Goal: Task Accomplishment & Management: Use online tool/utility

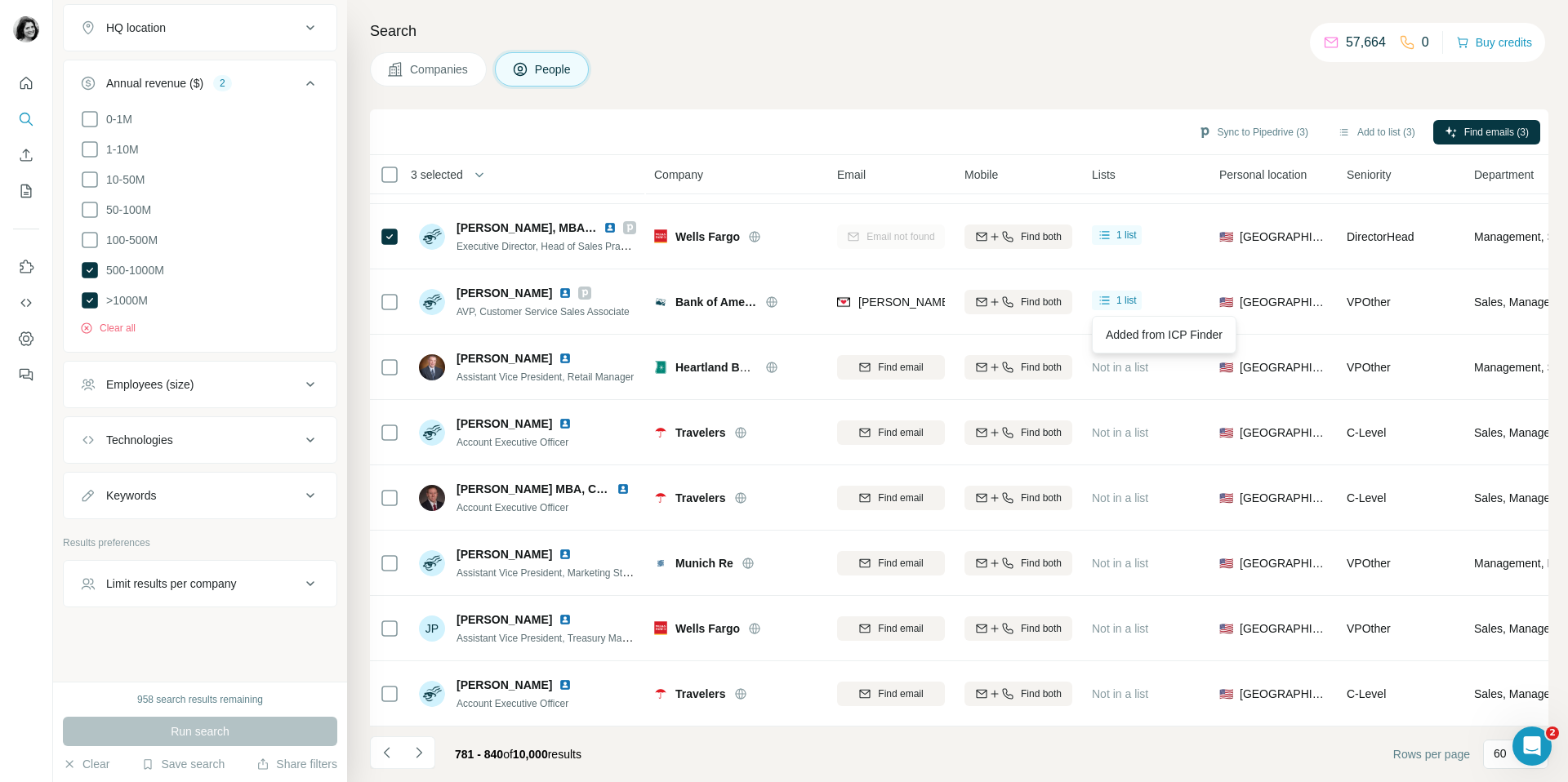
scroll to position [59, 0]
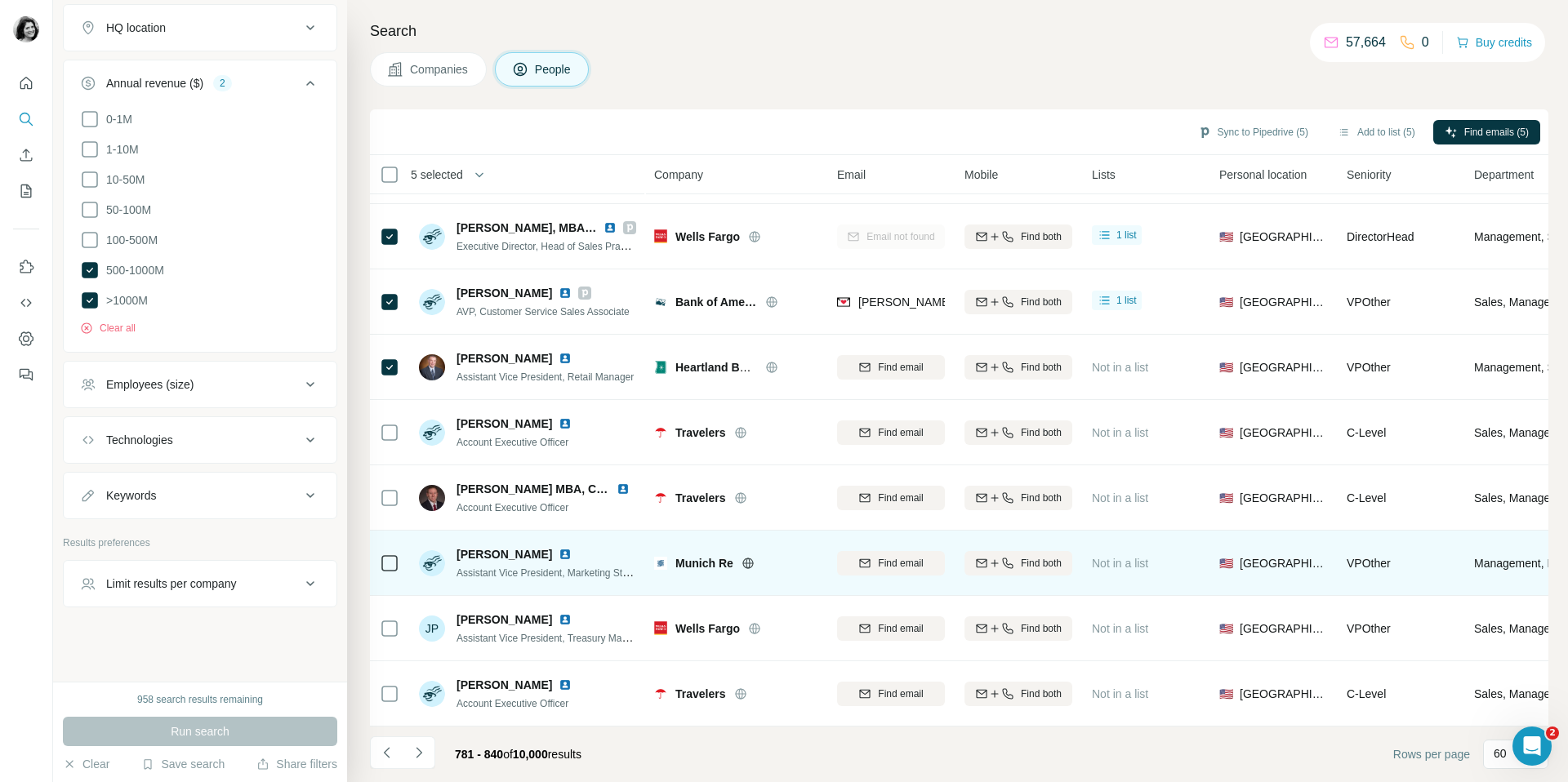
click at [384, 572] on div at bounding box center [390, 563] width 20 height 45
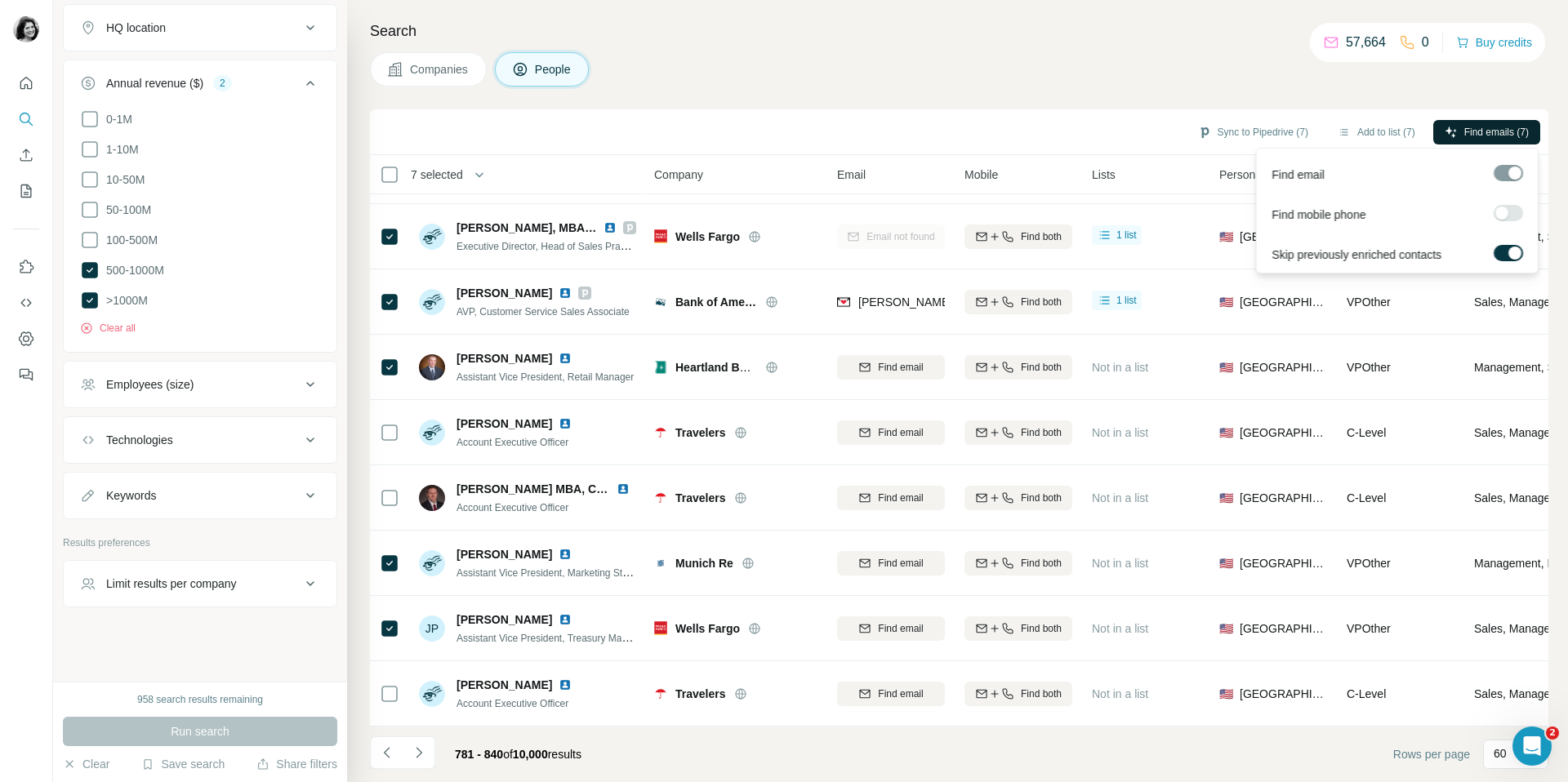
click at [1484, 128] on span "Find emails (7)" at bounding box center [1496, 132] width 65 height 15
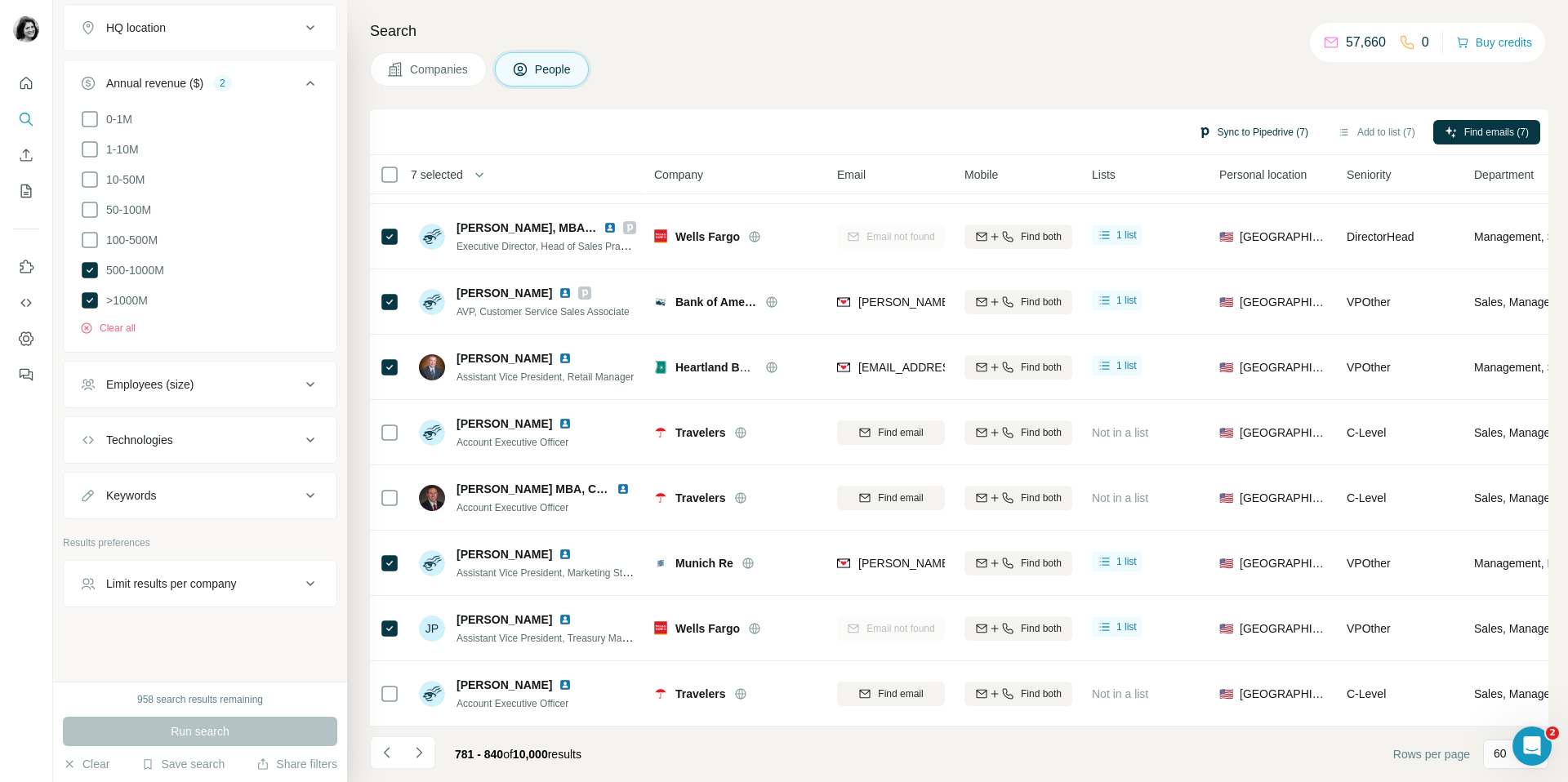
click at [1242, 133] on button "Sync to Pipedrive (7)" at bounding box center [1253, 132] width 133 height 24
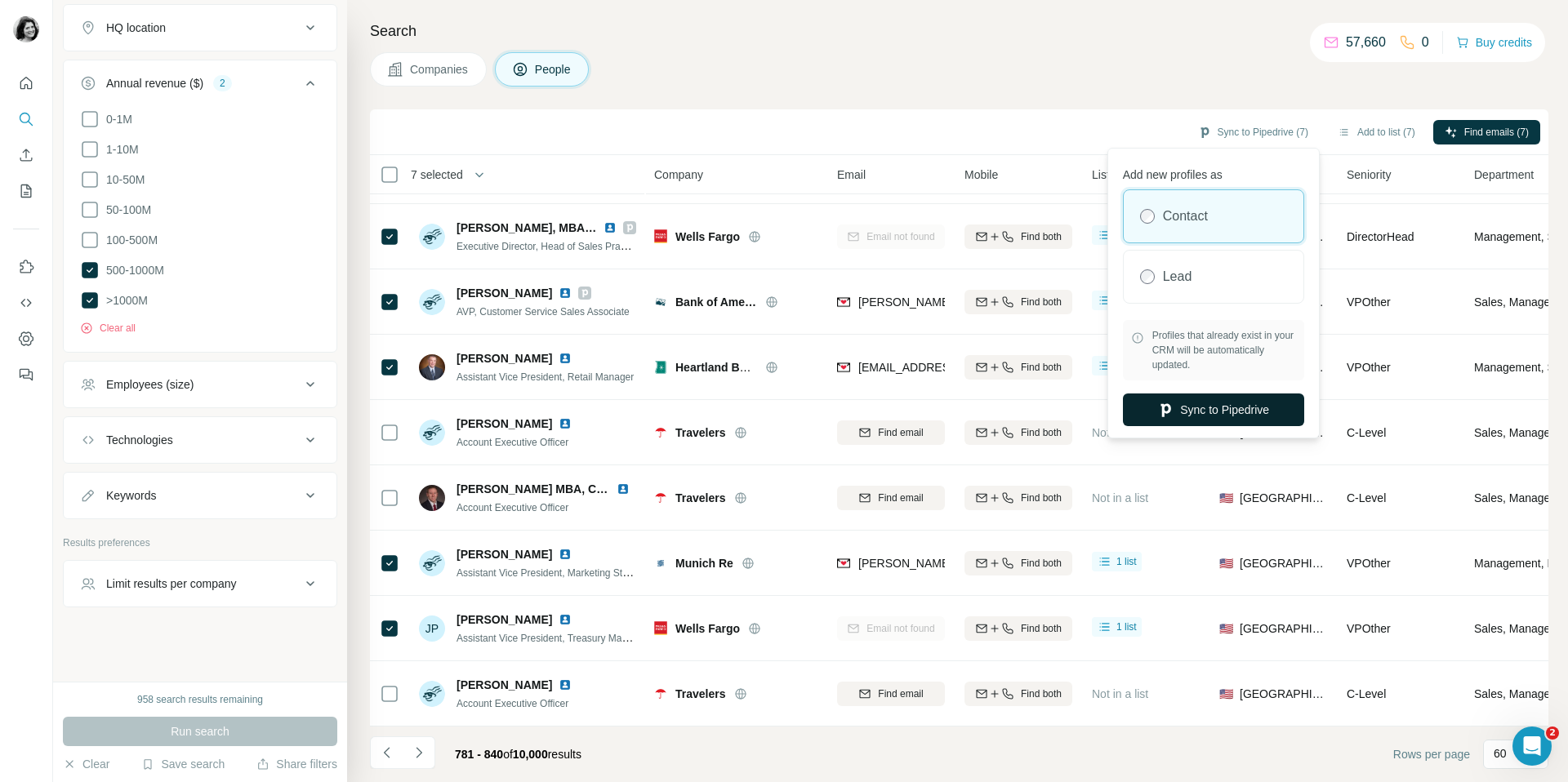
click at [1179, 408] on button "Sync to Pipedrive" at bounding box center [1213, 410] width 181 height 33
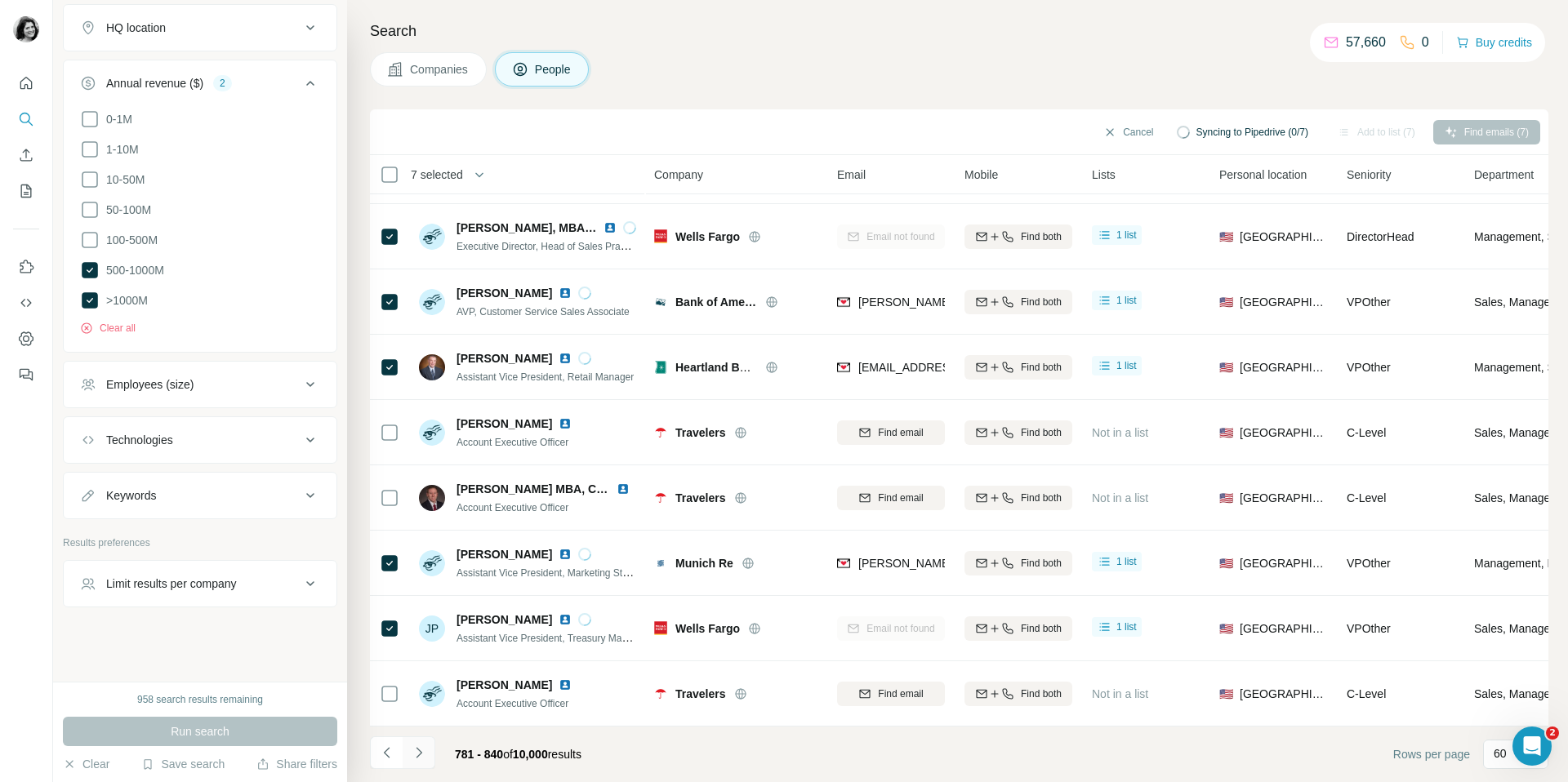
click at [417, 753] on icon "Navigate to next page" at bounding box center [418, 753] width 16 height 16
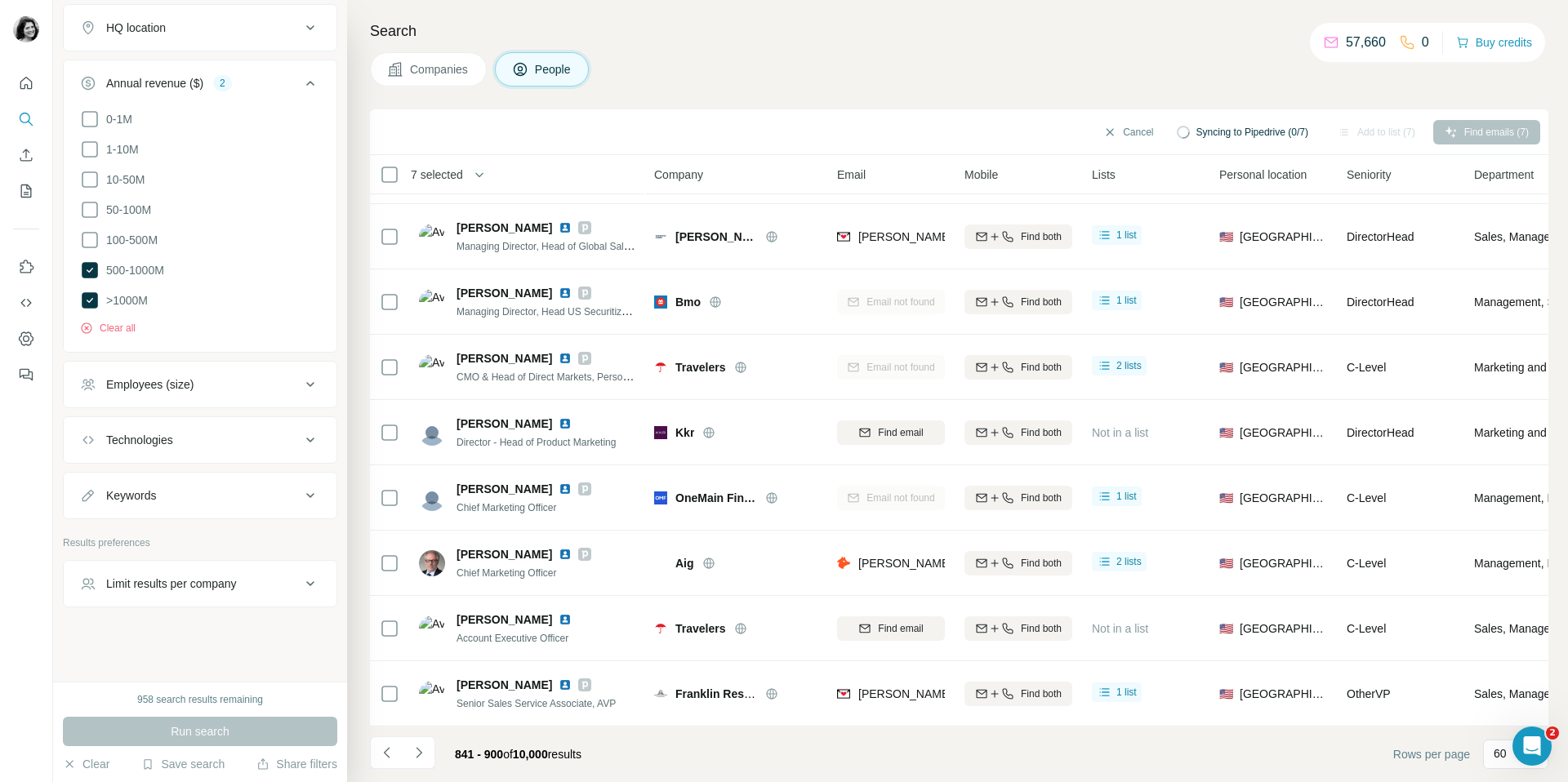
scroll to position [3388, 0]
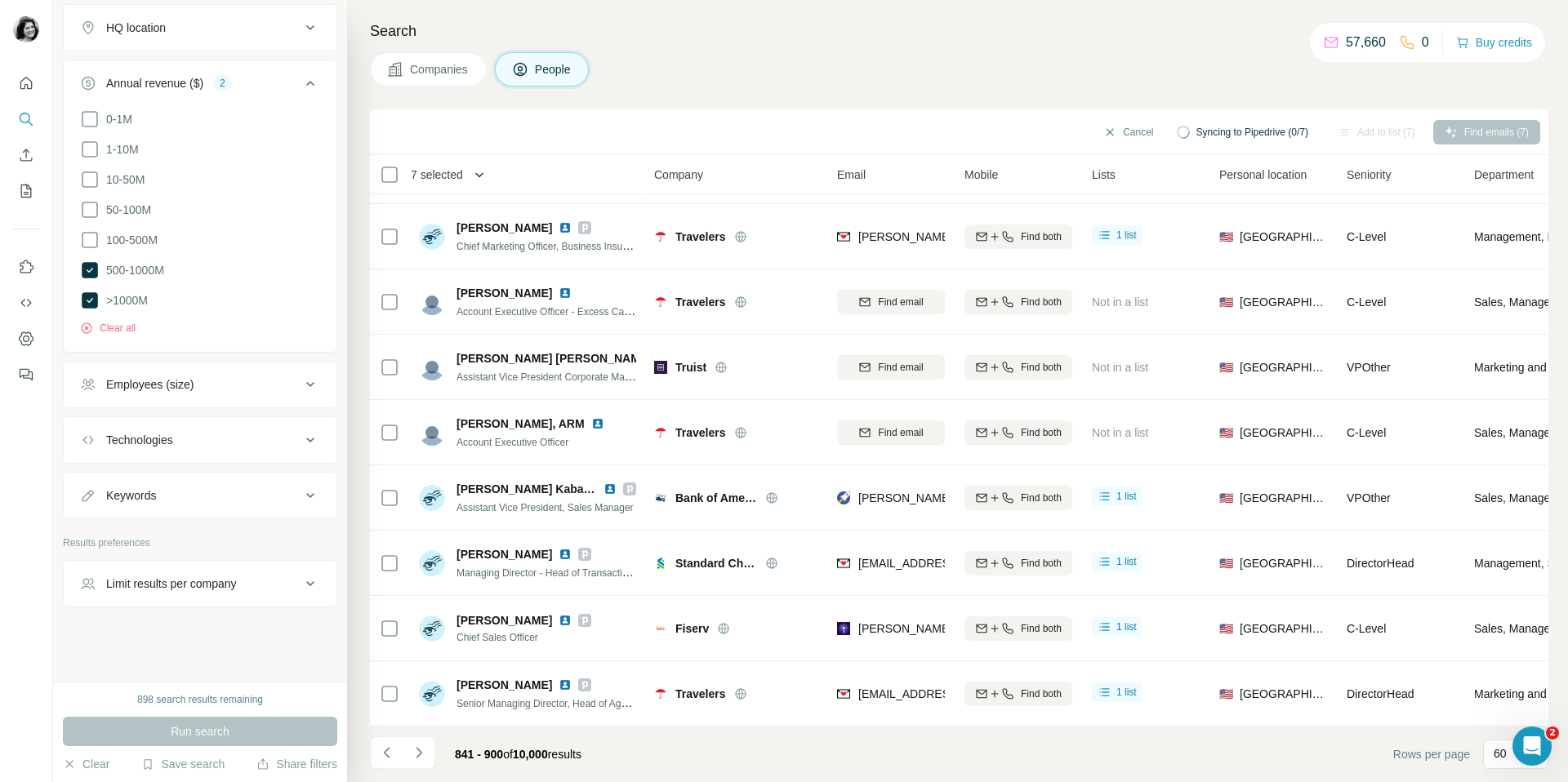
click at [479, 173] on icon "button" at bounding box center [479, 174] width 16 height 16
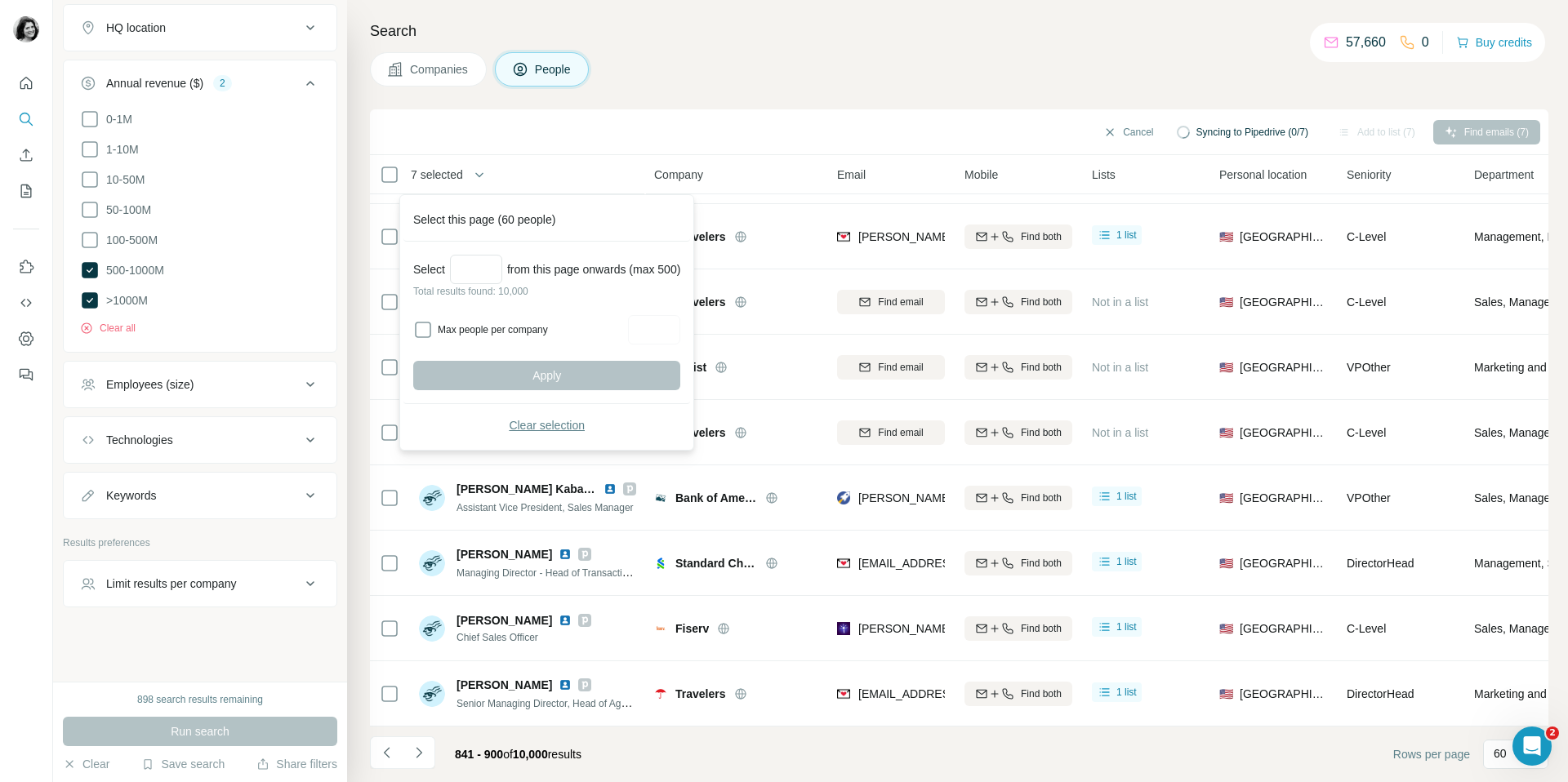
click at [519, 418] on span "Clear selection" at bounding box center [547, 425] width 76 height 16
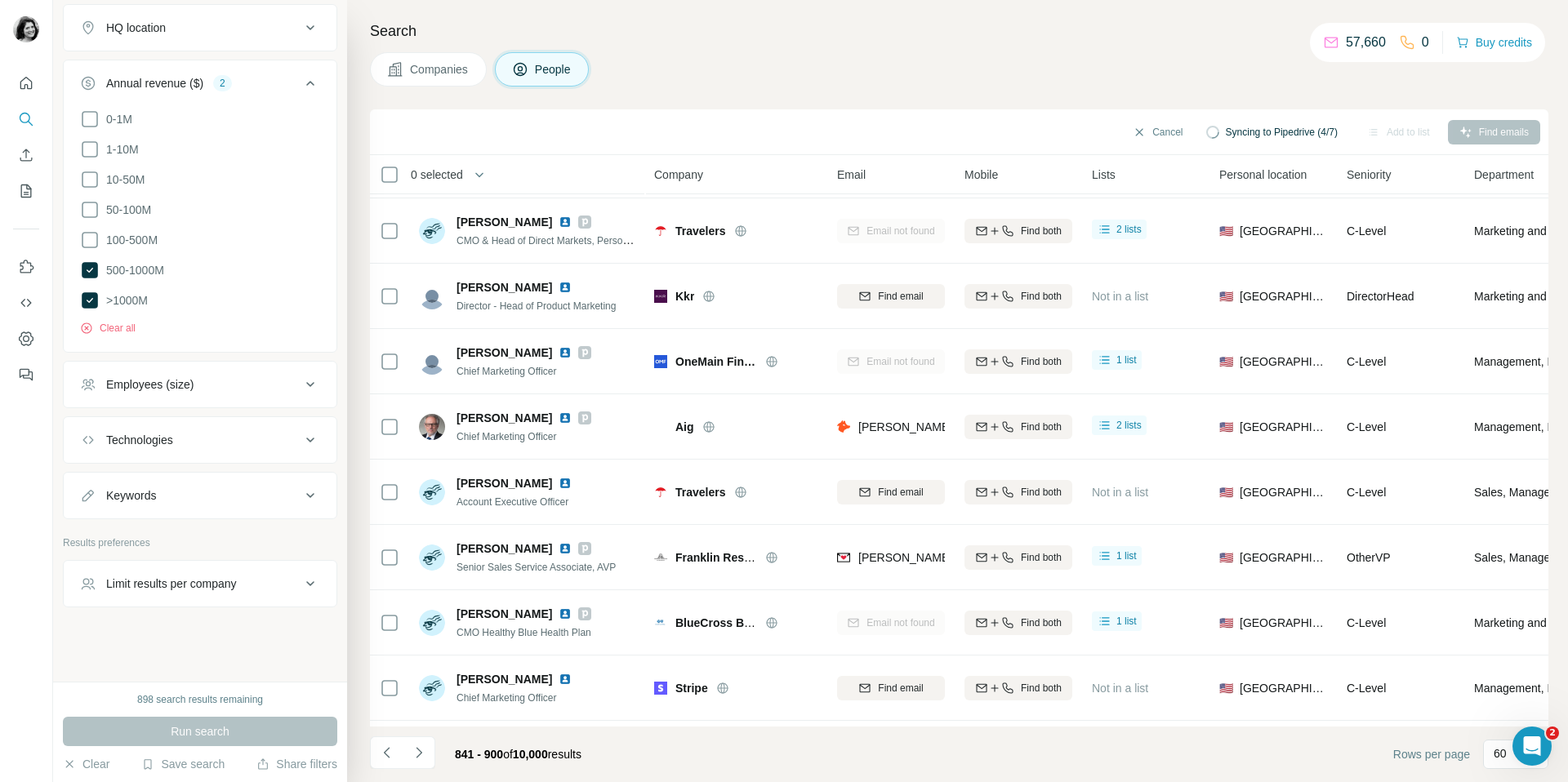
scroll to position [0, 0]
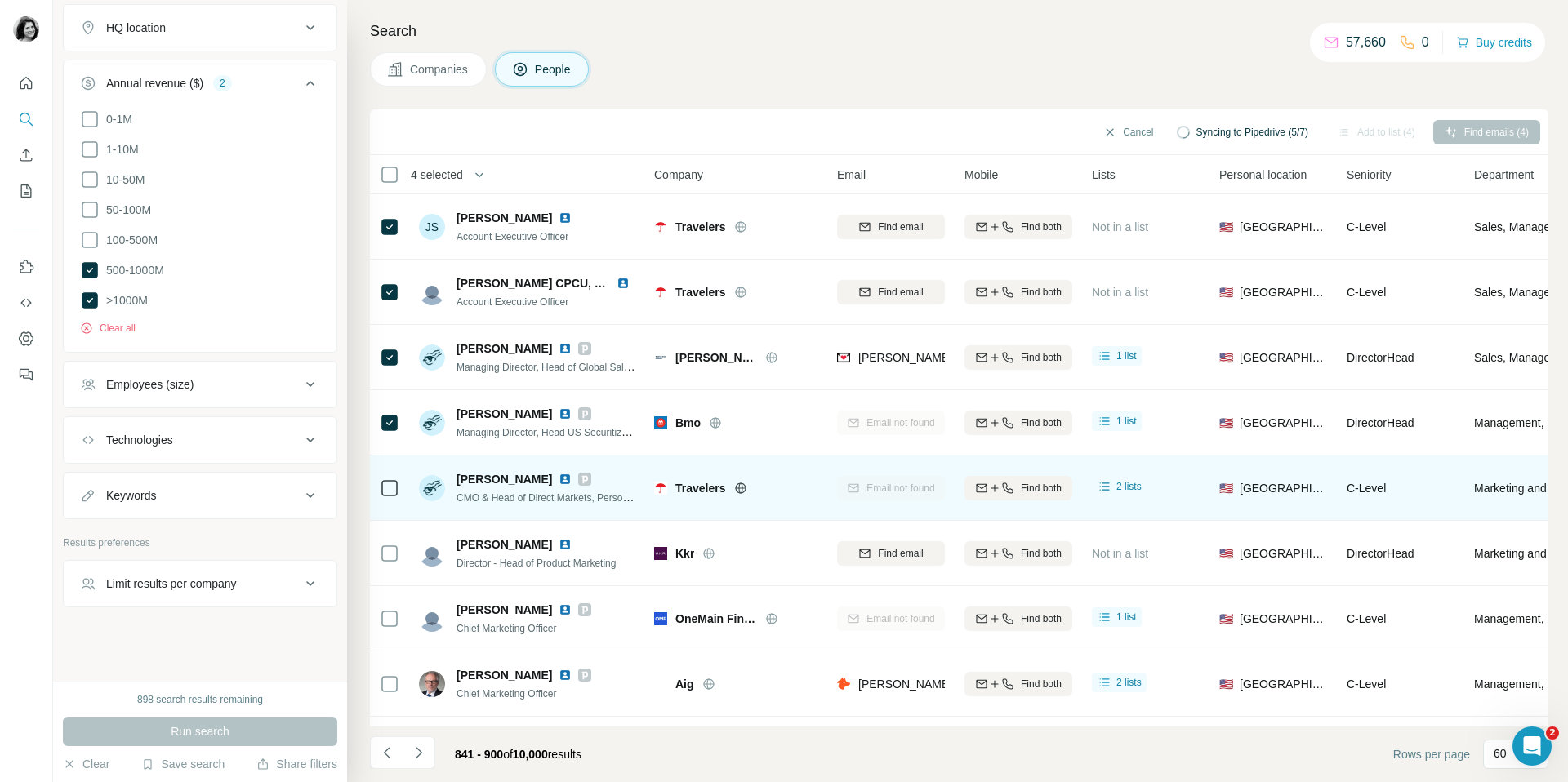
click at [390, 475] on div at bounding box center [390, 488] width 20 height 45
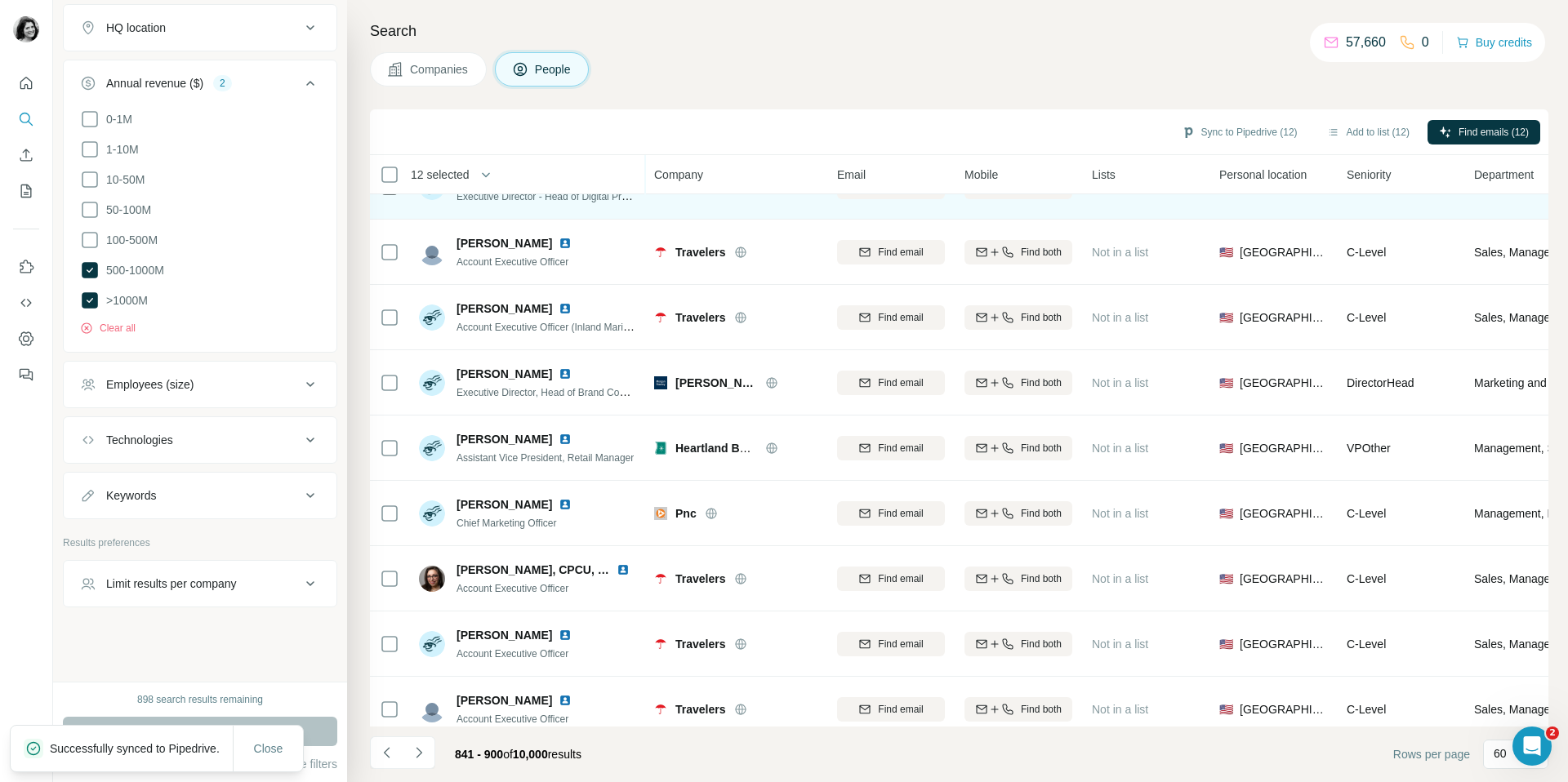
scroll to position [825, 0]
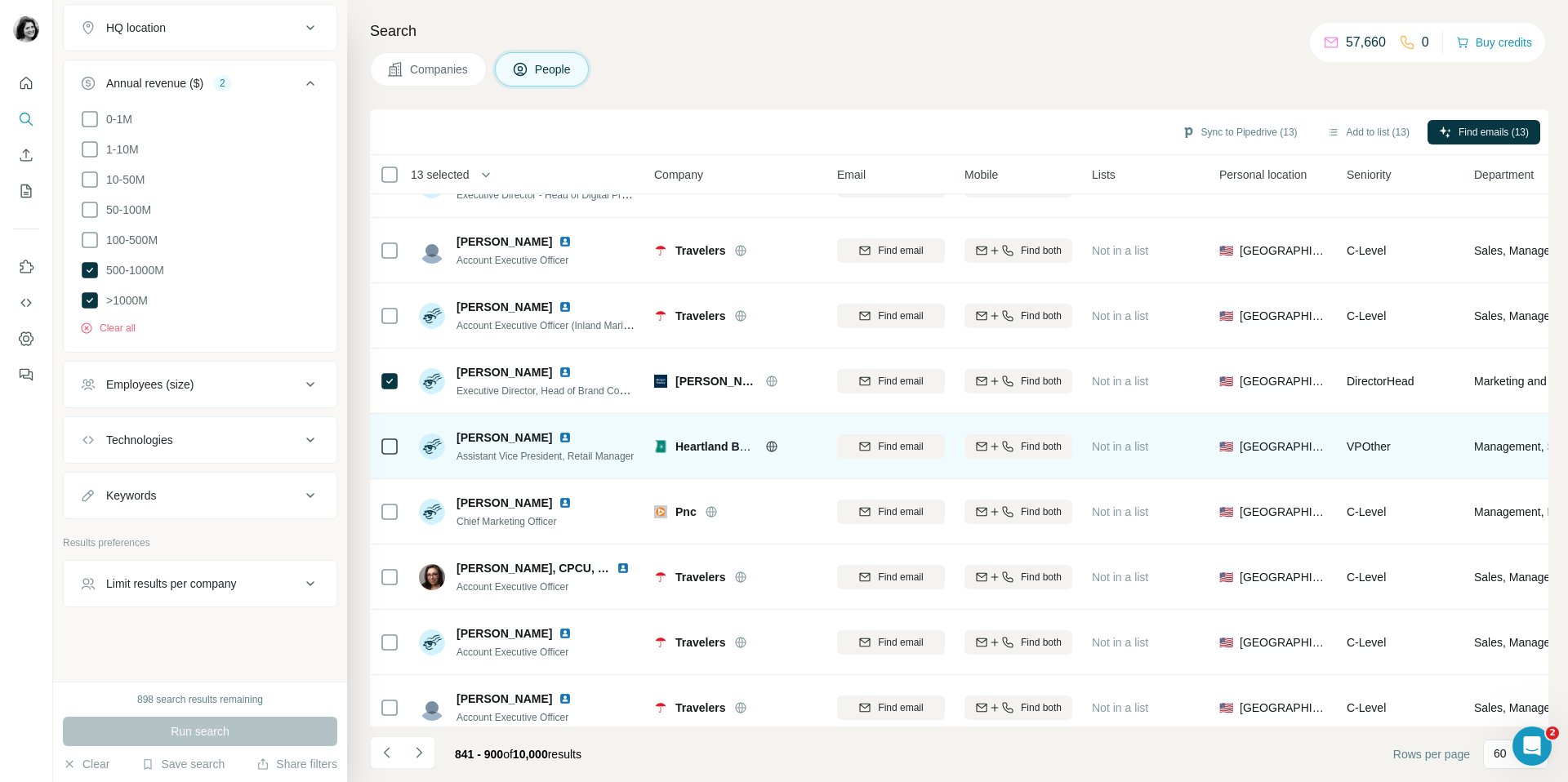
click at [390, 433] on div at bounding box center [390, 446] width 20 height 45
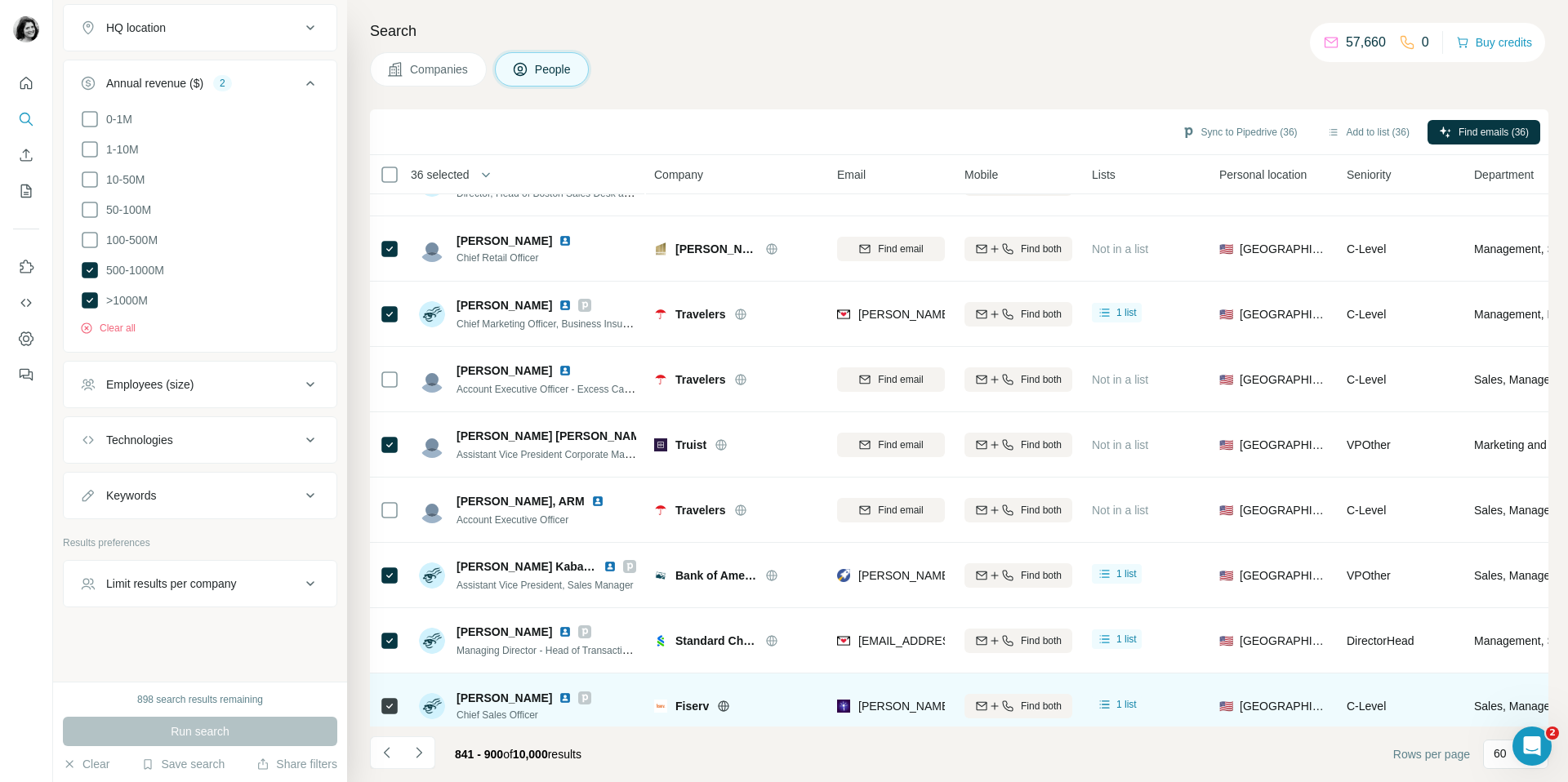
scroll to position [3388, 0]
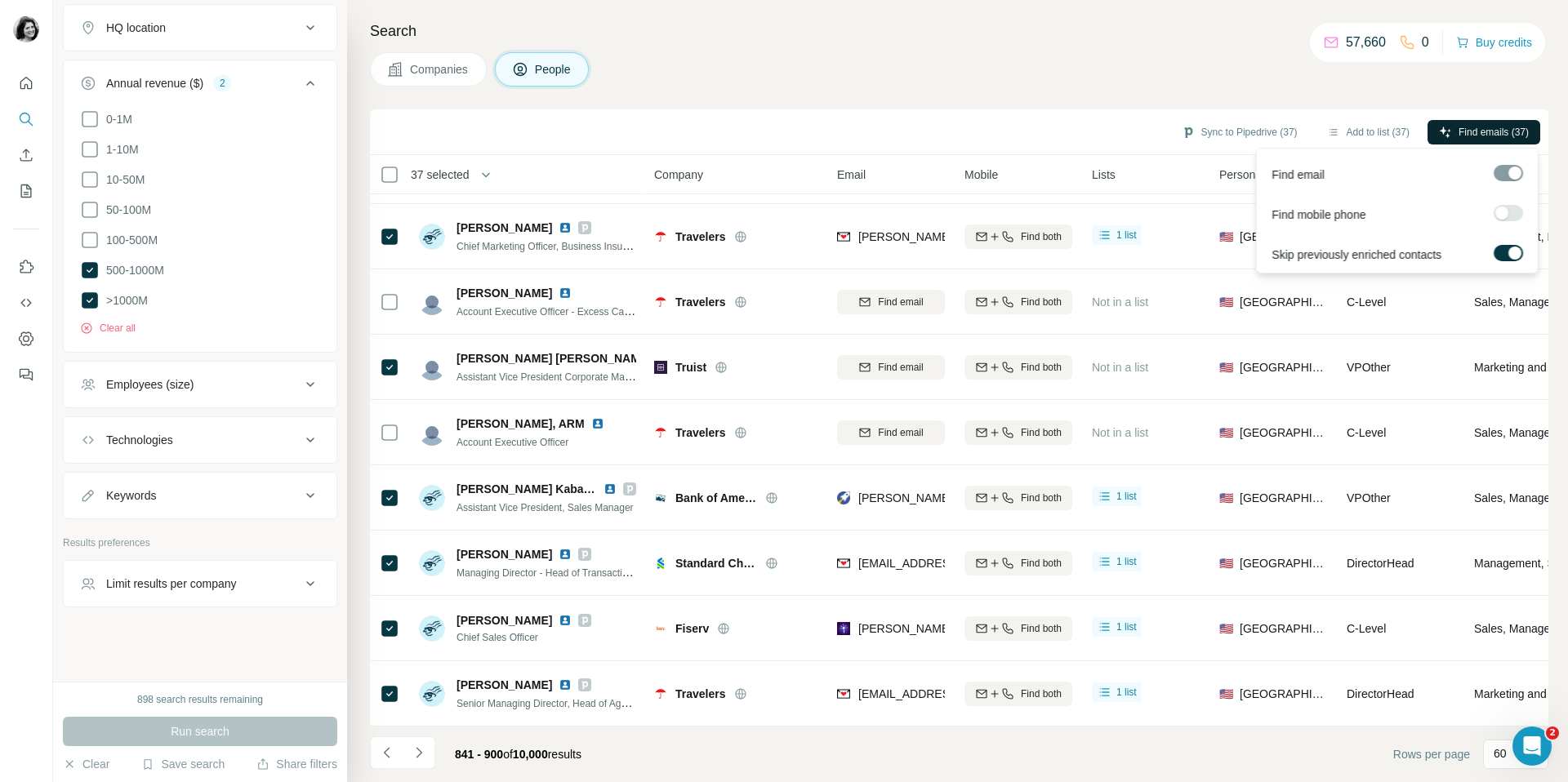
click at [1479, 133] on span "Find emails (37)" at bounding box center [1493, 132] width 70 height 15
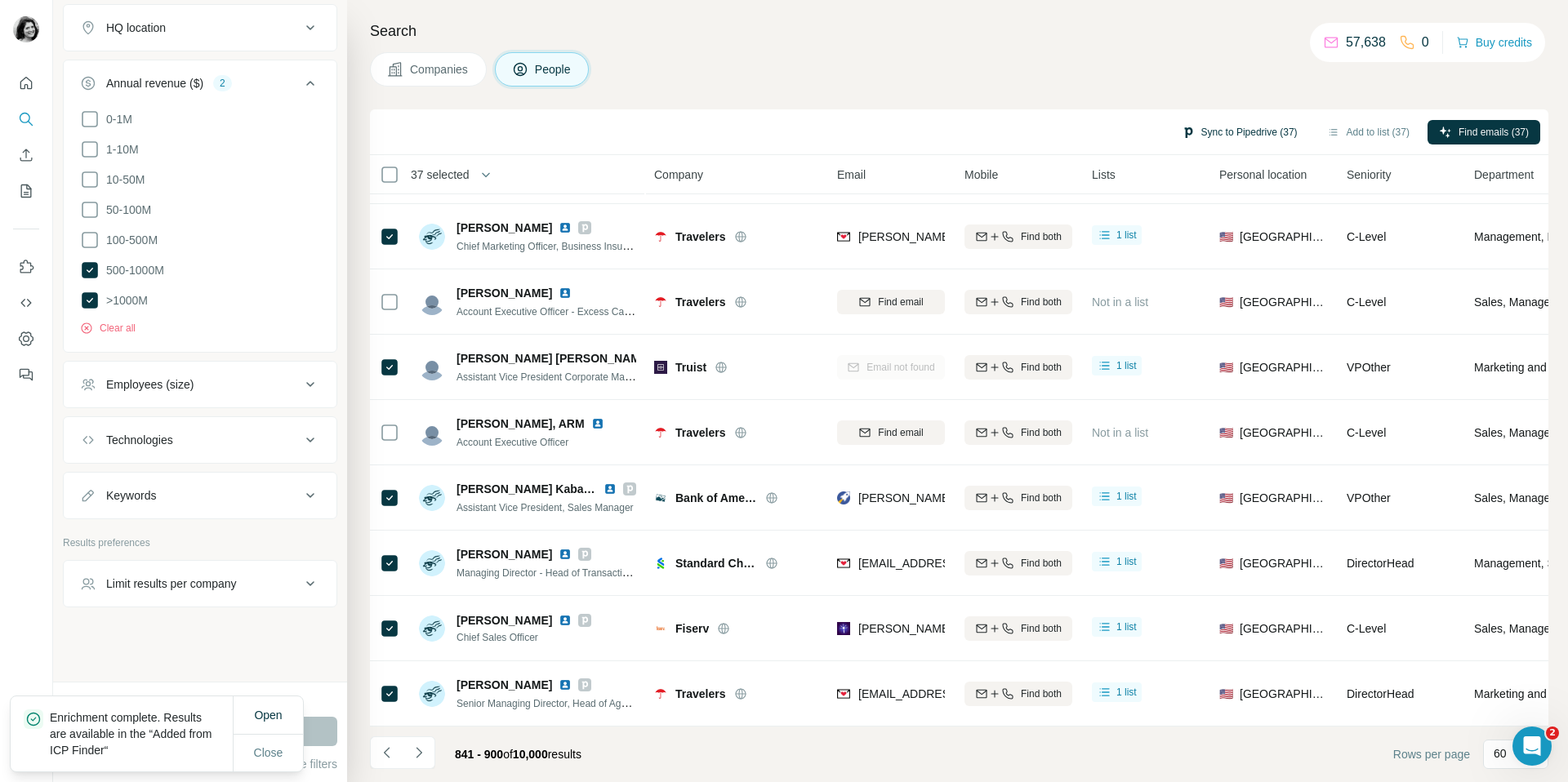
click at [1249, 133] on button "Sync to Pipedrive (37)" at bounding box center [1239, 132] width 139 height 24
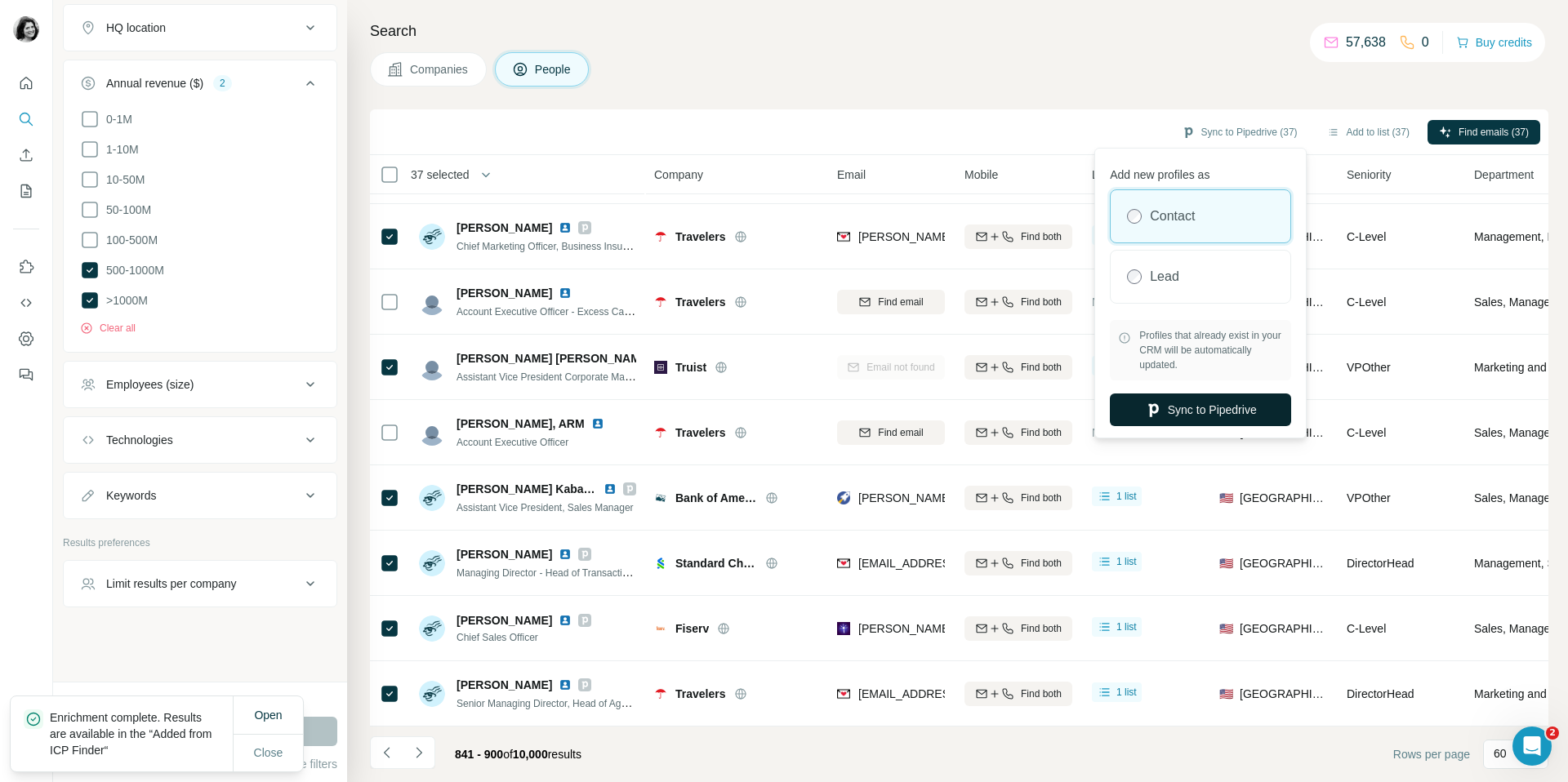
click at [1145, 418] on button "Sync to Pipedrive" at bounding box center [1200, 410] width 181 height 33
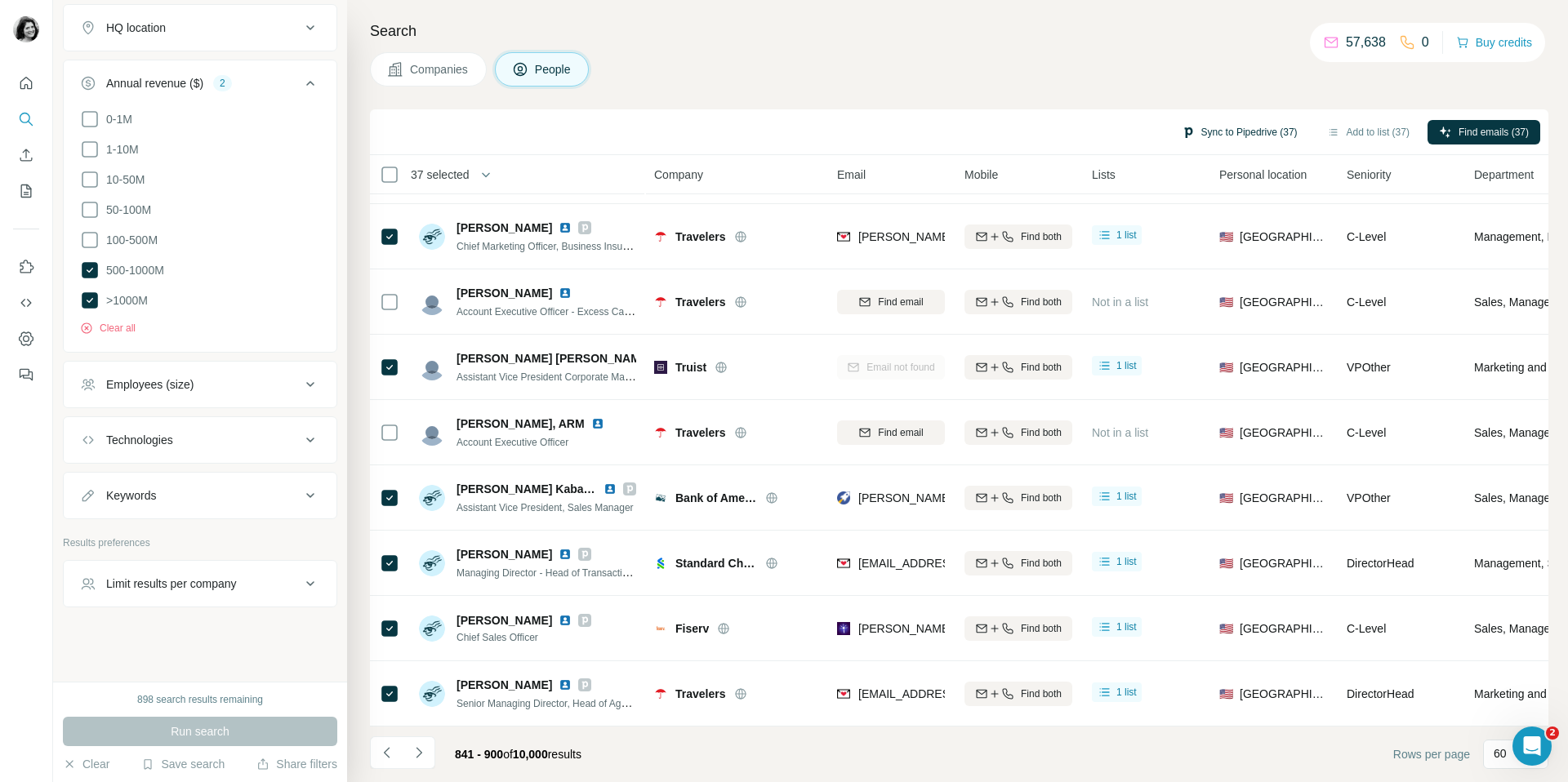
click at [1233, 132] on button "Sync to Pipedrive (37)" at bounding box center [1239, 132] width 139 height 24
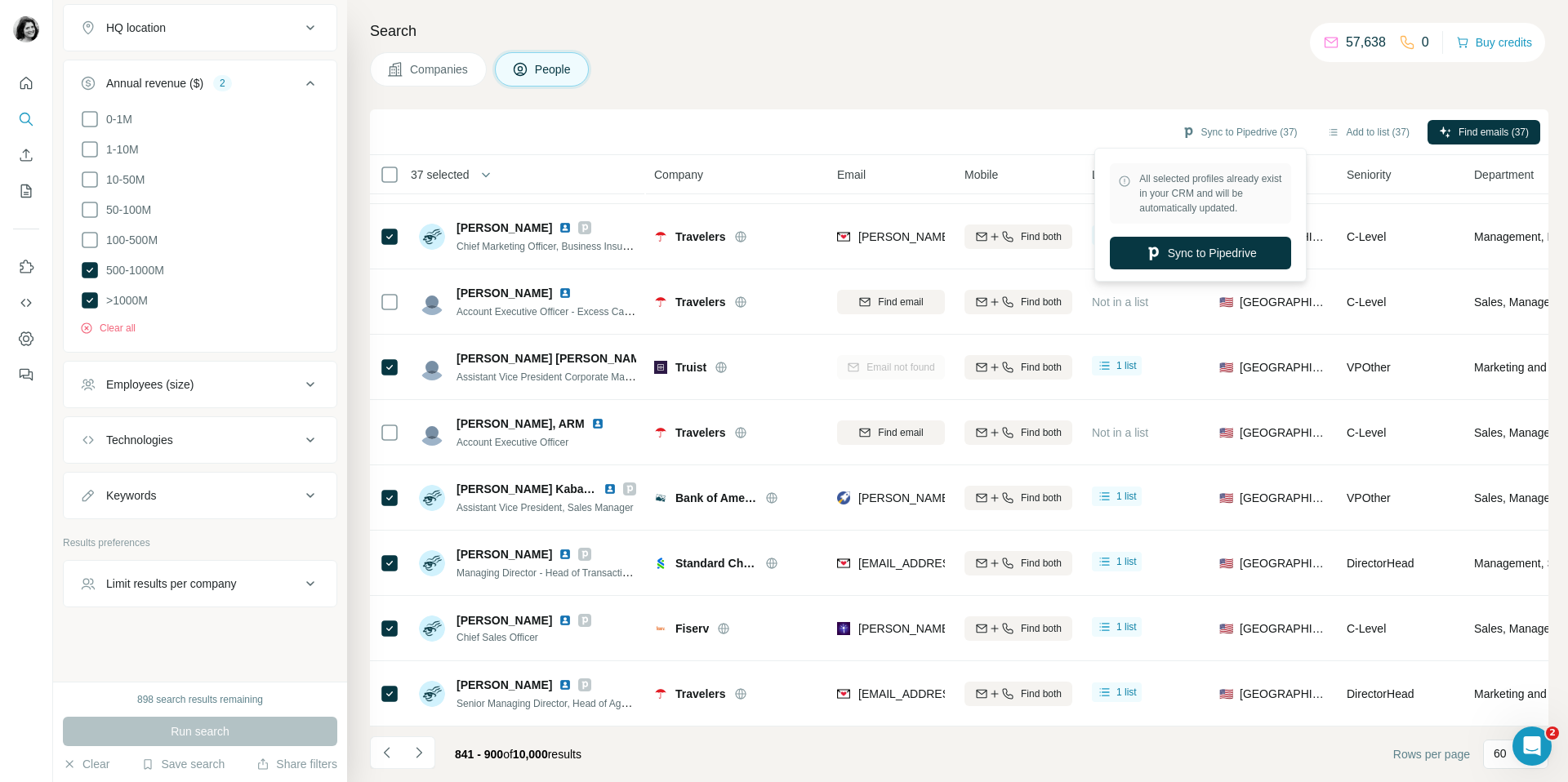
click at [1210, 236] on div "All selected profiles already exist in your CRM and will be automatically updat…" at bounding box center [1200, 214] width 204 height 126
click at [1210, 247] on button "Sync to Pipedrive" at bounding box center [1200, 253] width 181 height 33
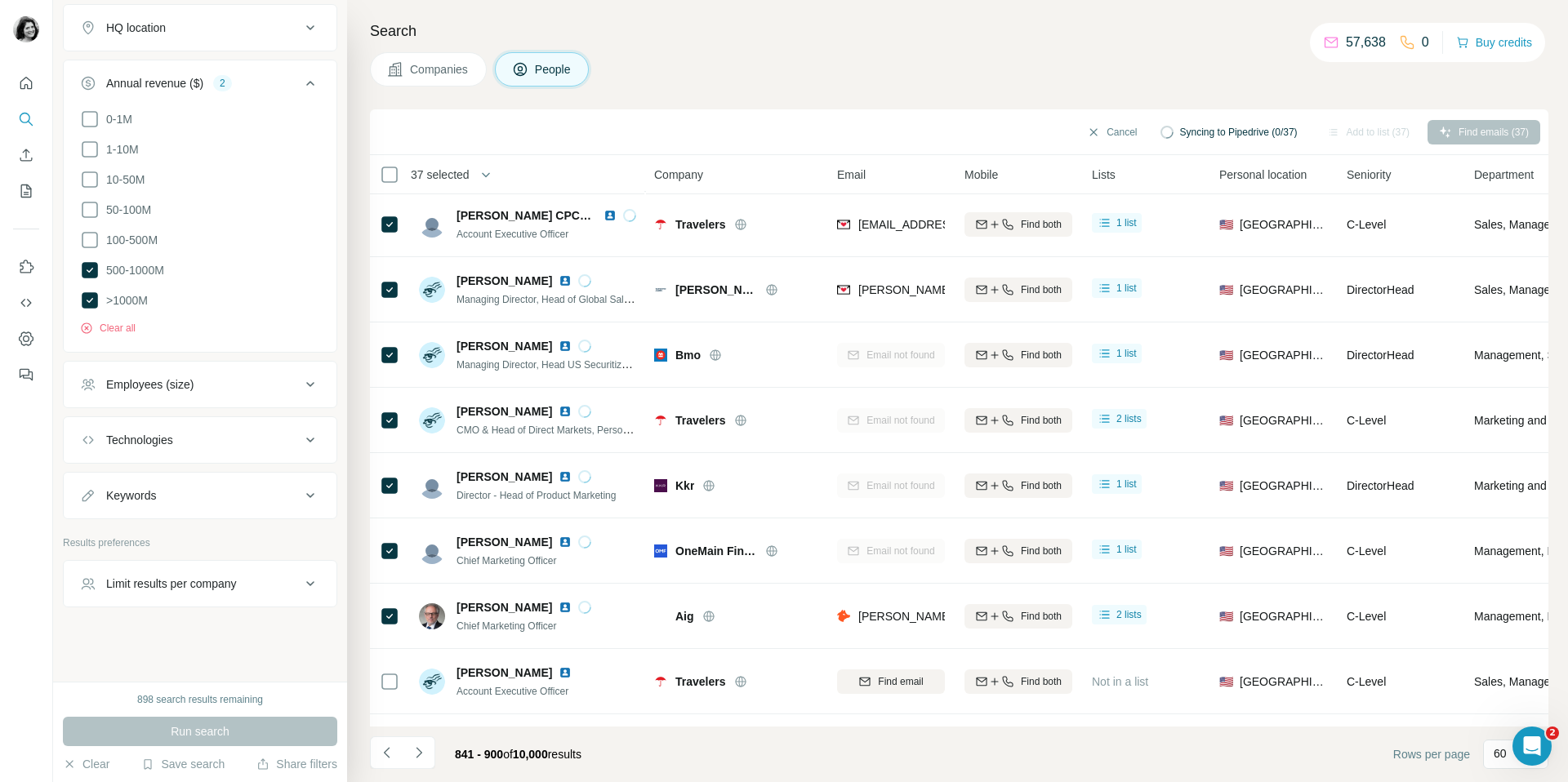
scroll to position [0, 0]
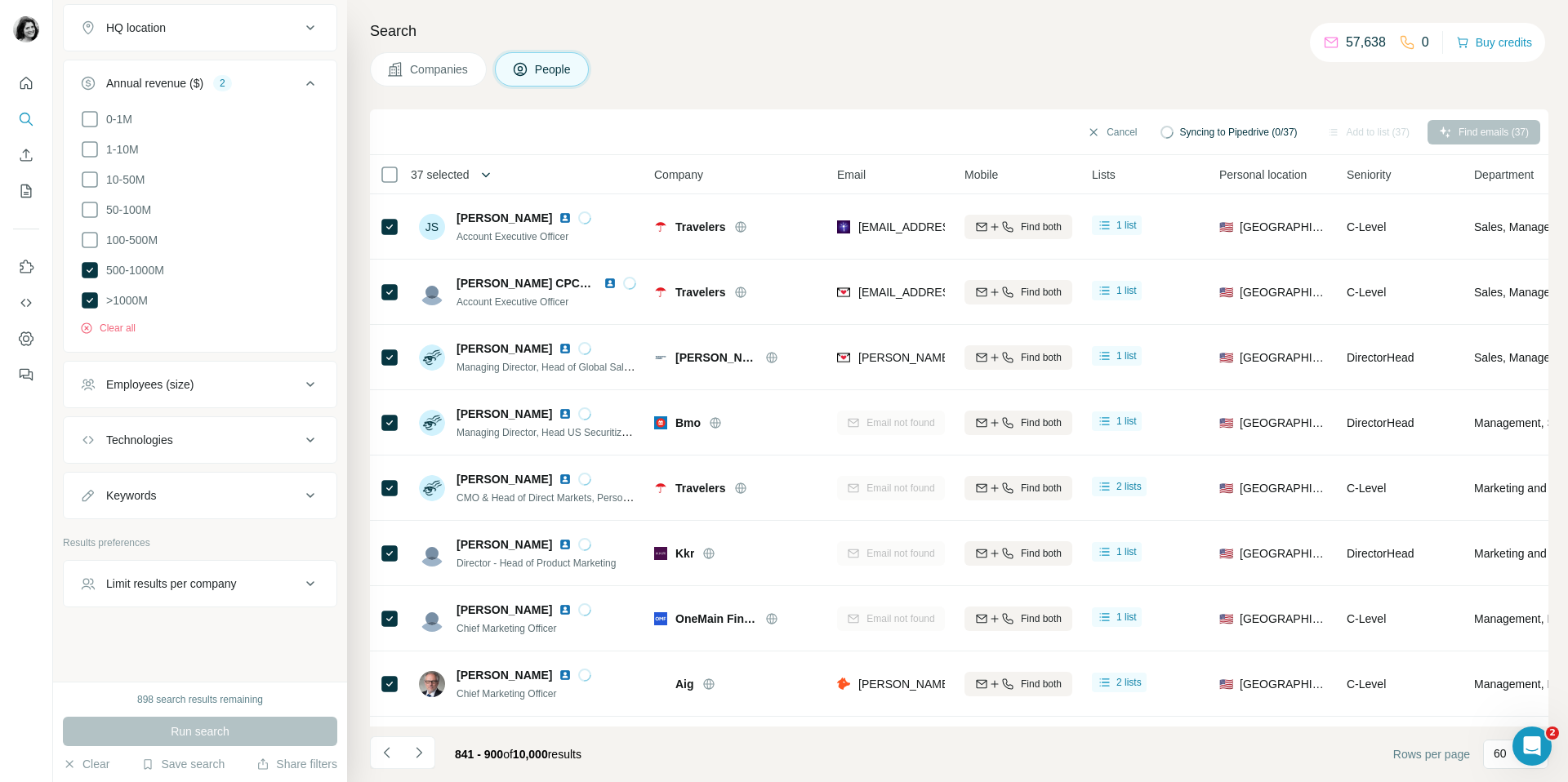
click at [480, 178] on button "button" at bounding box center [486, 175] width 33 height 33
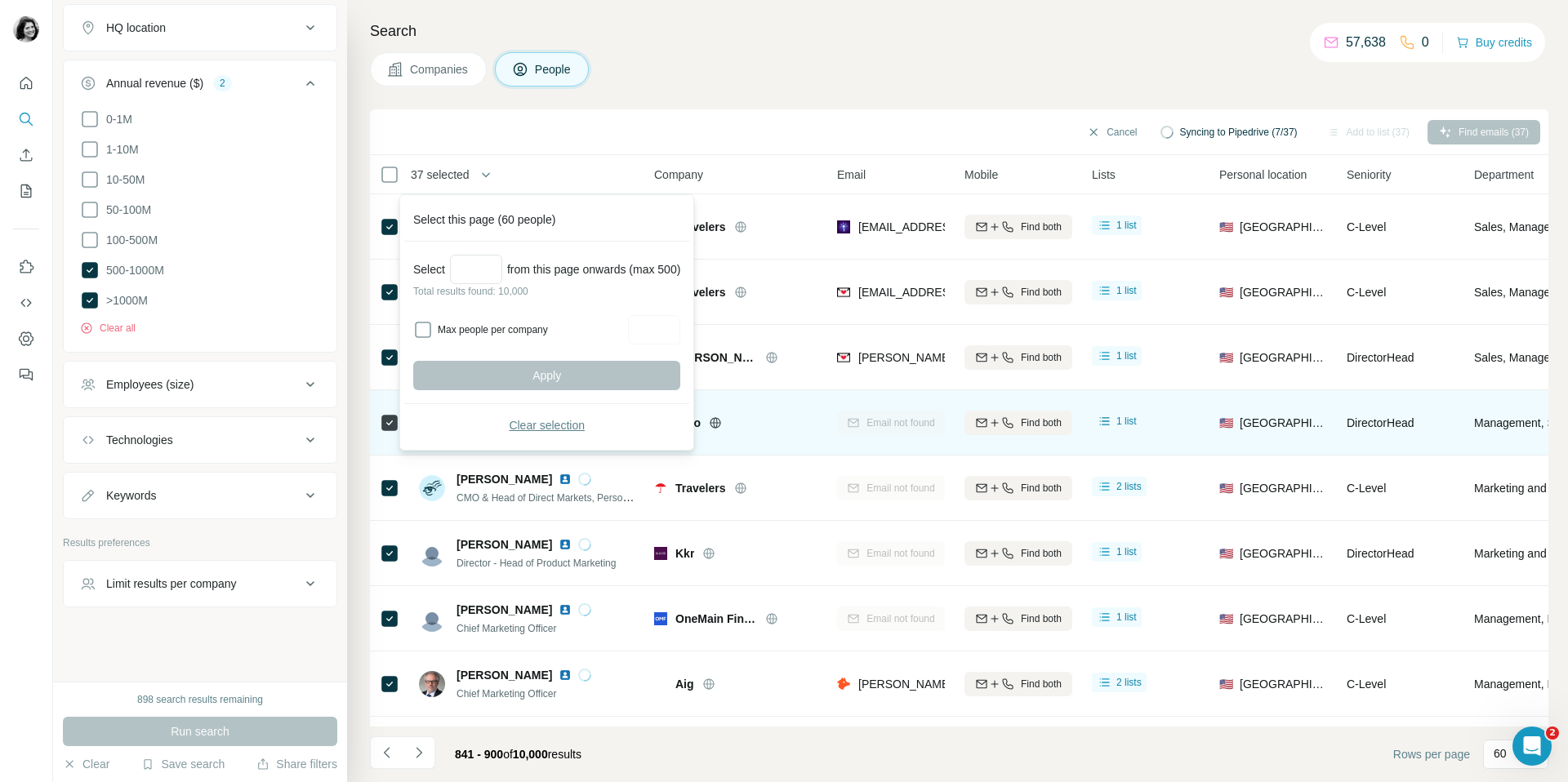
click at [495, 423] on button "Clear selection" at bounding box center [546, 425] width 267 height 29
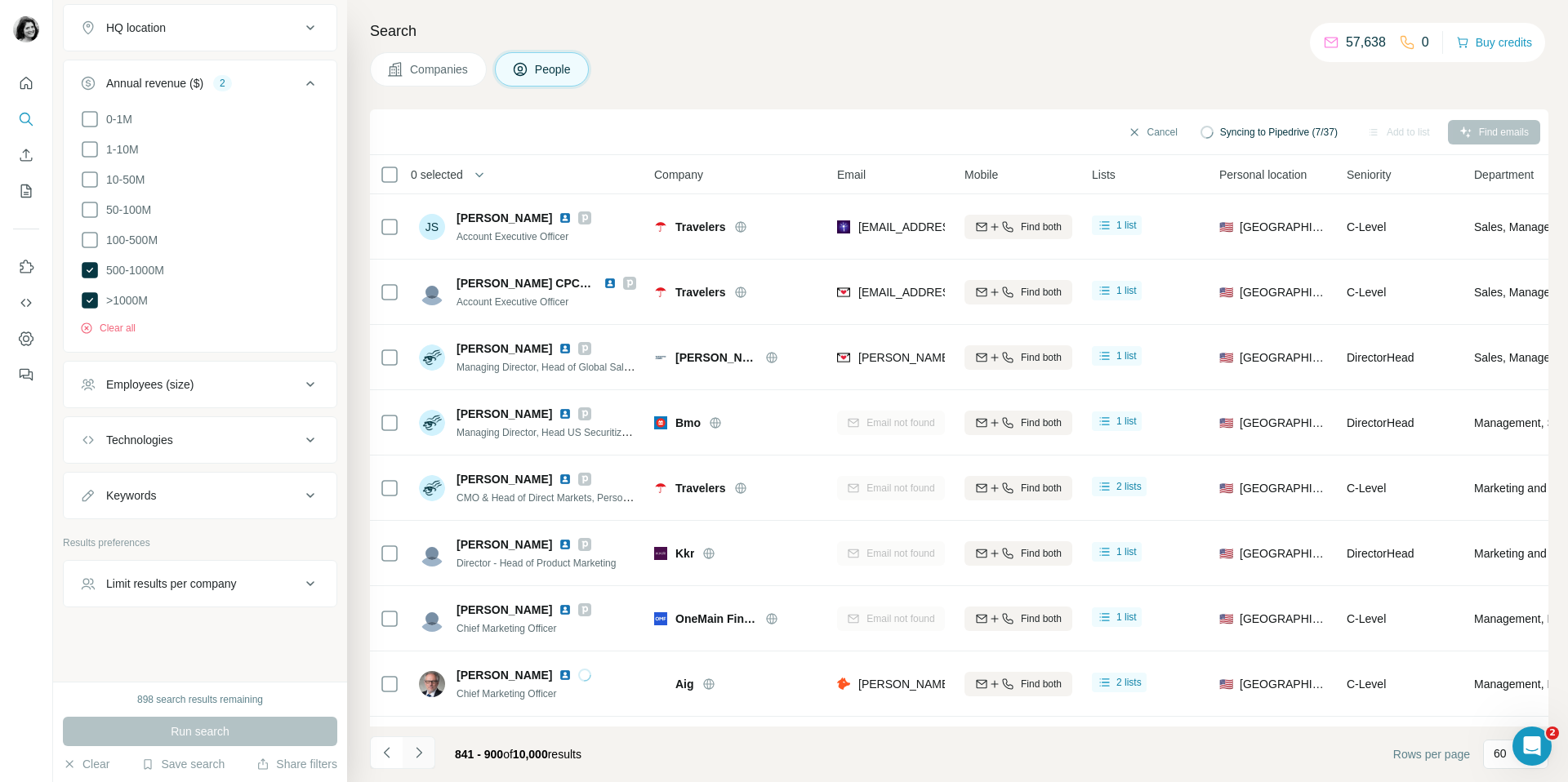
click at [418, 752] on icon "Navigate to next page" at bounding box center [418, 753] width 16 height 16
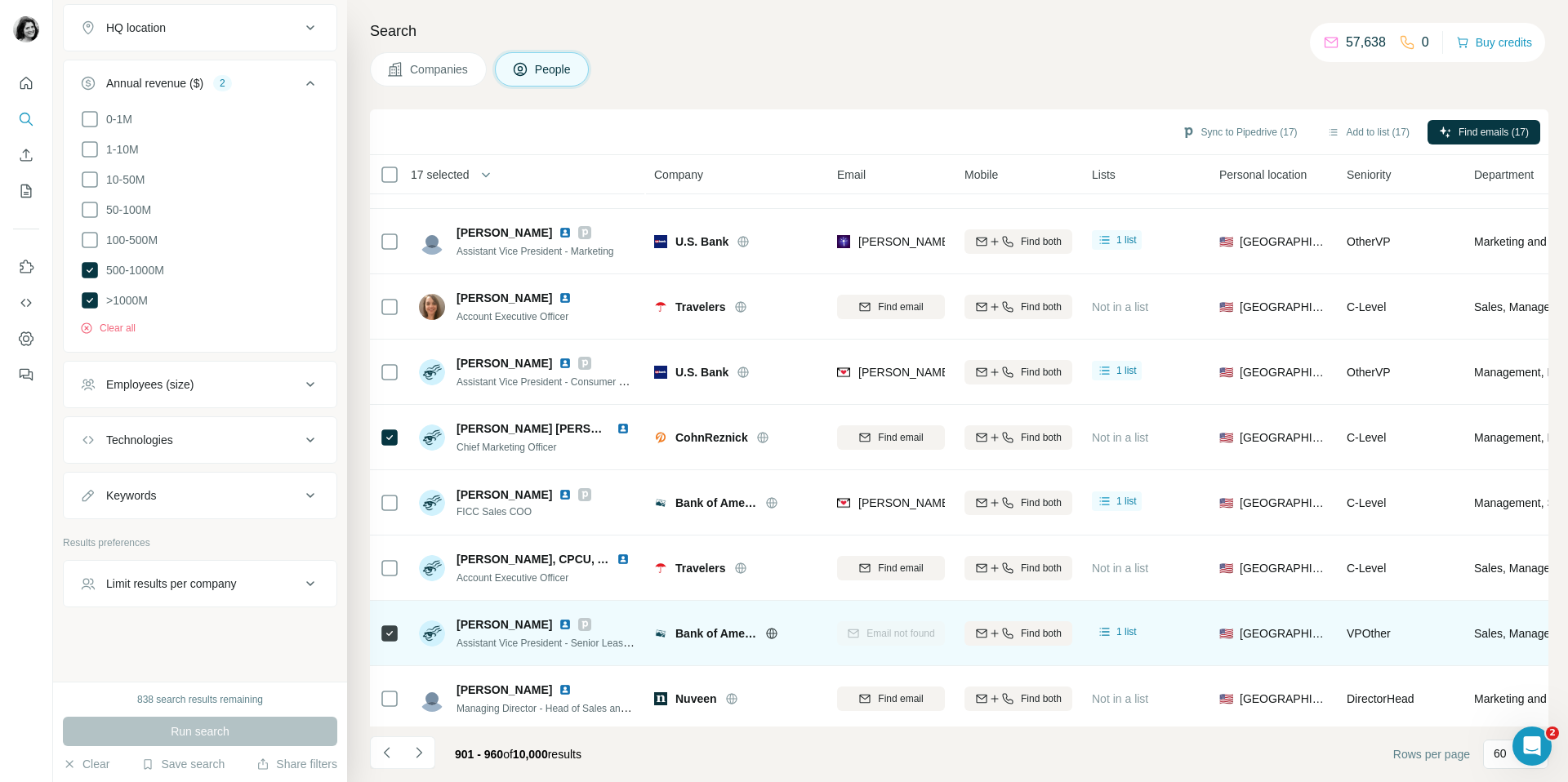
scroll to position [3388, 0]
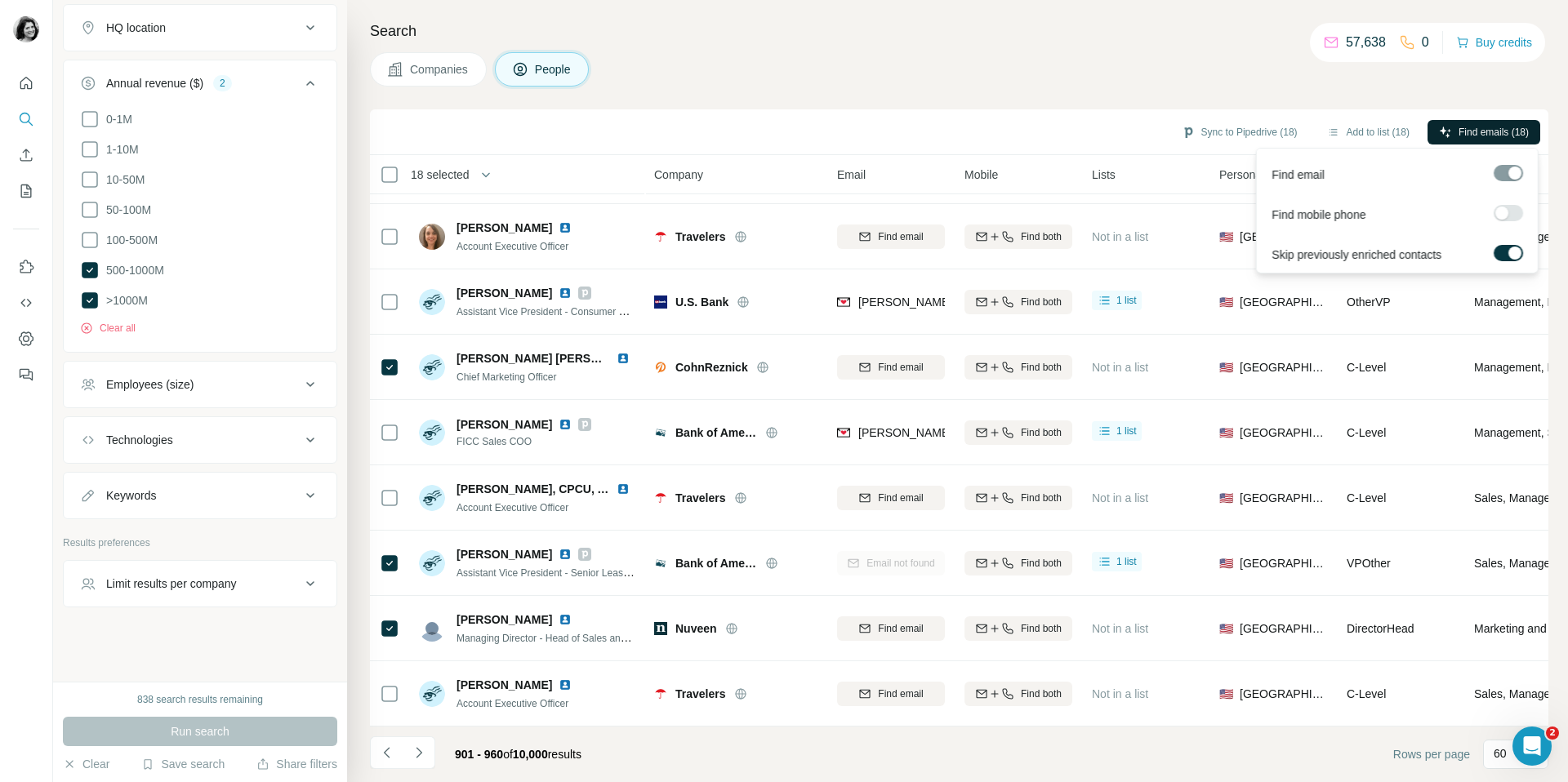
click at [1461, 130] on span "Find emails (18)" at bounding box center [1493, 132] width 70 height 15
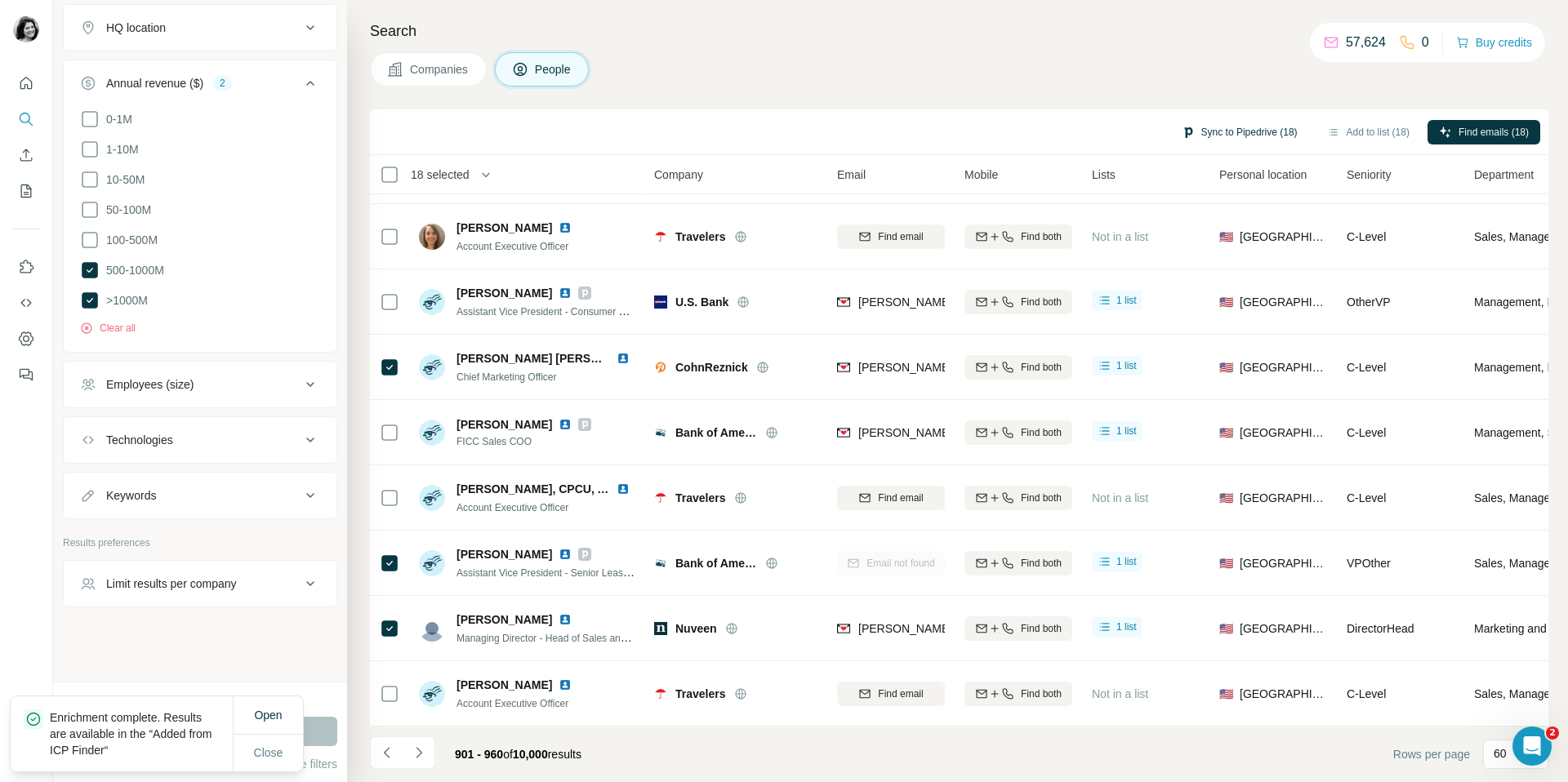
click at [1217, 126] on button "Sync to Pipedrive (18)" at bounding box center [1239, 132] width 139 height 24
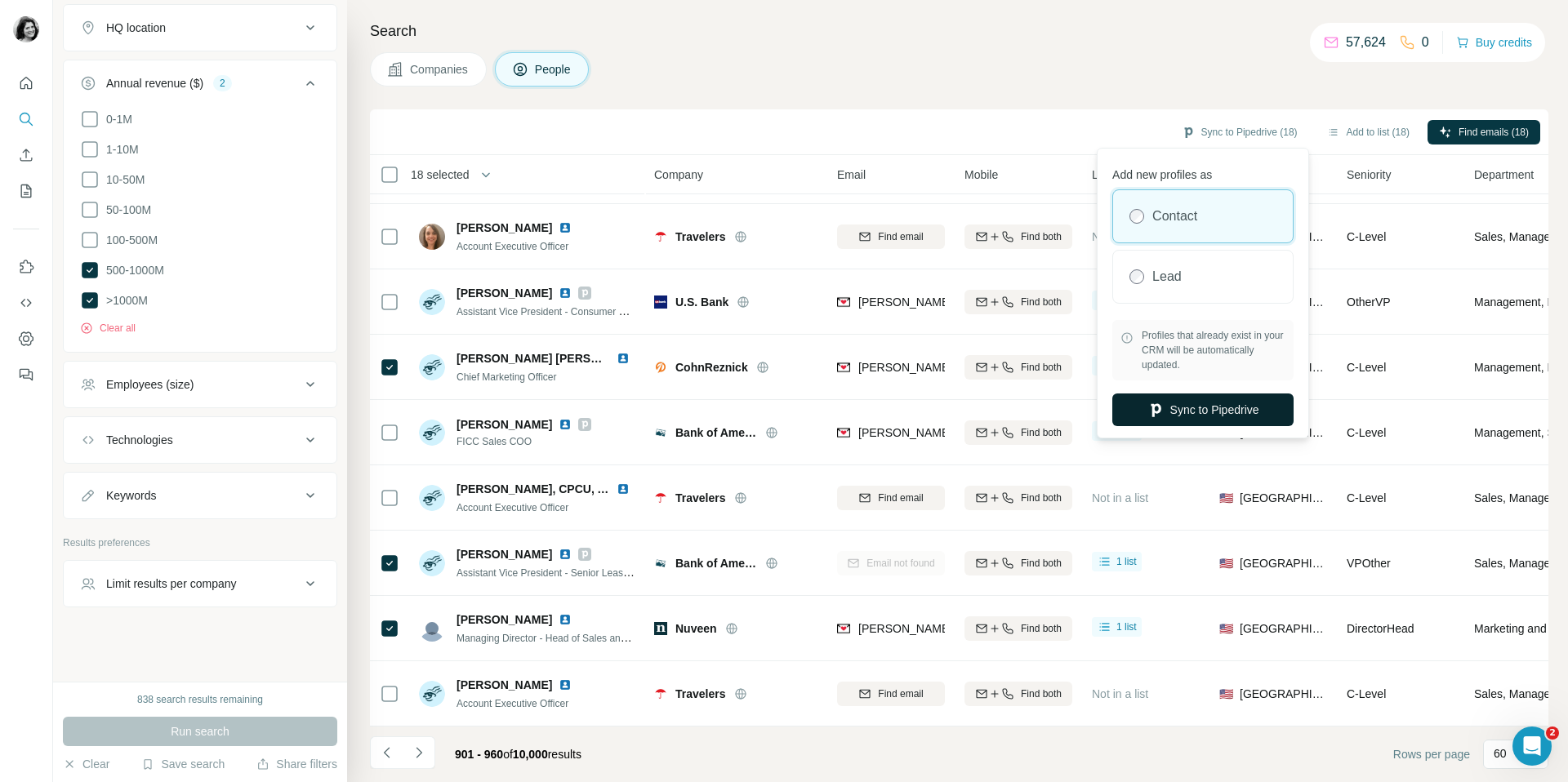
click at [1195, 420] on button "Sync to Pipedrive" at bounding box center [1202, 410] width 181 height 33
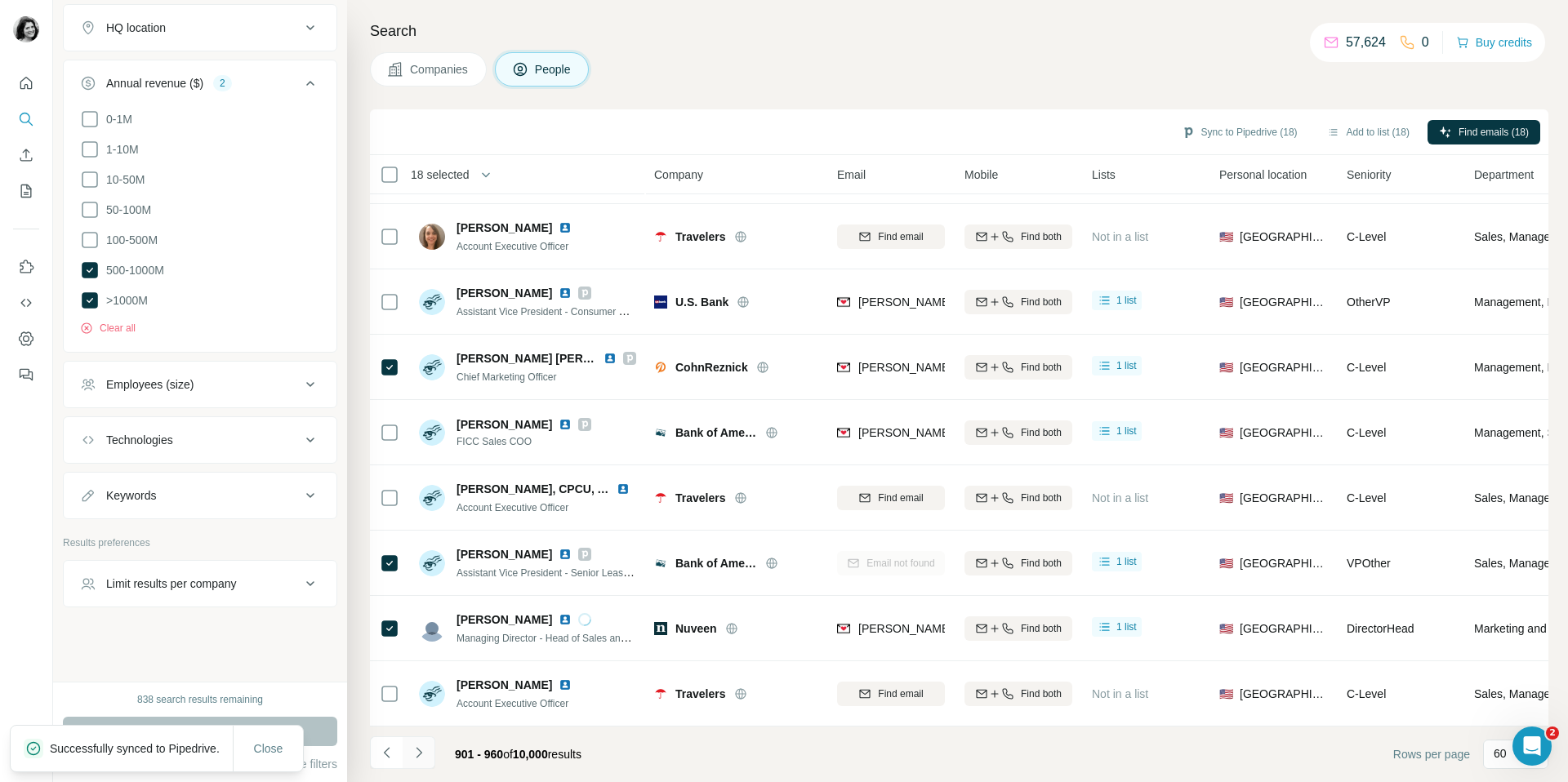
click at [424, 753] on icon "Navigate to next page" at bounding box center [418, 753] width 16 height 16
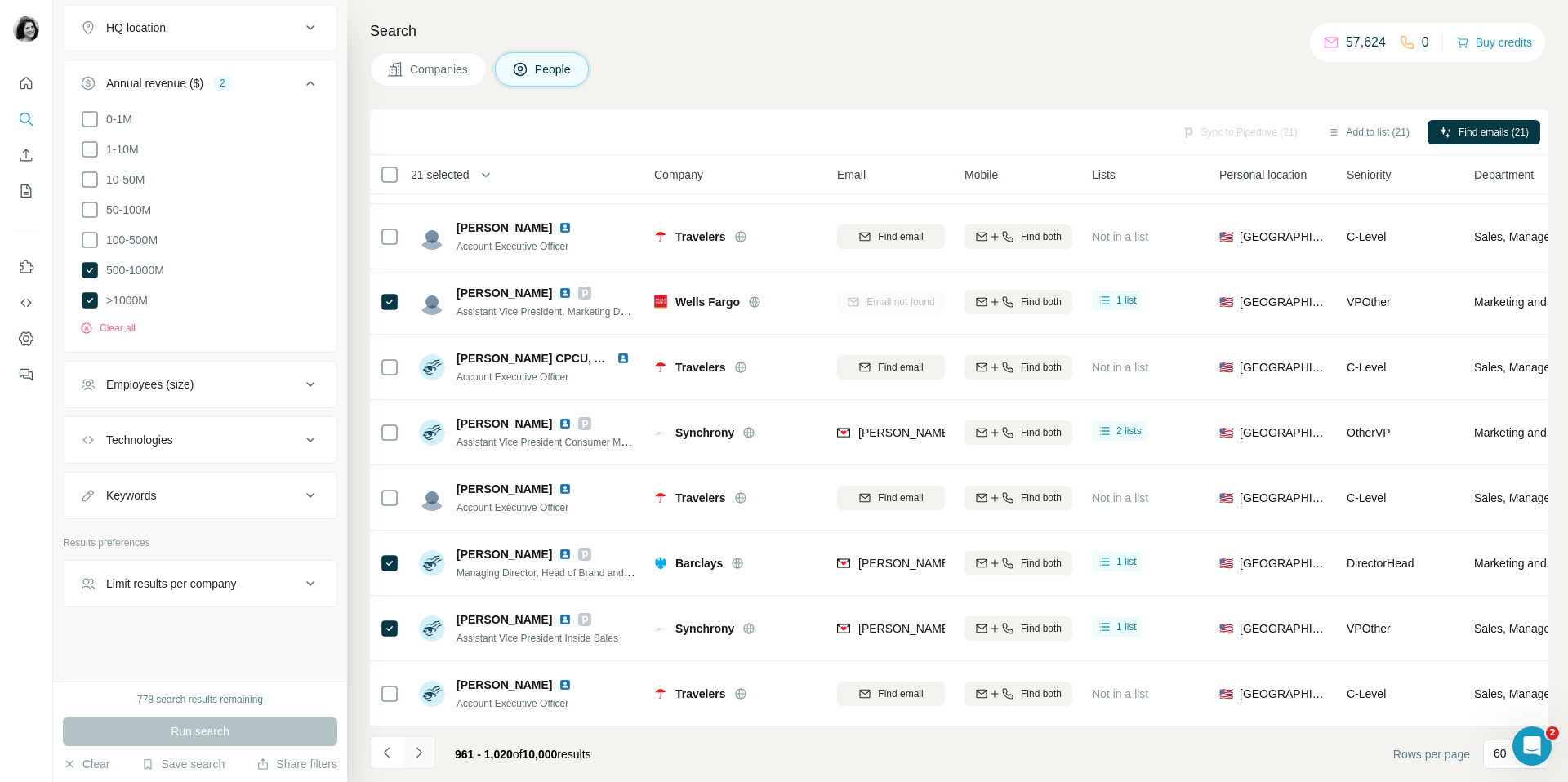
click at [424, 759] on icon "Navigate to next page" at bounding box center [418, 753] width 16 height 16
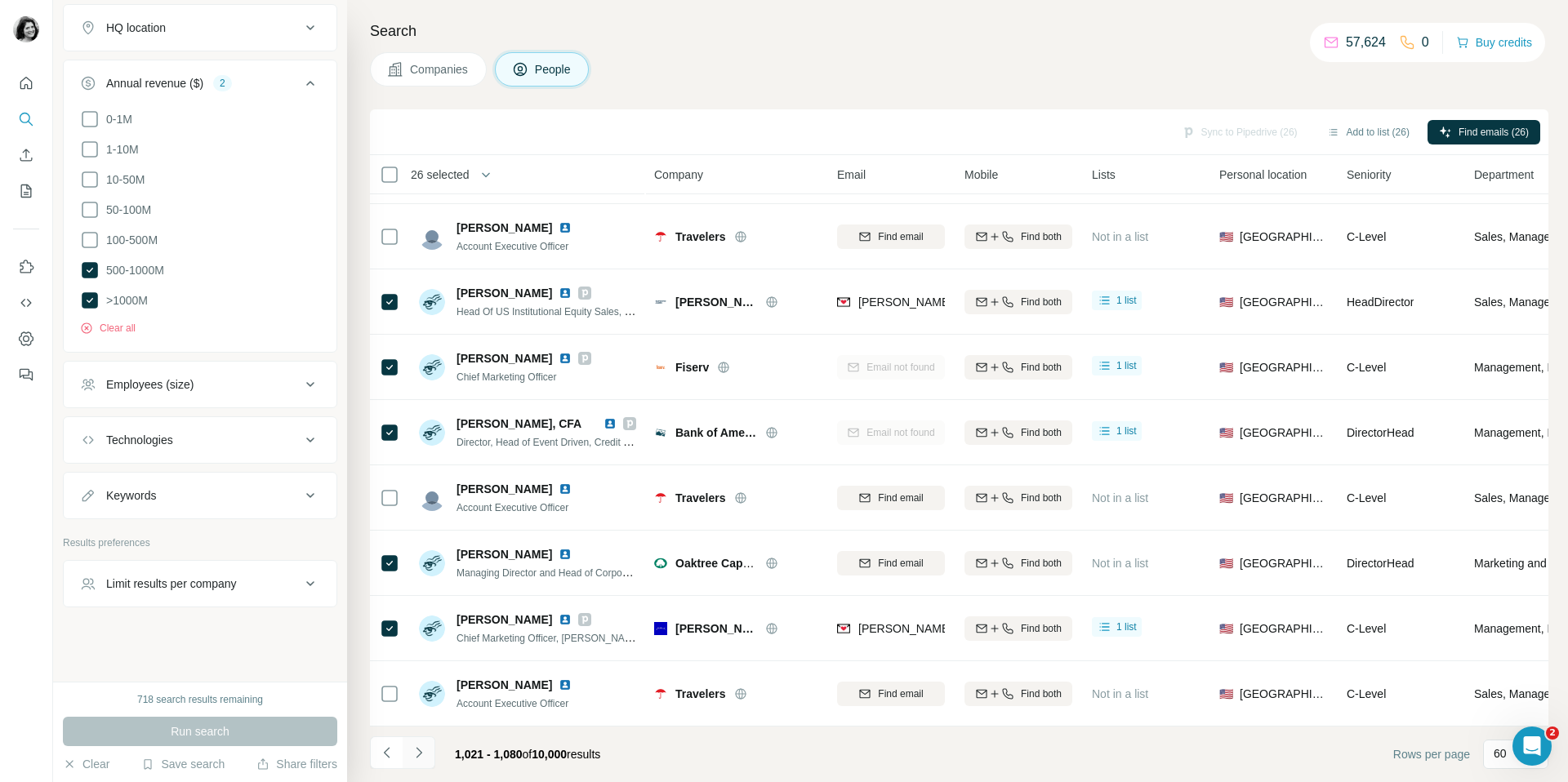
click at [423, 748] on icon "Navigate to next page" at bounding box center [418, 753] width 16 height 16
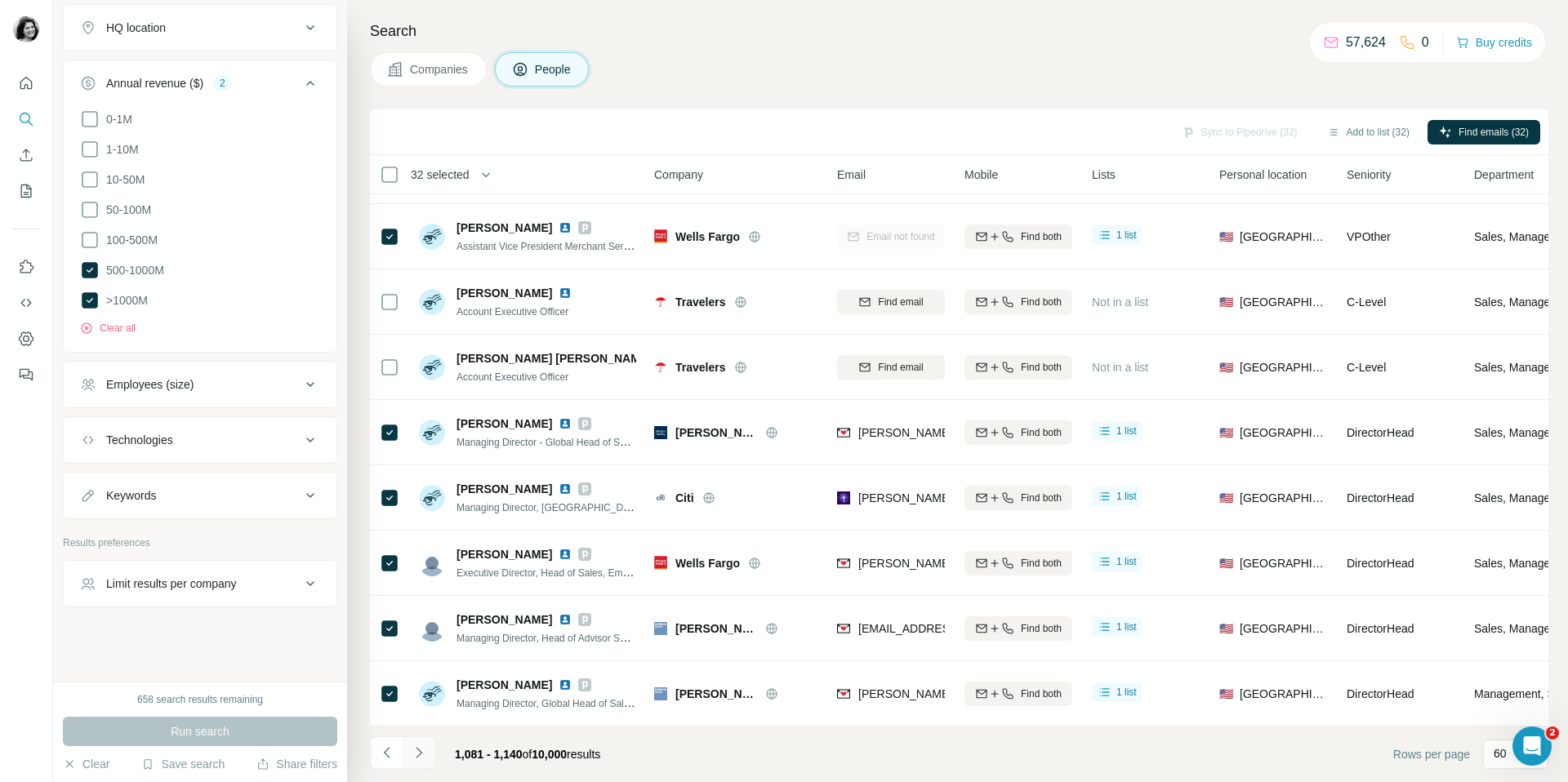
click at [424, 757] on icon "Navigate to next page" at bounding box center [418, 753] width 16 height 16
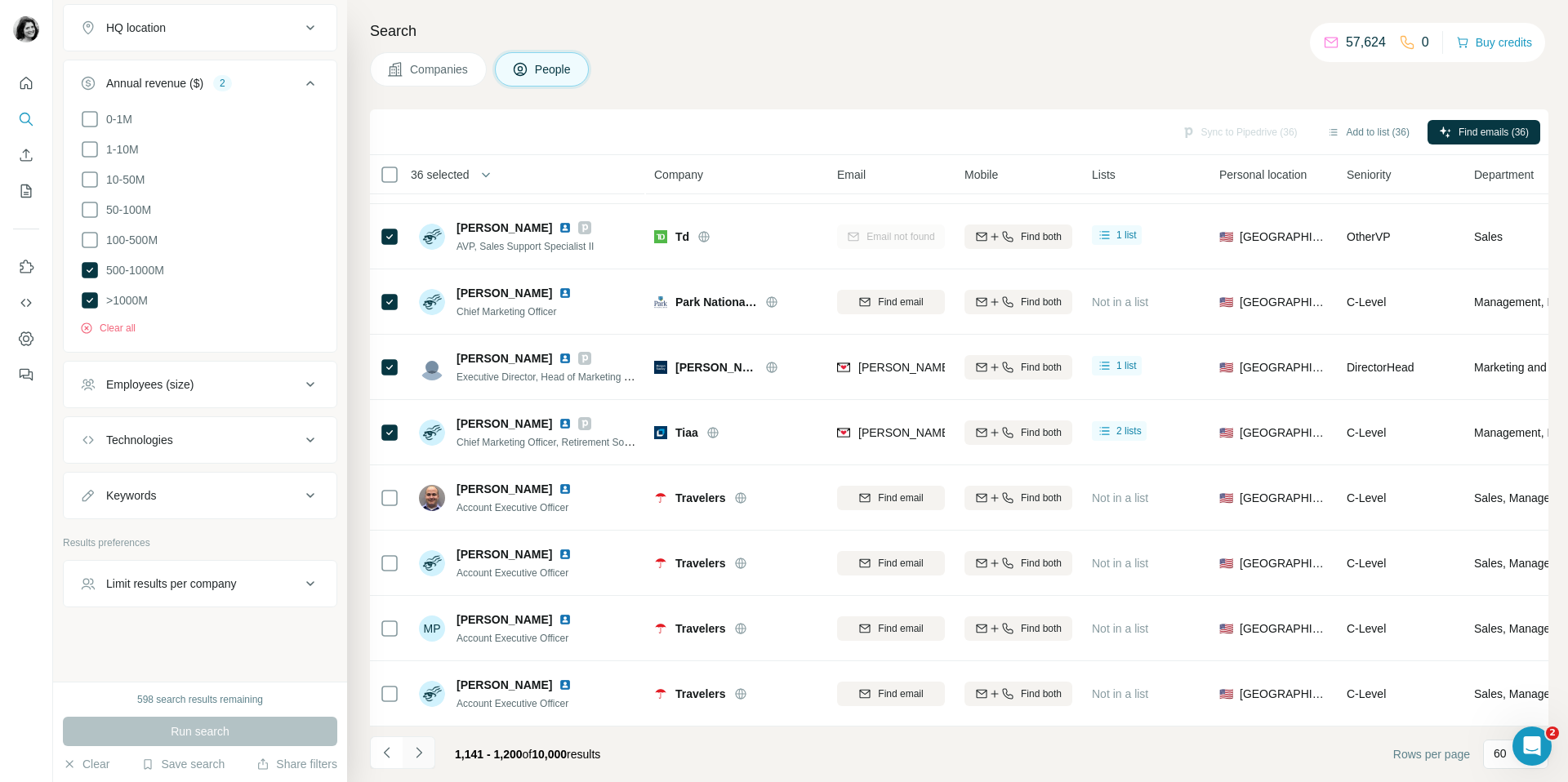
click at [423, 748] on icon "Navigate to next page" at bounding box center [418, 753] width 16 height 16
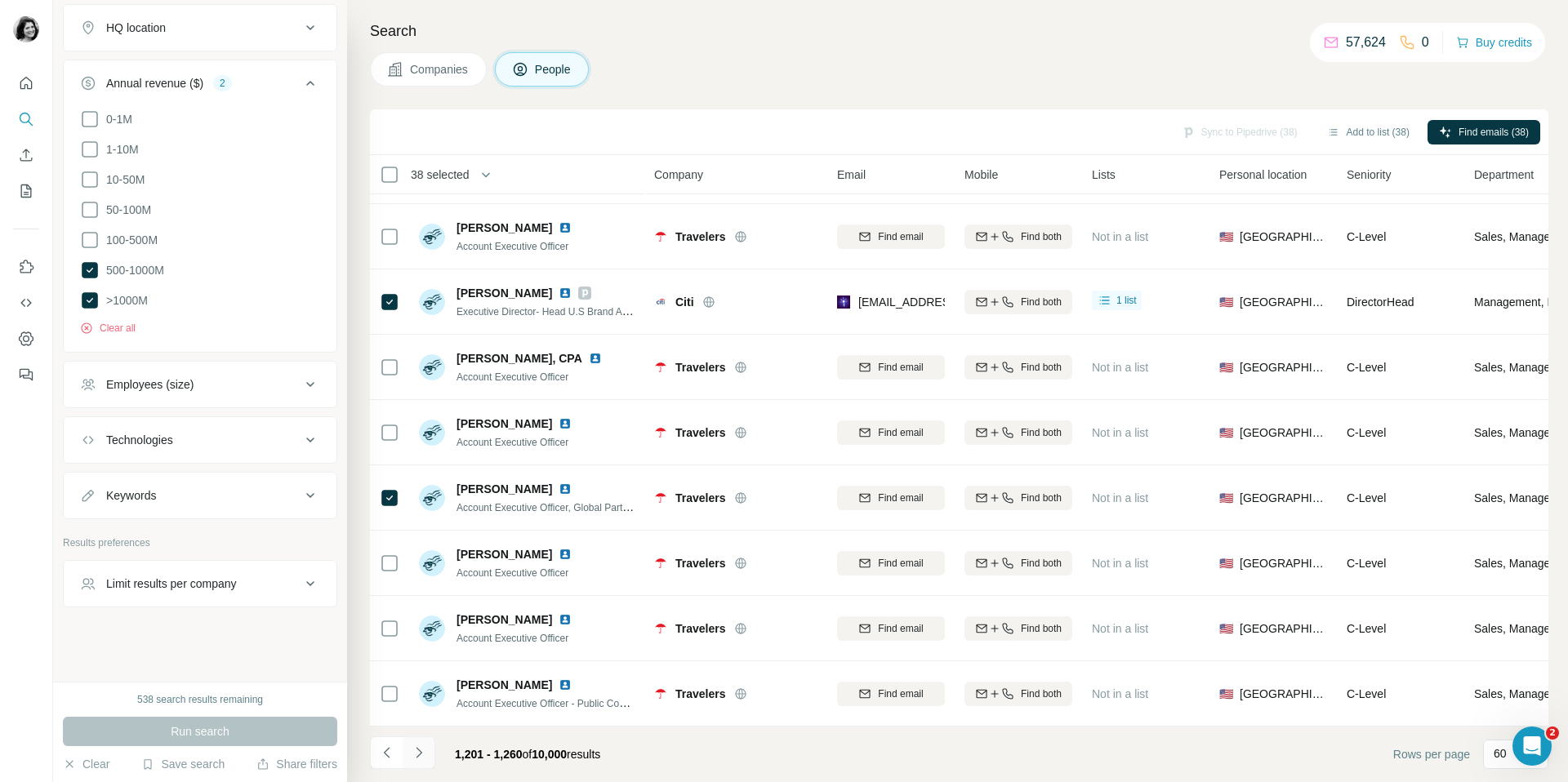
click at [420, 746] on icon "Navigate to next page" at bounding box center [418, 753] width 16 height 16
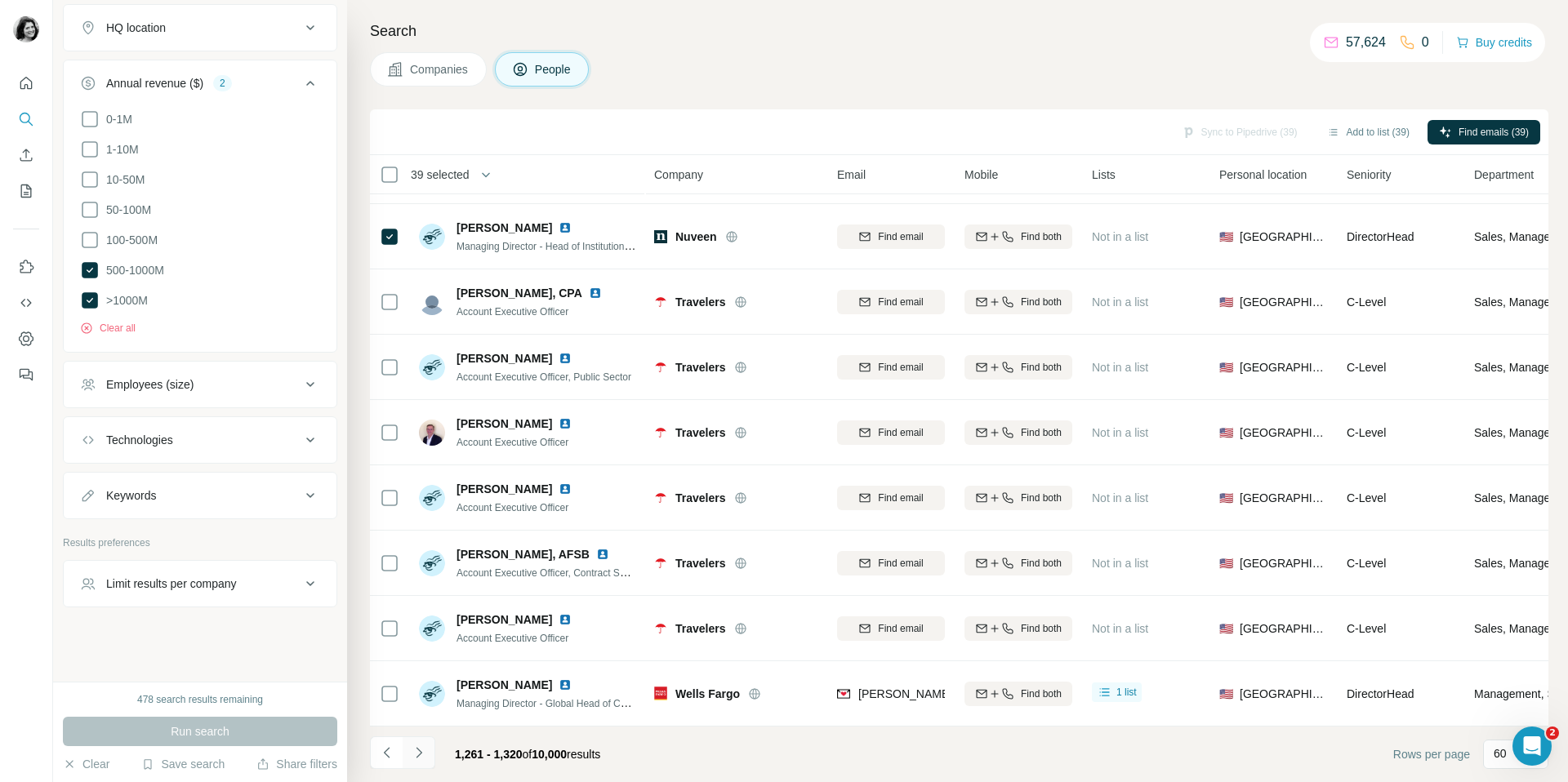
click at [415, 756] on icon "Navigate to next page" at bounding box center [418, 753] width 16 height 16
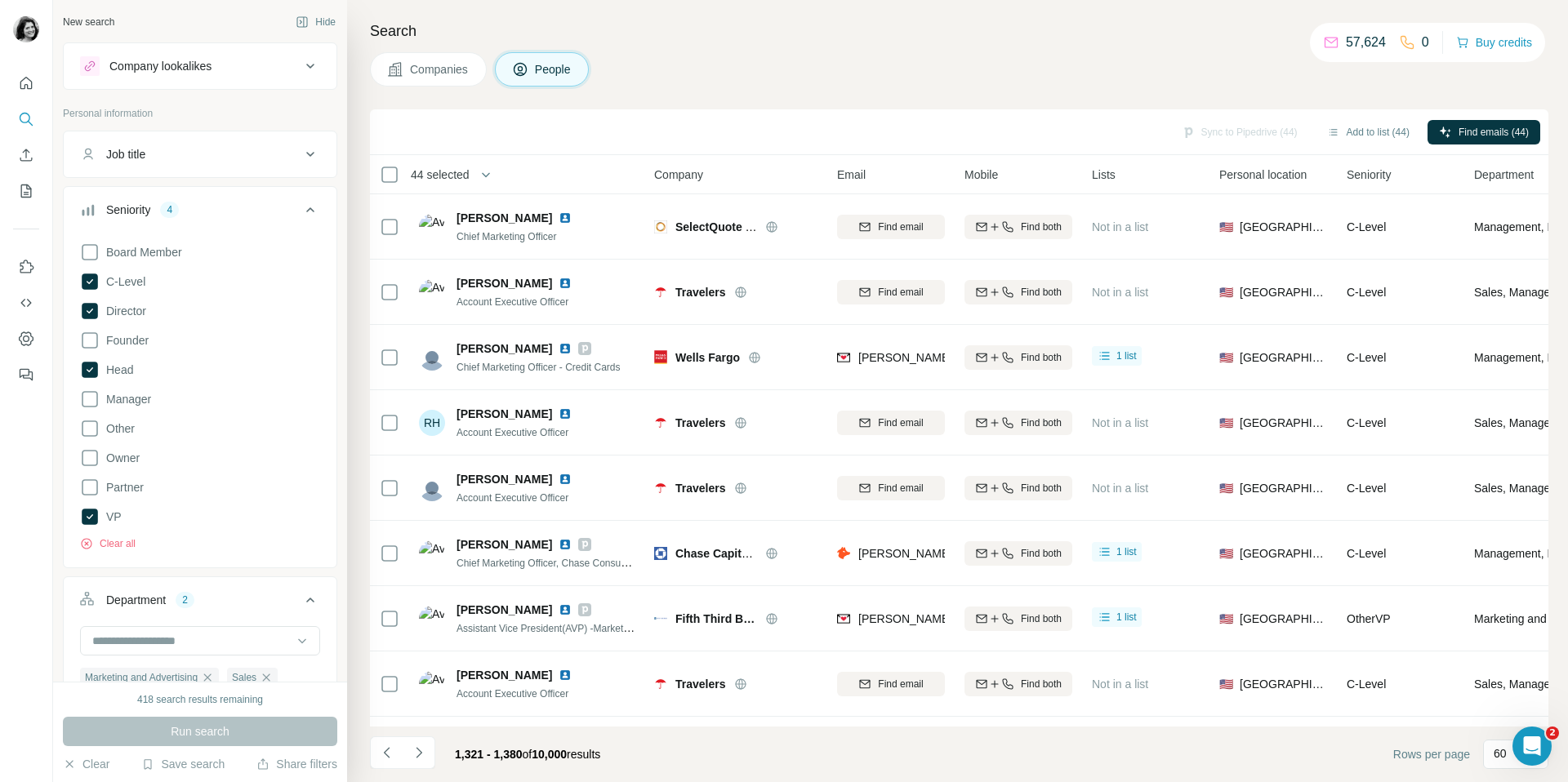
scroll to position [59, 0]
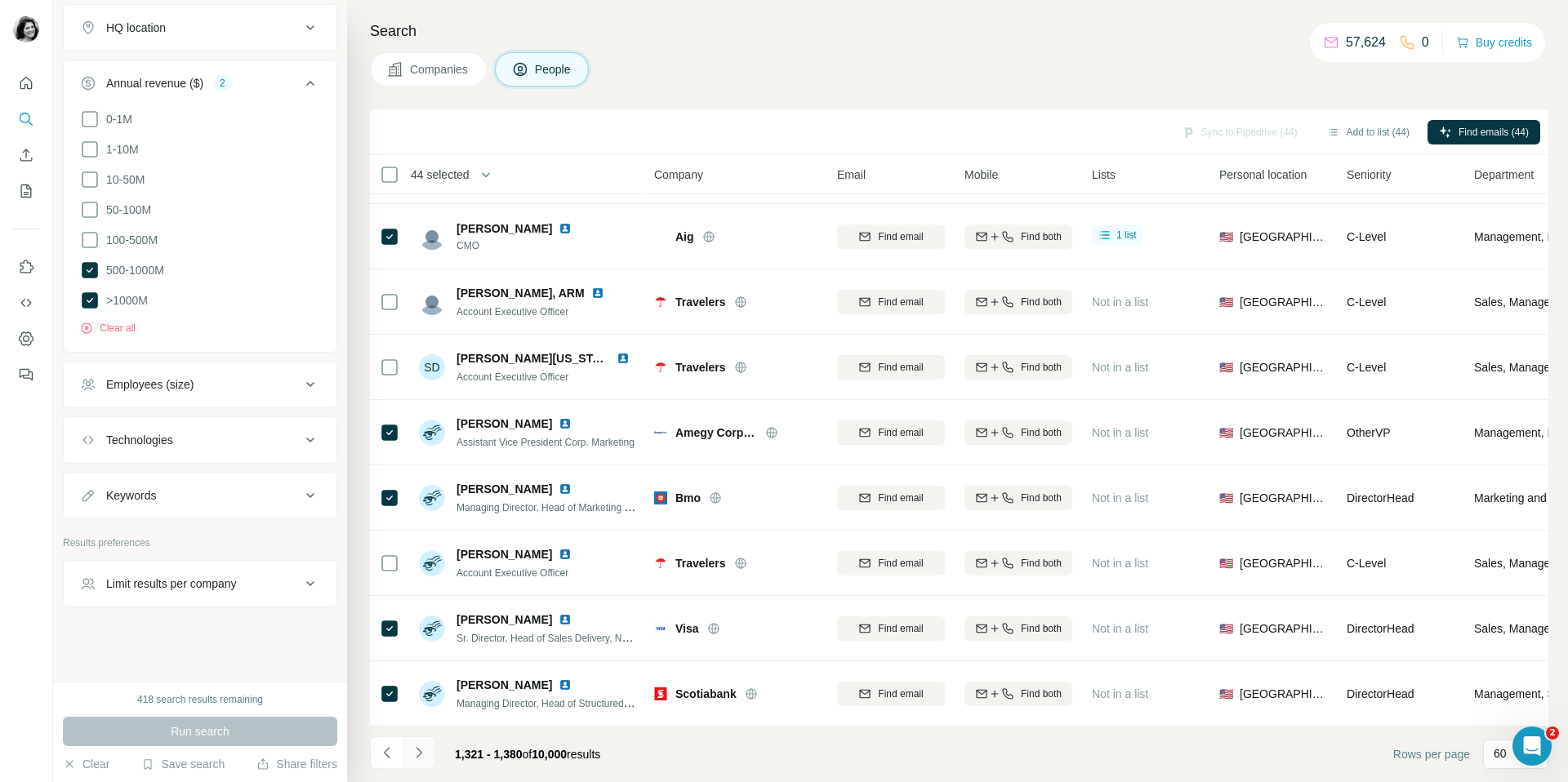
click at [421, 757] on icon "Navigate to next page" at bounding box center [418, 753] width 16 height 16
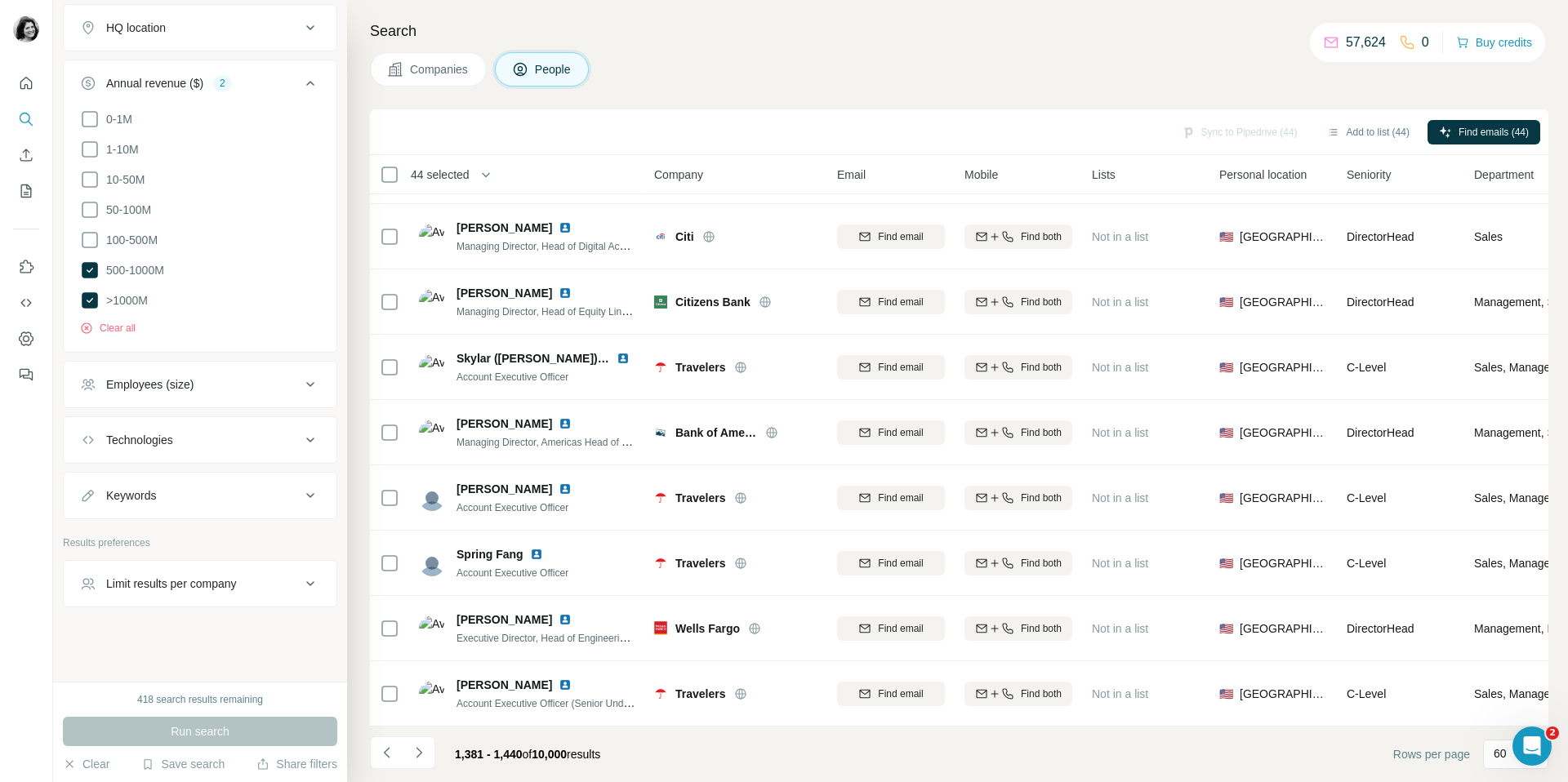
scroll to position [3388, 0]
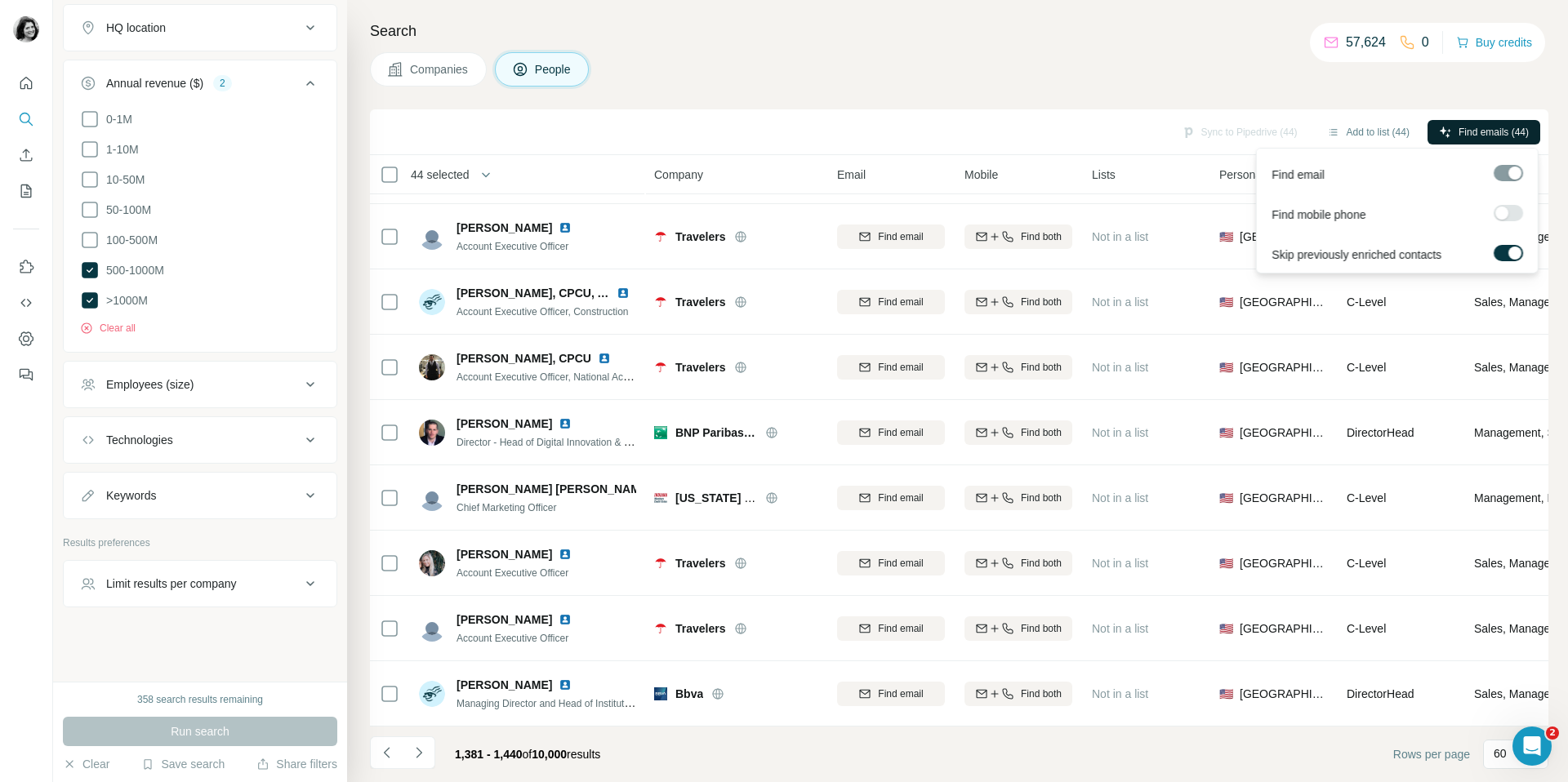
click at [1487, 130] on span "Find emails (44)" at bounding box center [1493, 132] width 70 height 15
click at [1475, 129] on span "Find emails (47)" at bounding box center [1493, 132] width 70 height 15
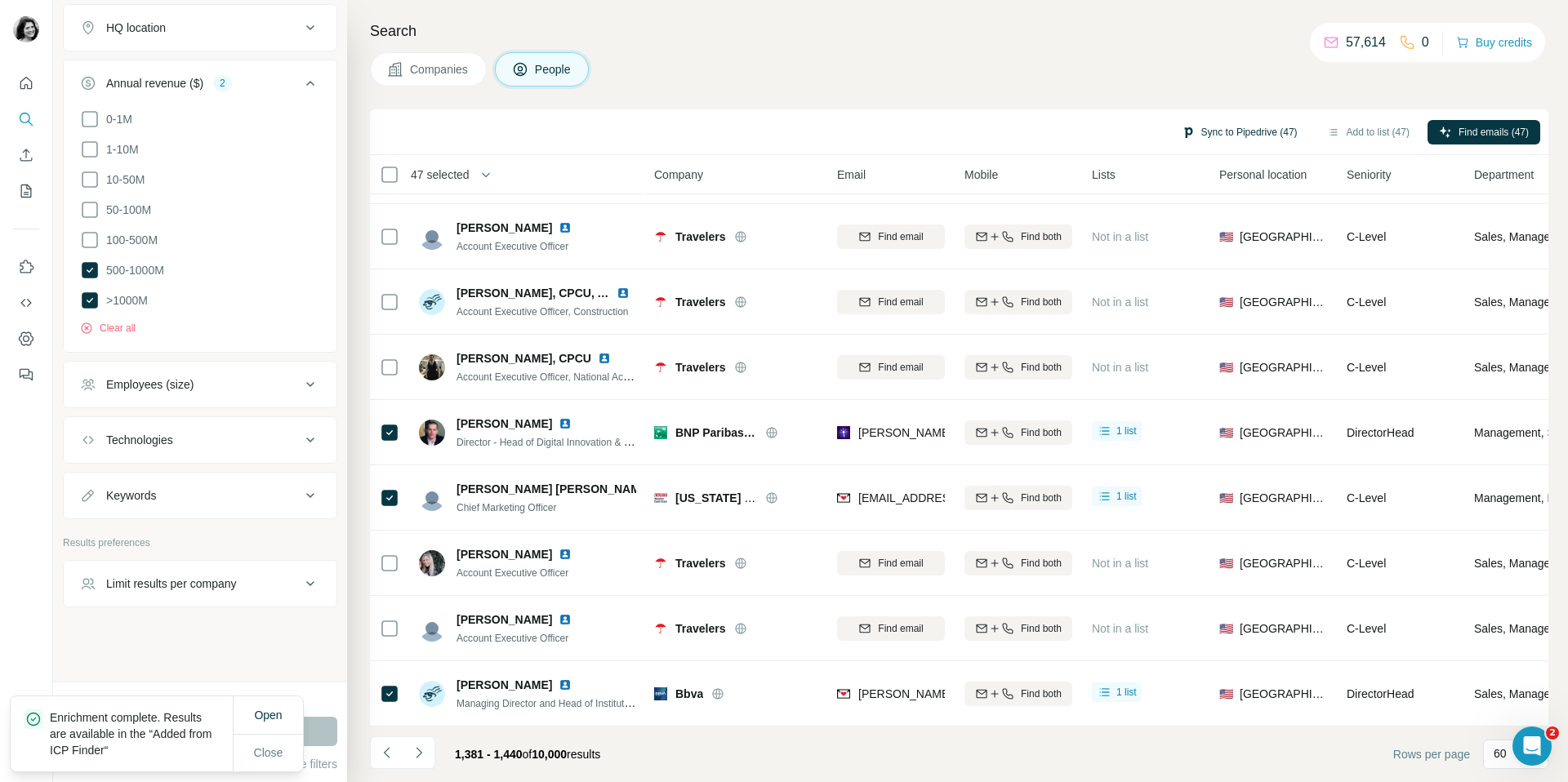
click at [1251, 131] on button "Sync to Pipedrive (47)" at bounding box center [1239, 132] width 139 height 24
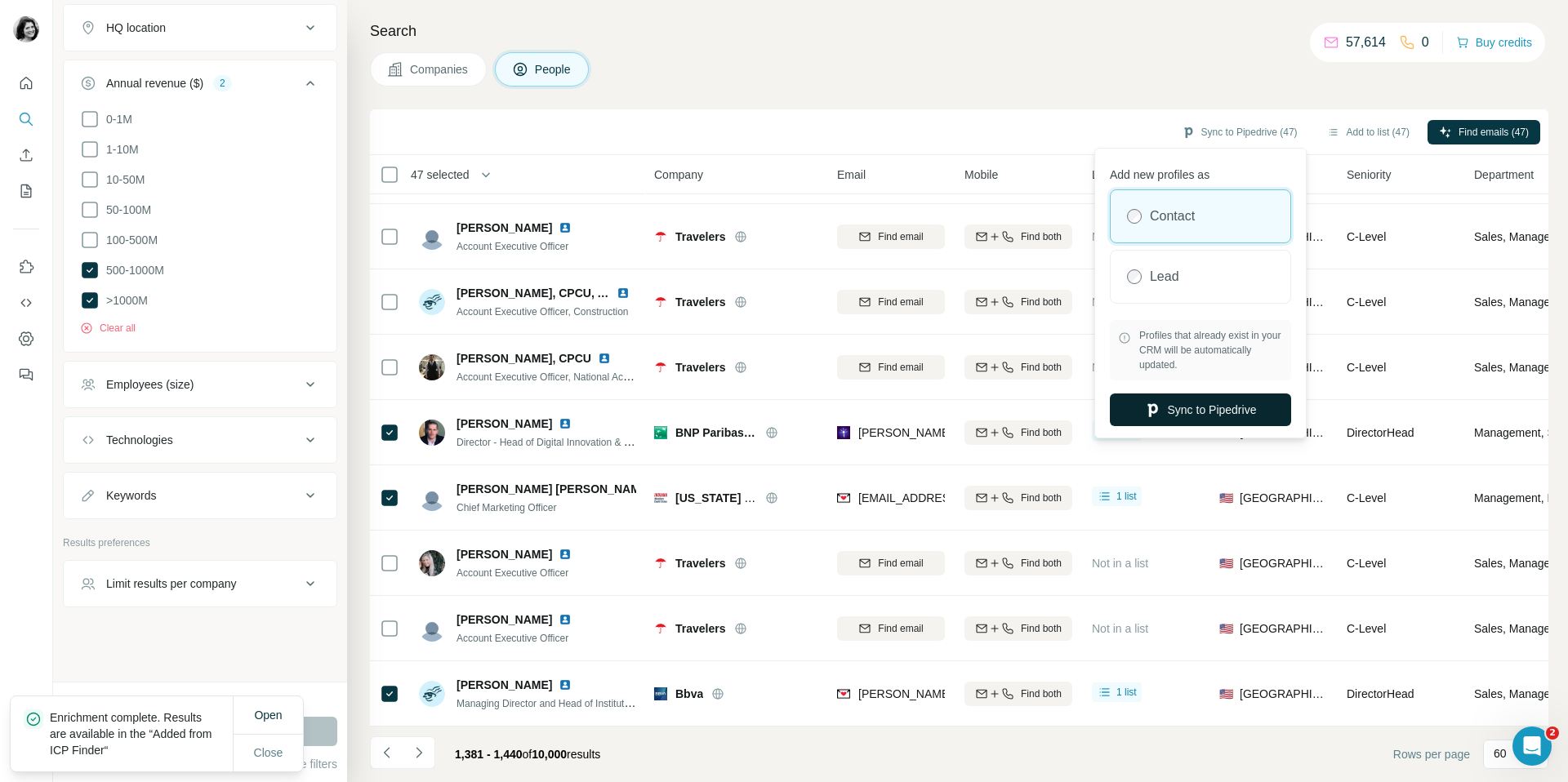
click at [1150, 409] on icon "button" at bounding box center [1152, 410] width 16 height 16
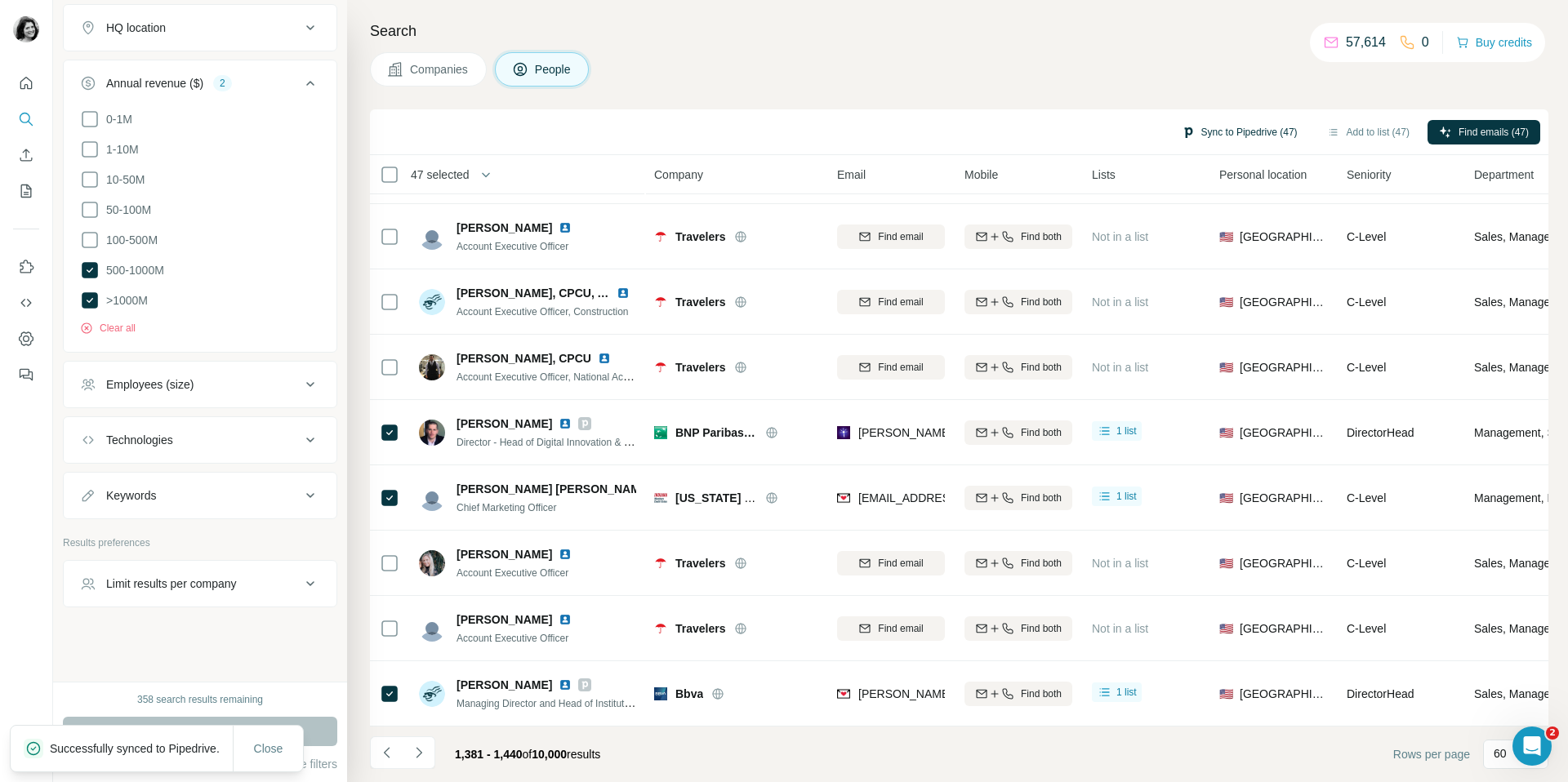
click at [1220, 132] on button "Sync to Pipedrive (47)" at bounding box center [1239, 132] width 139 height 24
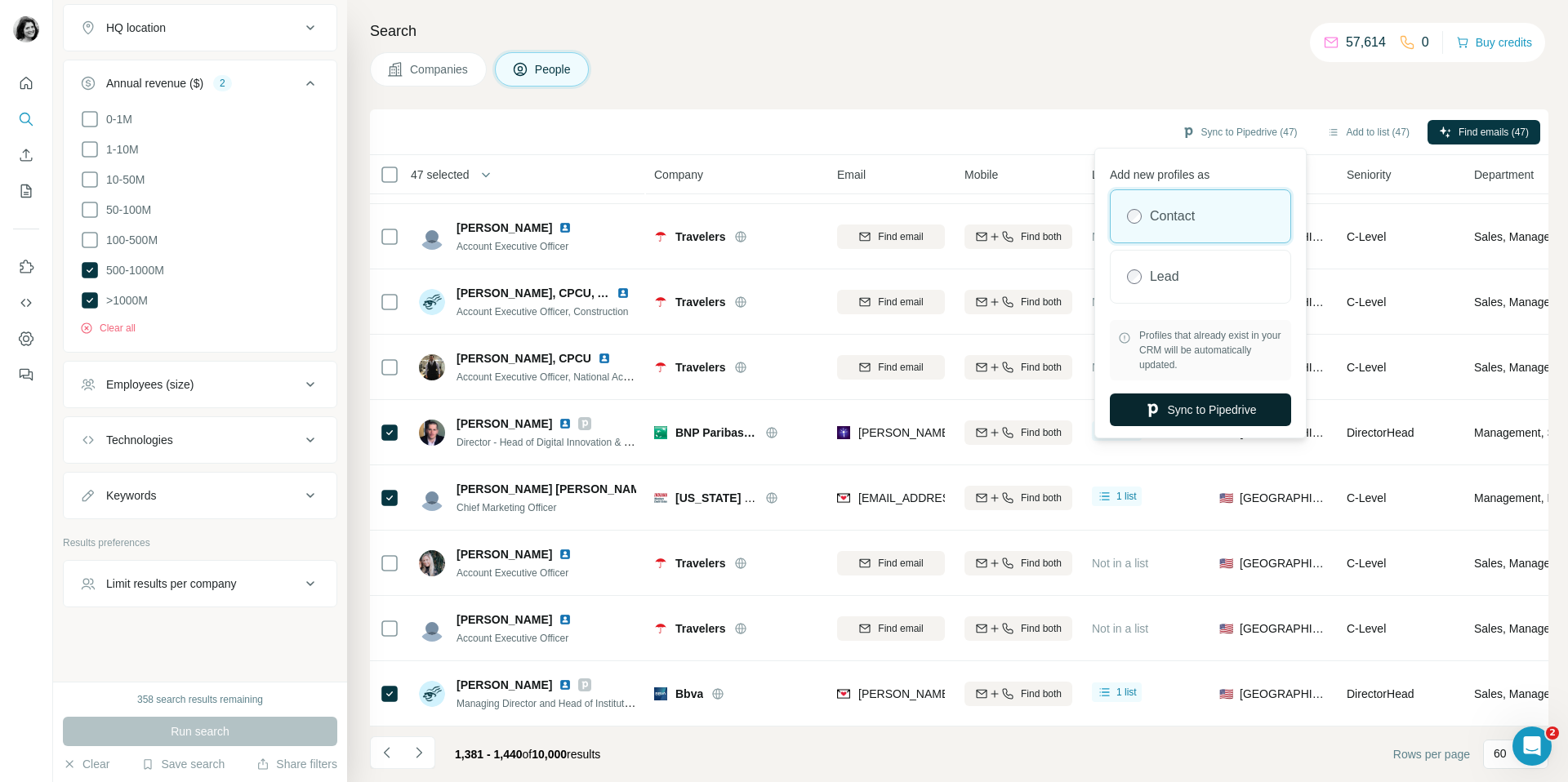
click at [1165, 416] on button "Sync to Pipedrive" at bounding box center [1200, 410] width 181 height 33
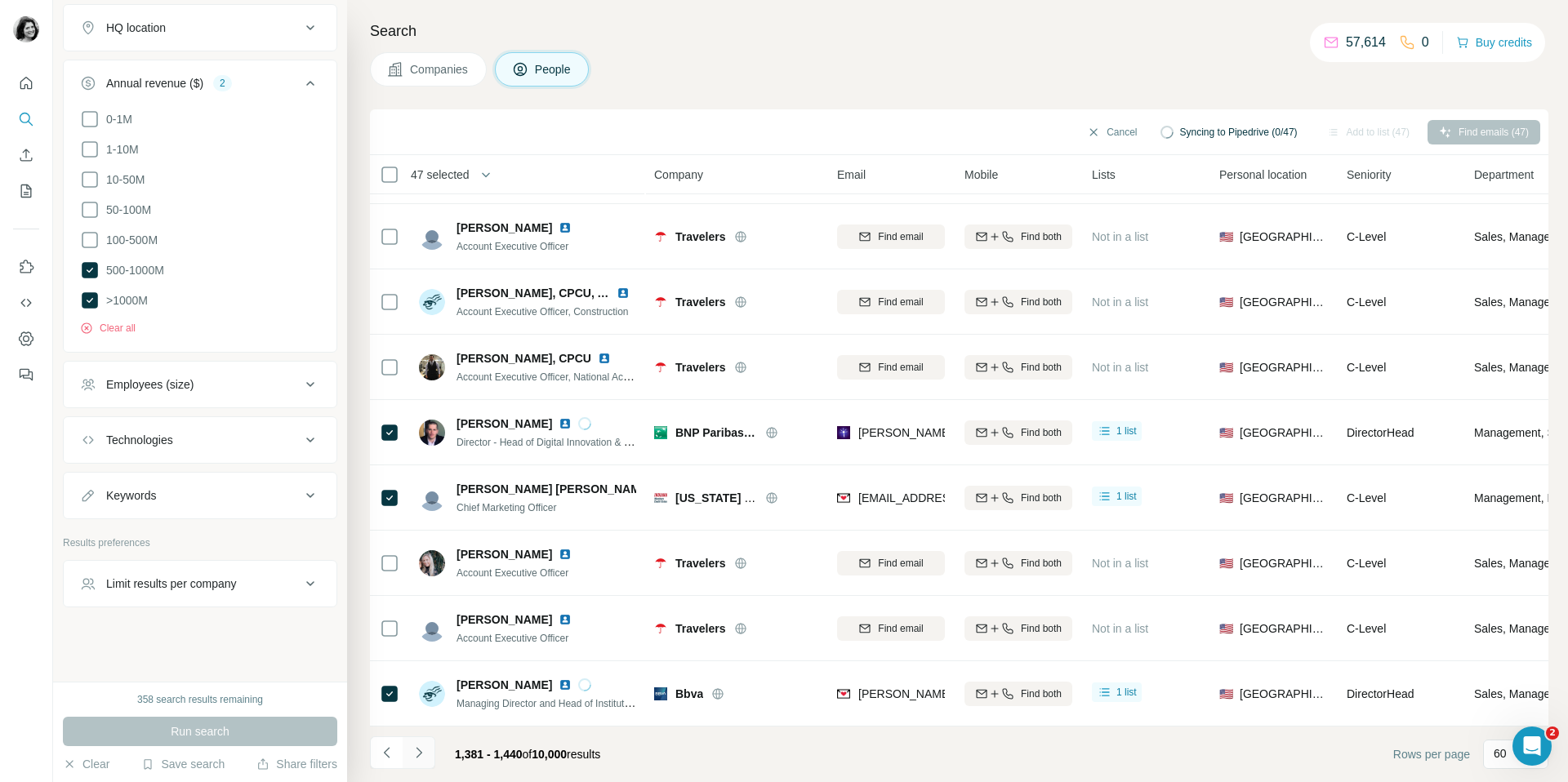
click at [418, 754] on icon "Navigate to next page" at bounding box center [418, 753] width 16 height 16
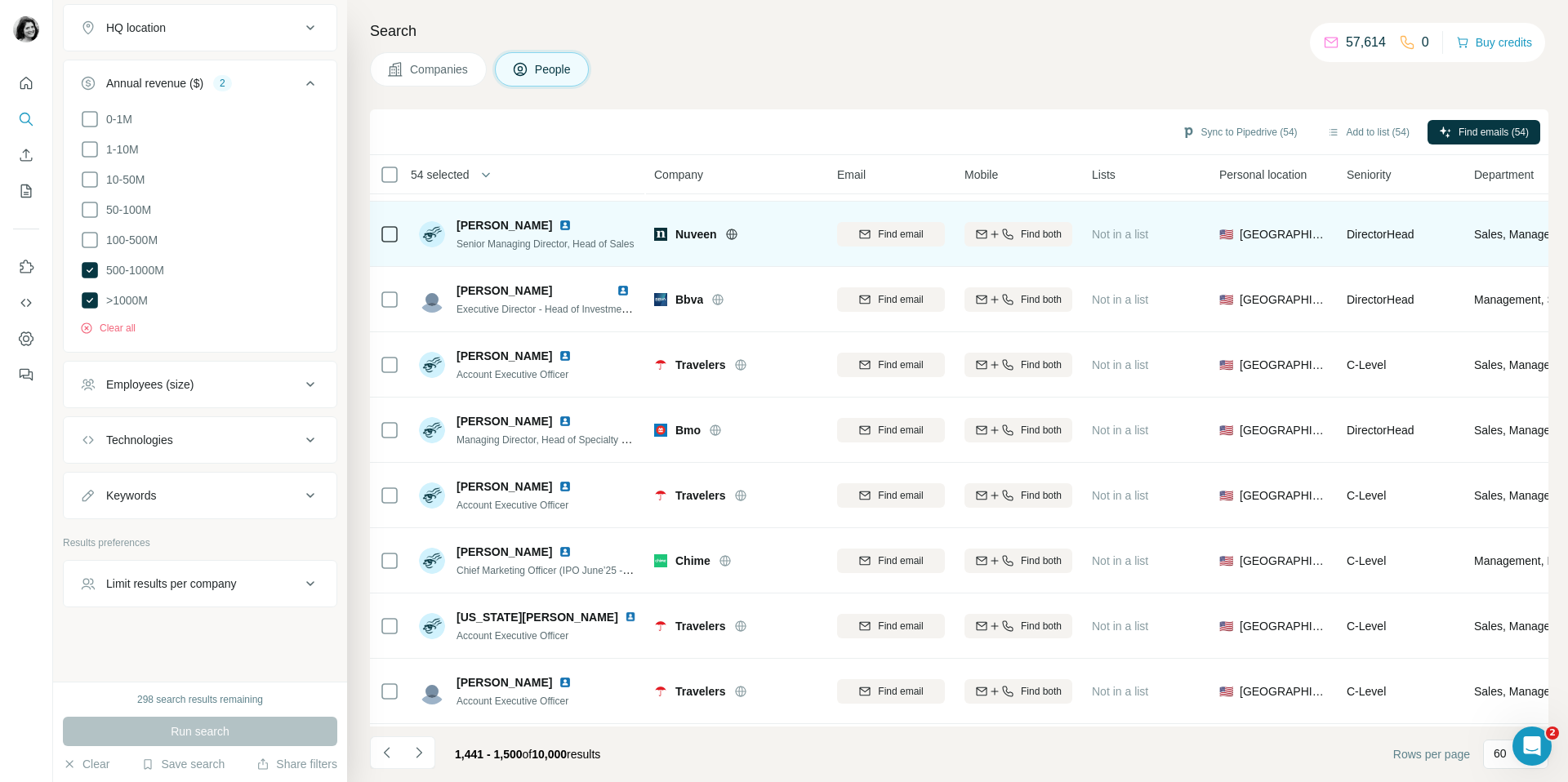
scroll to position [2023, 0]
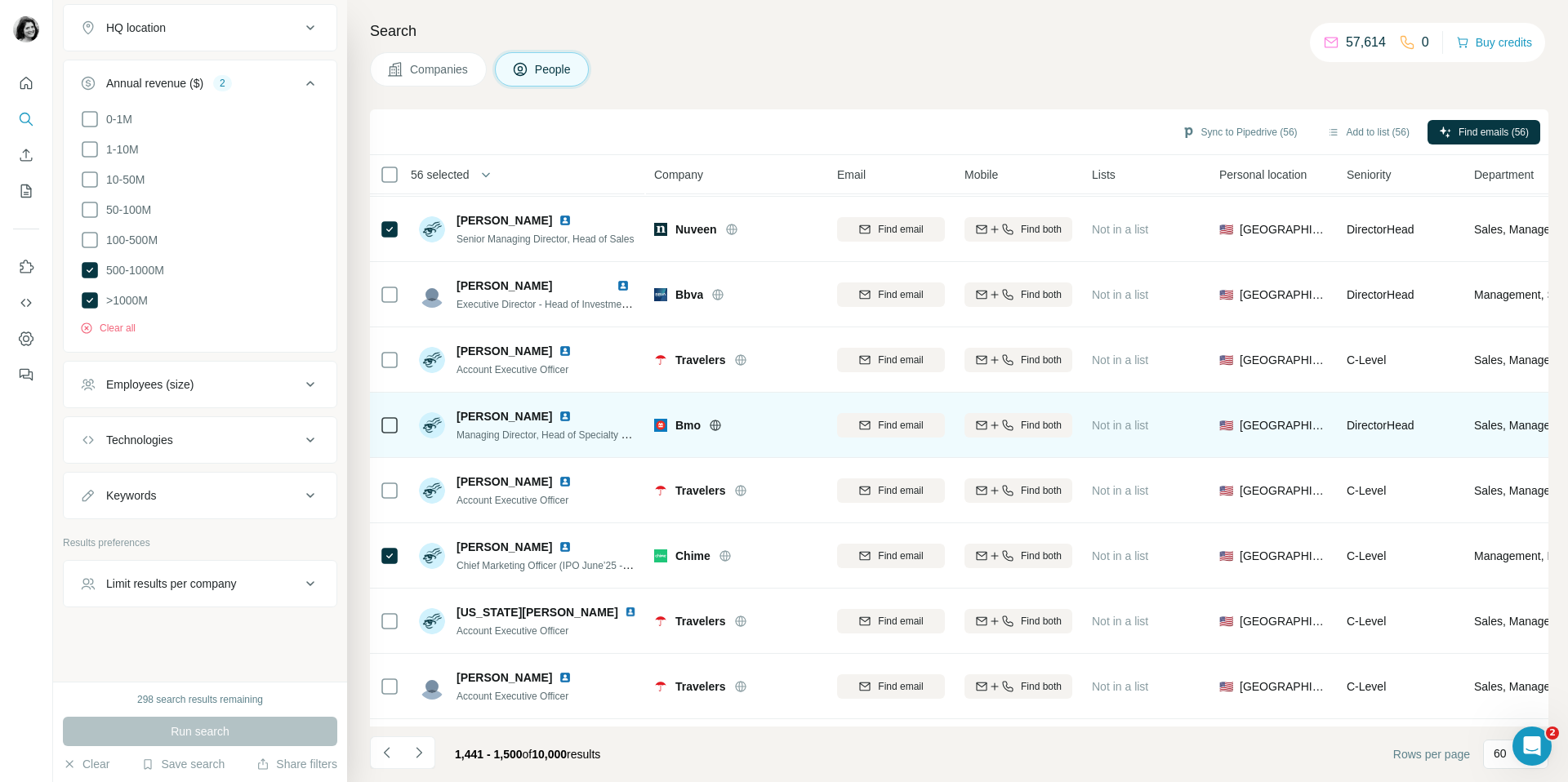
click at [380, 416] on icon at bounding box center [390, 425] width 20 height 20
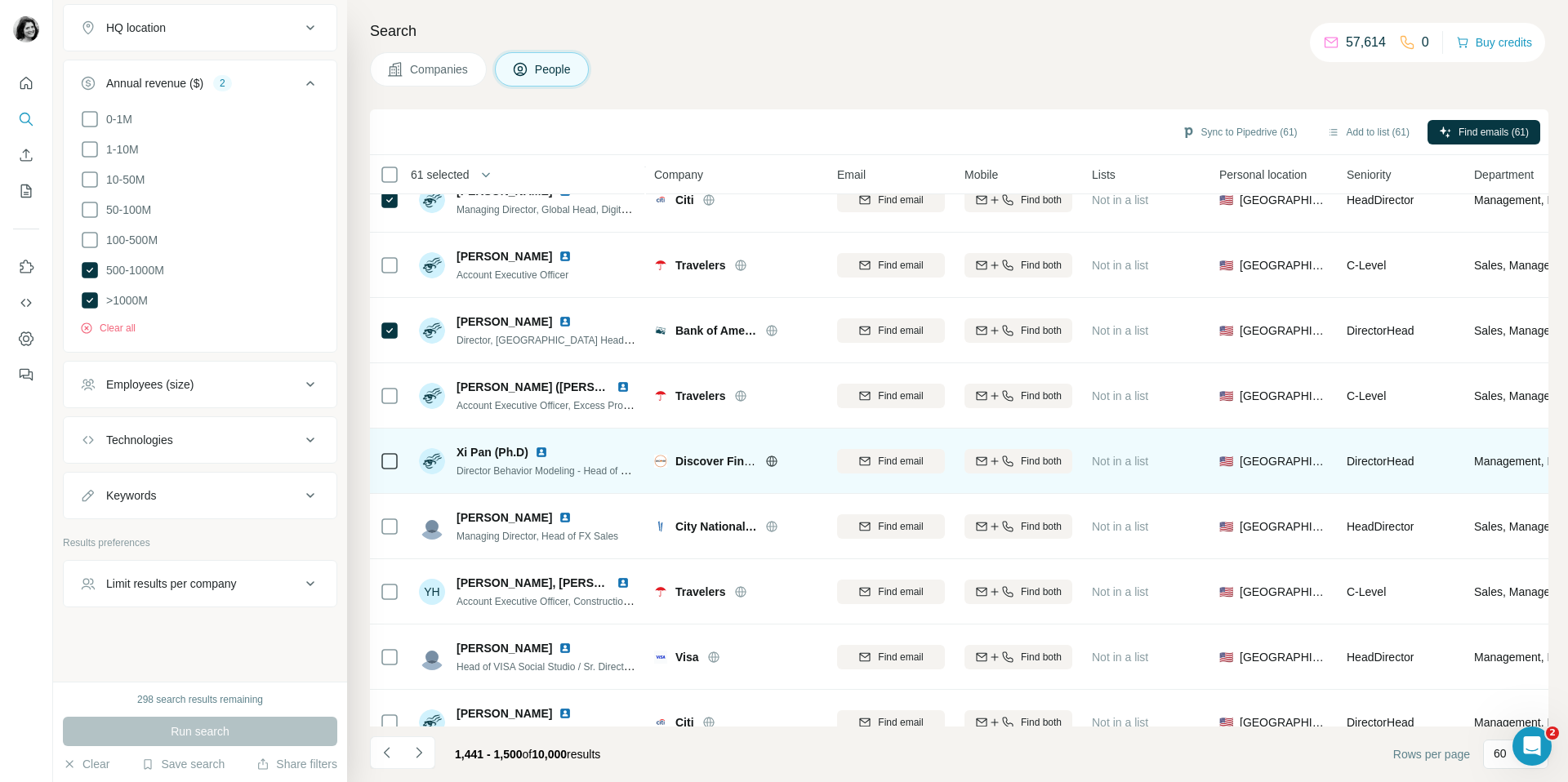
scroll to position [3388, 0]
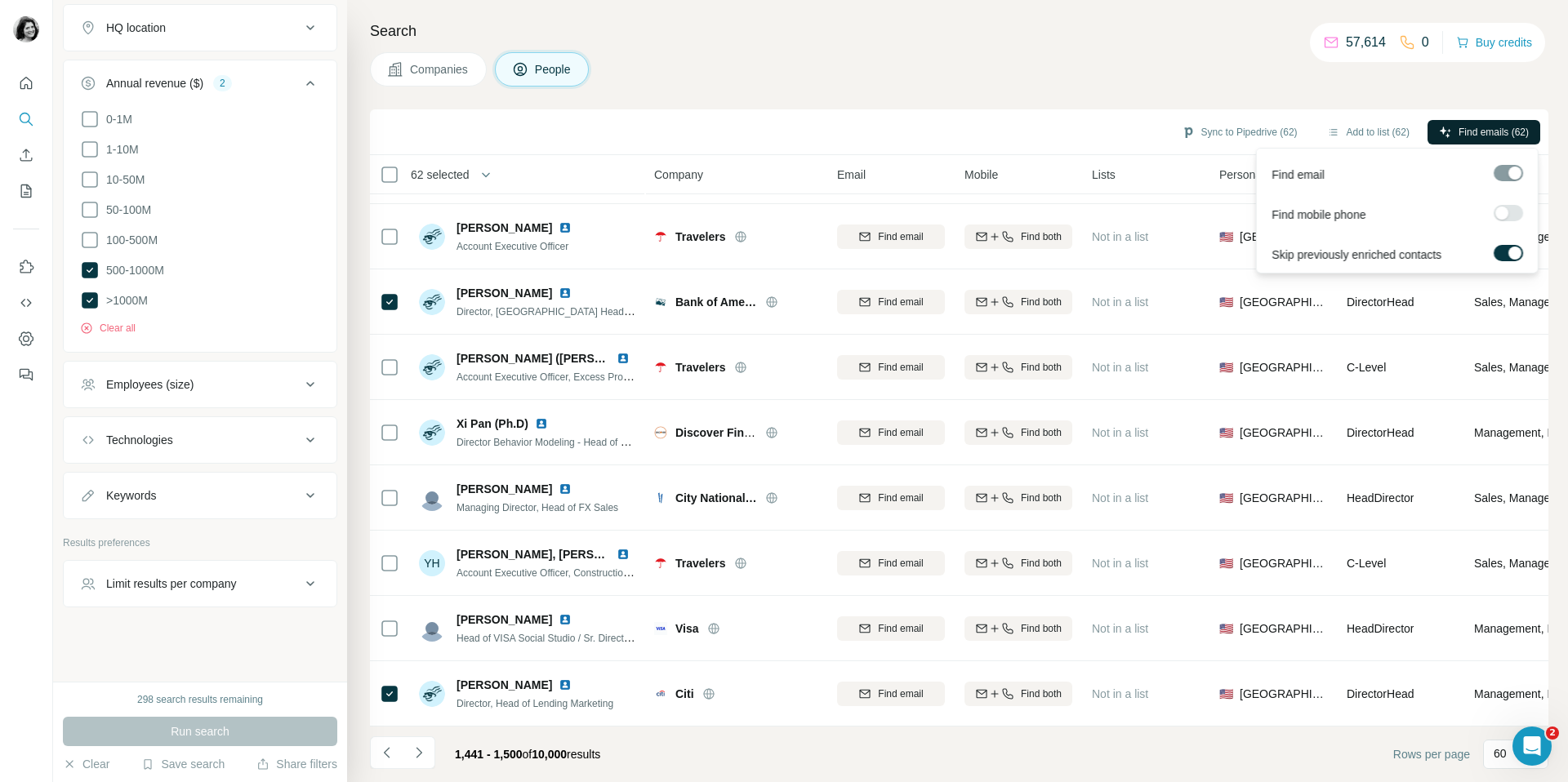
click at [1509, 126] on span "Find emails (62)" at bounding box center [1493, 132] width 70 height 15
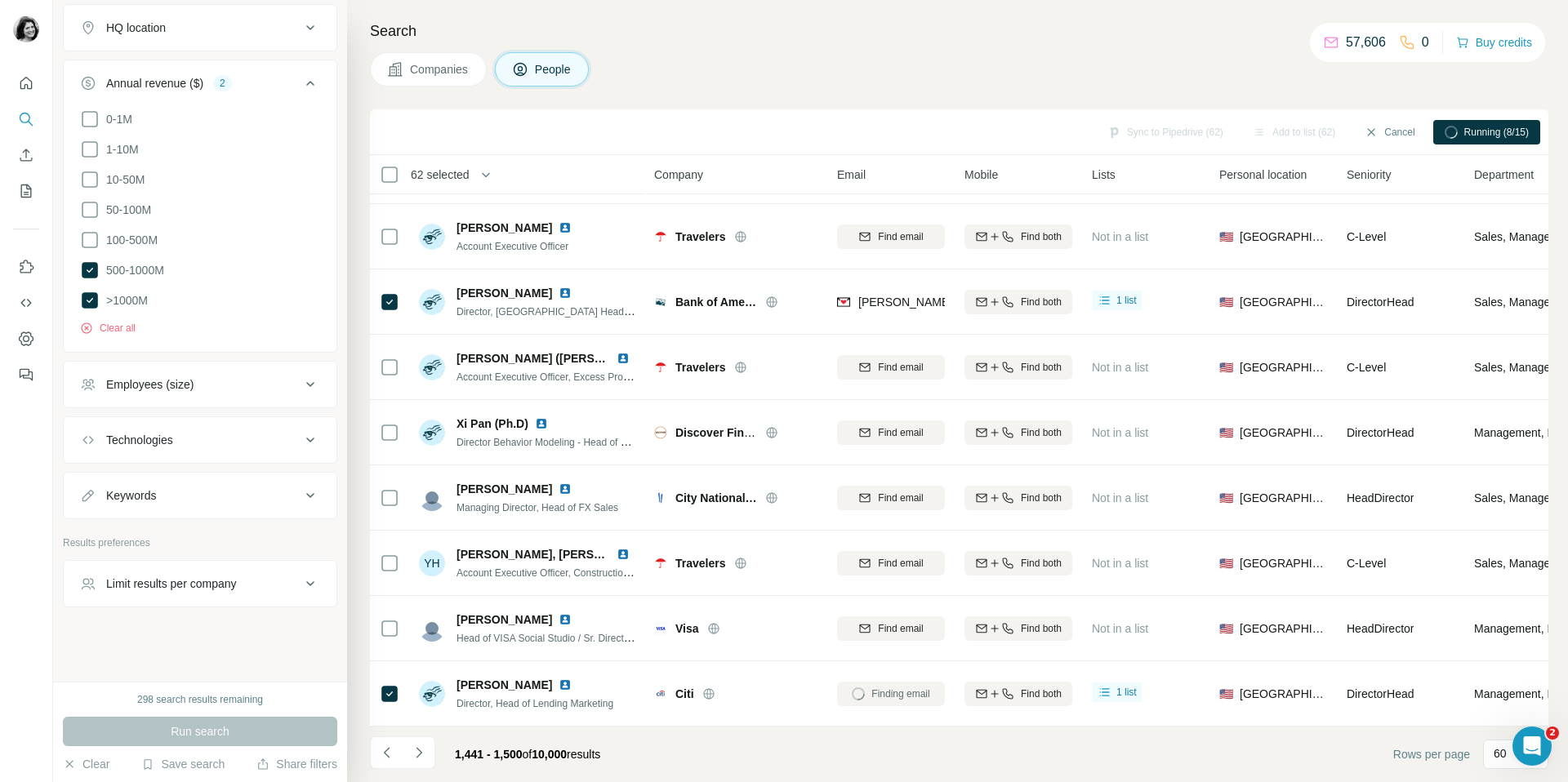
click at [1118, 63] on div "Companies People" at bounding box center [958, 69] width 1178 height 35
drag, startPoint x: 1265, startPoint y: 128, endPoint x: 1287, endPoint y: 89, distance: 44.8
click at [1287, 89] on div "Search Companies People Sync to Pipedrive (63) Add to list (63) Find emails (63…" at bounding box center [958, 391] width 1221 height 782
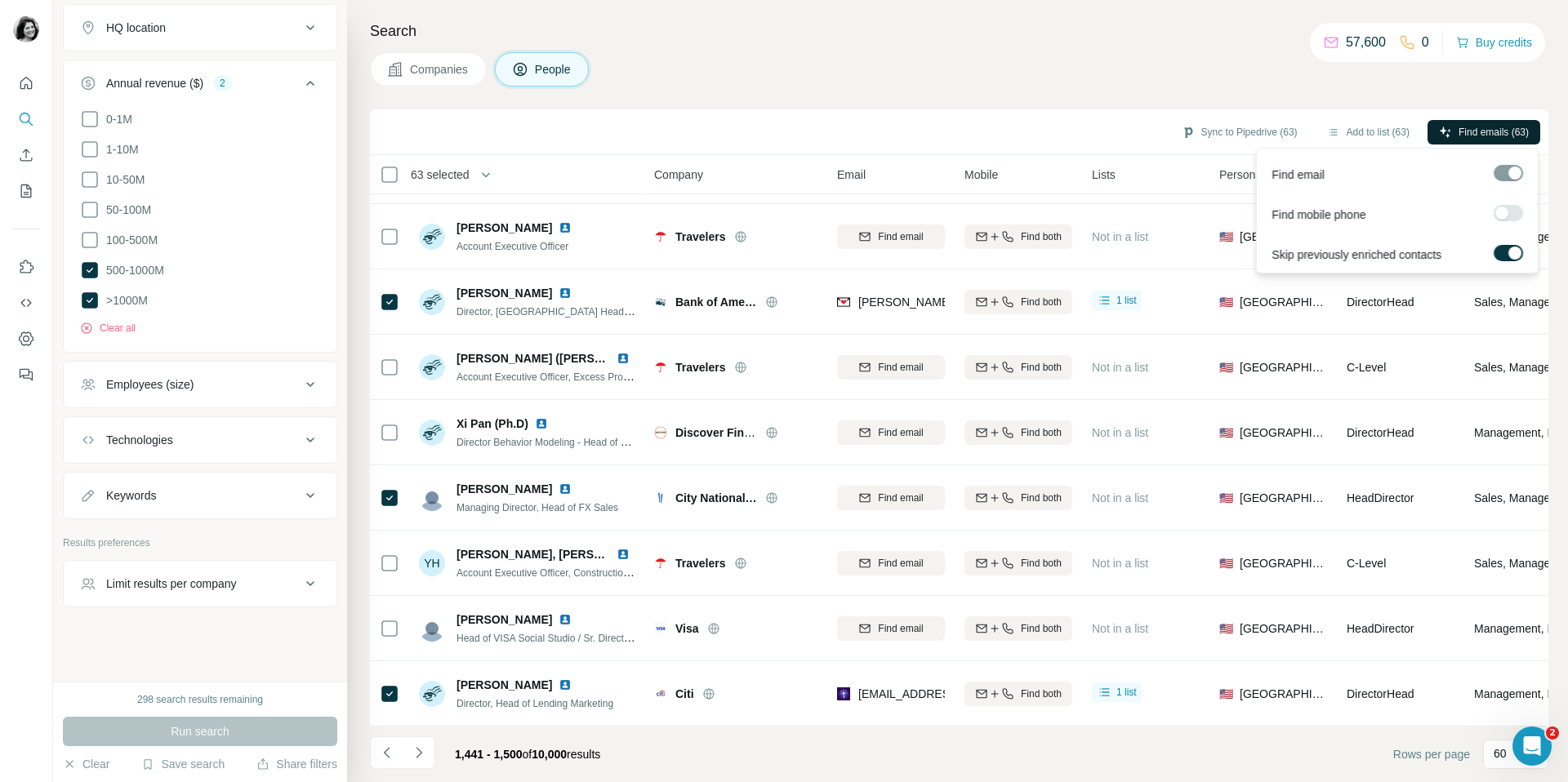
click at [1507, 132] on span "Find emails (63)" at bounding box center [1493, 132] width 70 height 15
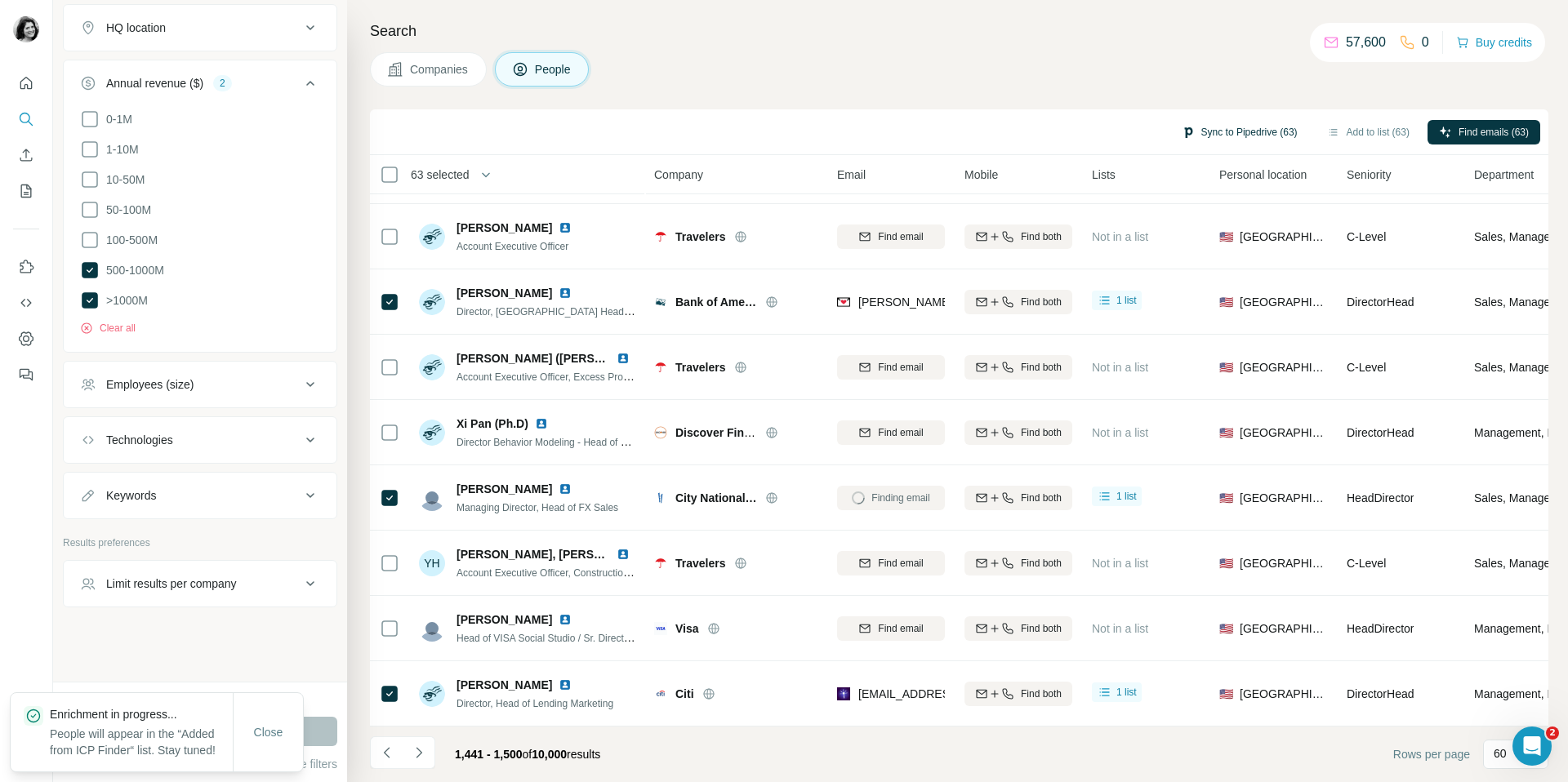
click at [1199, 126] on button "Sync to Pipedrive (63)" at bounding box center [1239, 132] width 139 height 24
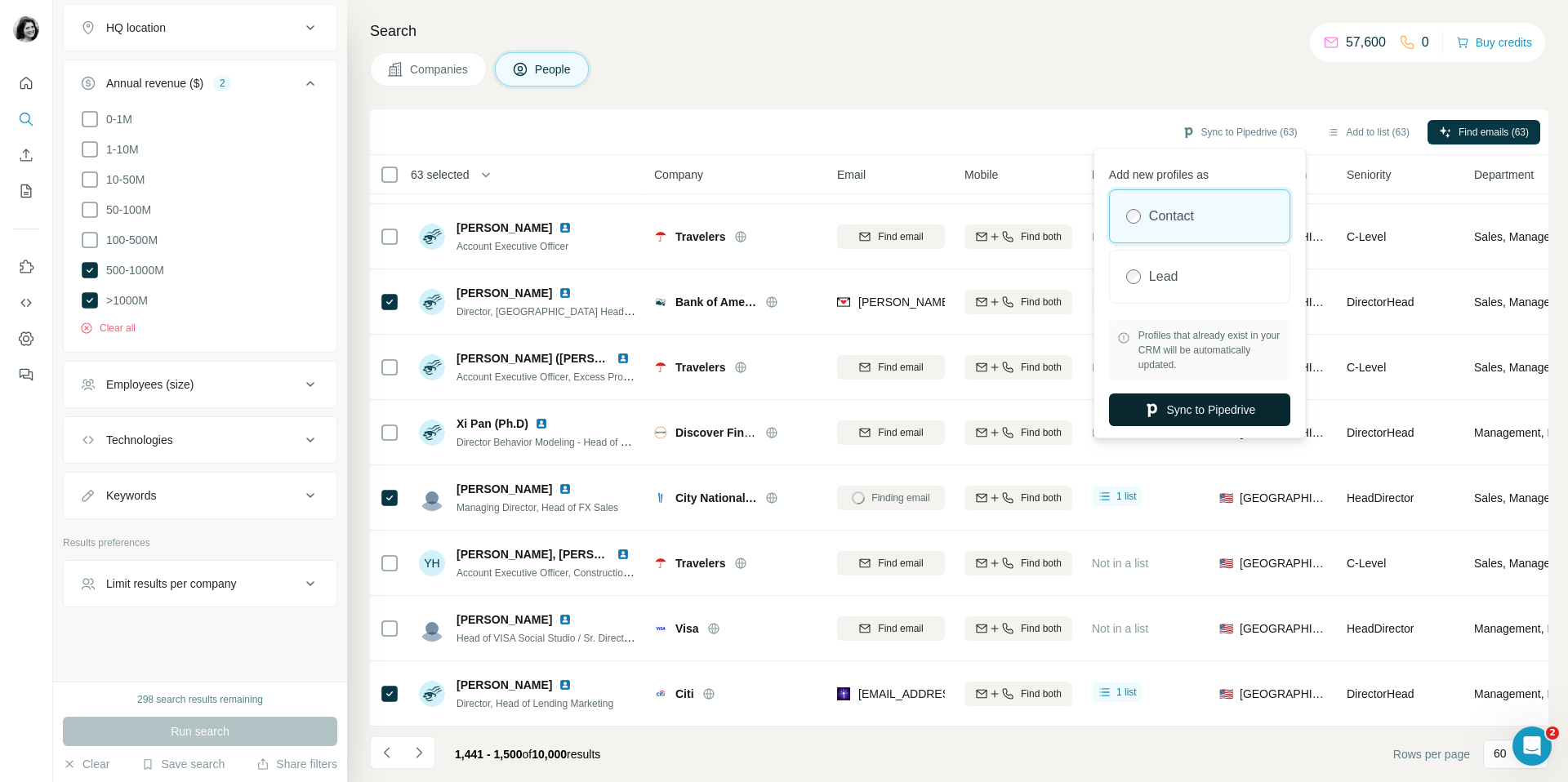
click at [1123, 413] on button "Sync to Pipedrive" at bounding box center [1199, 410] width 181 height 33
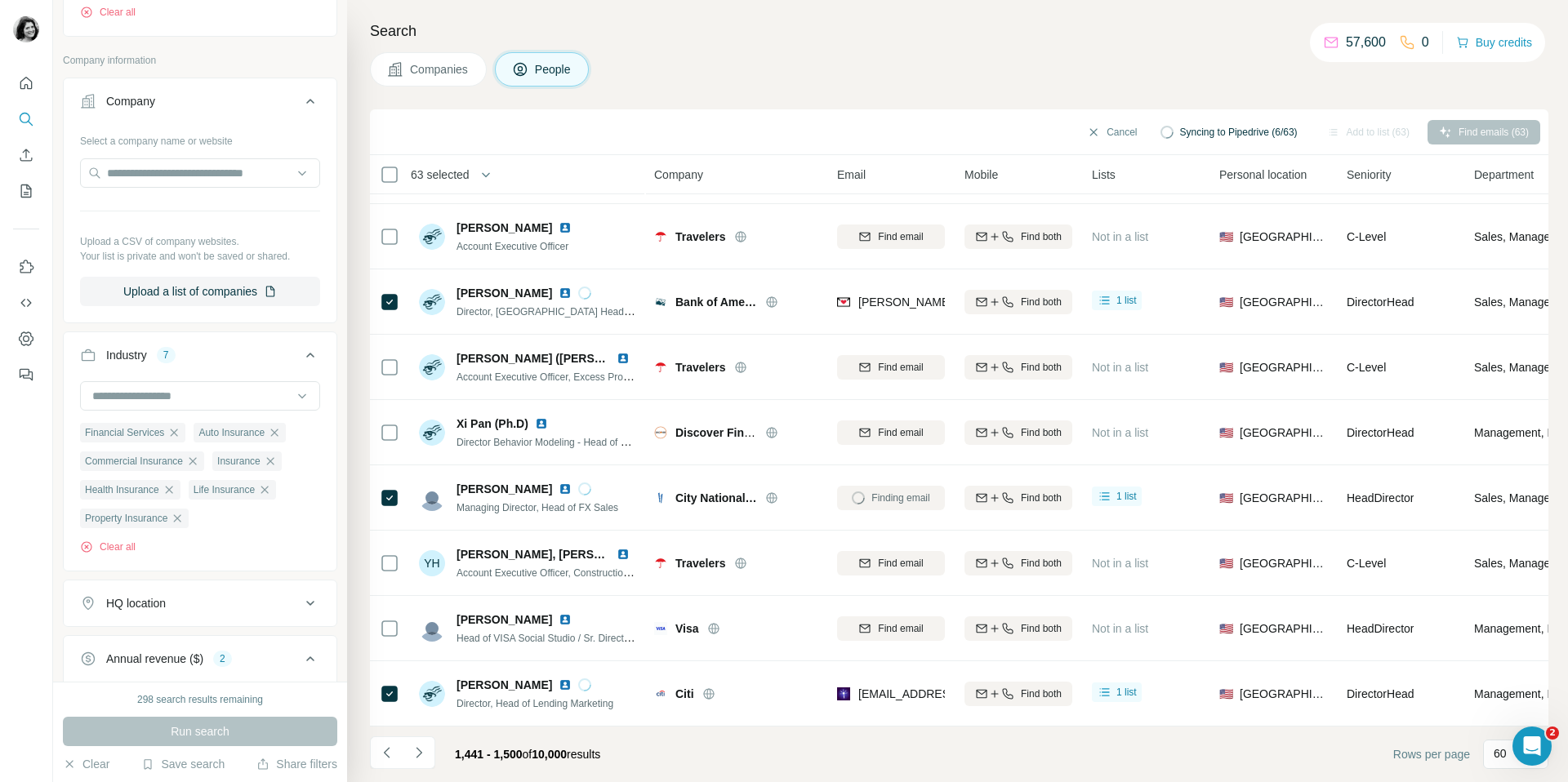
scroll to position [1432, 0]
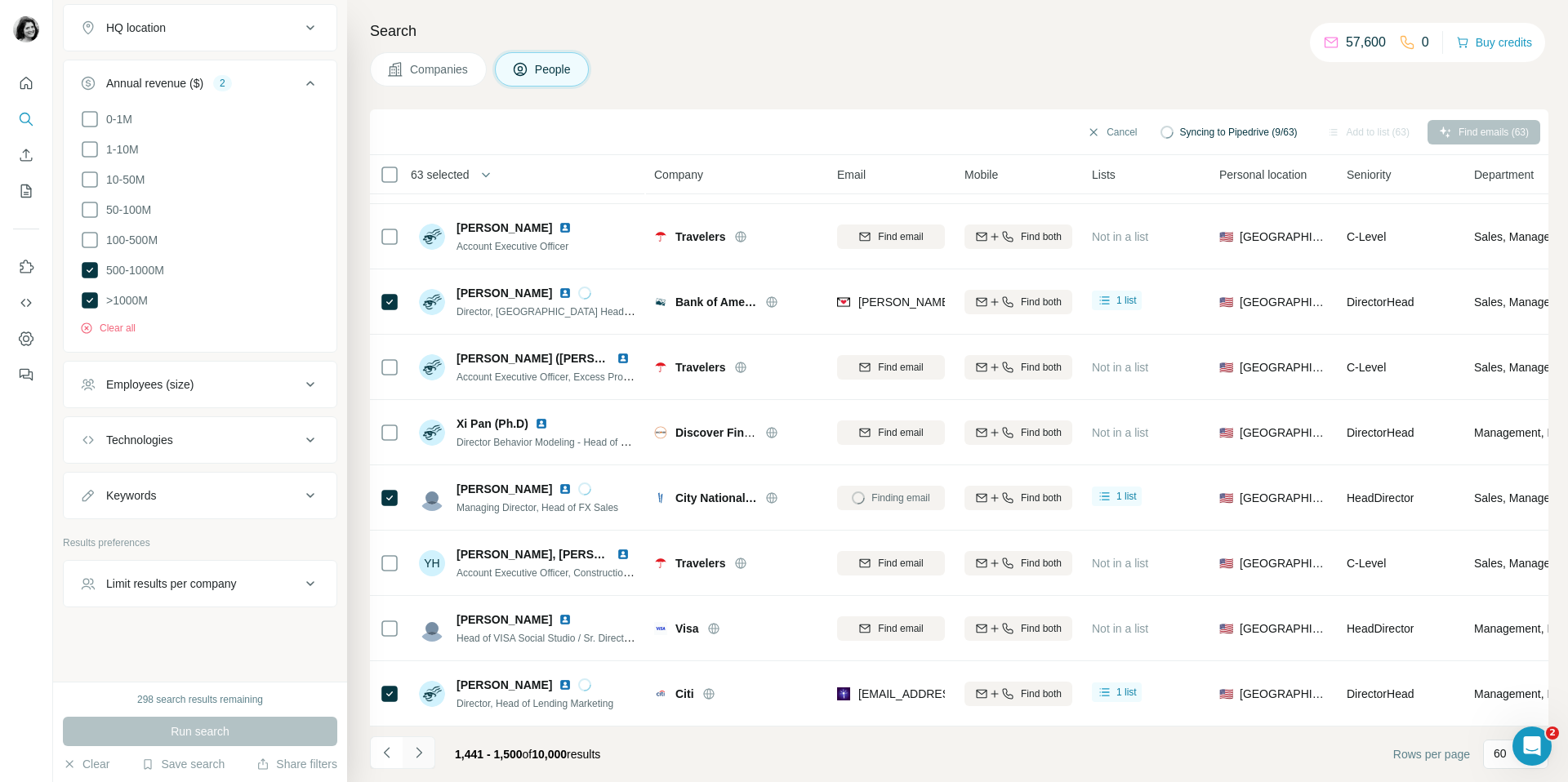
click at [415, 749] on icon "Navigate to next page" at bounding box center [418, 753] width 16 height 16
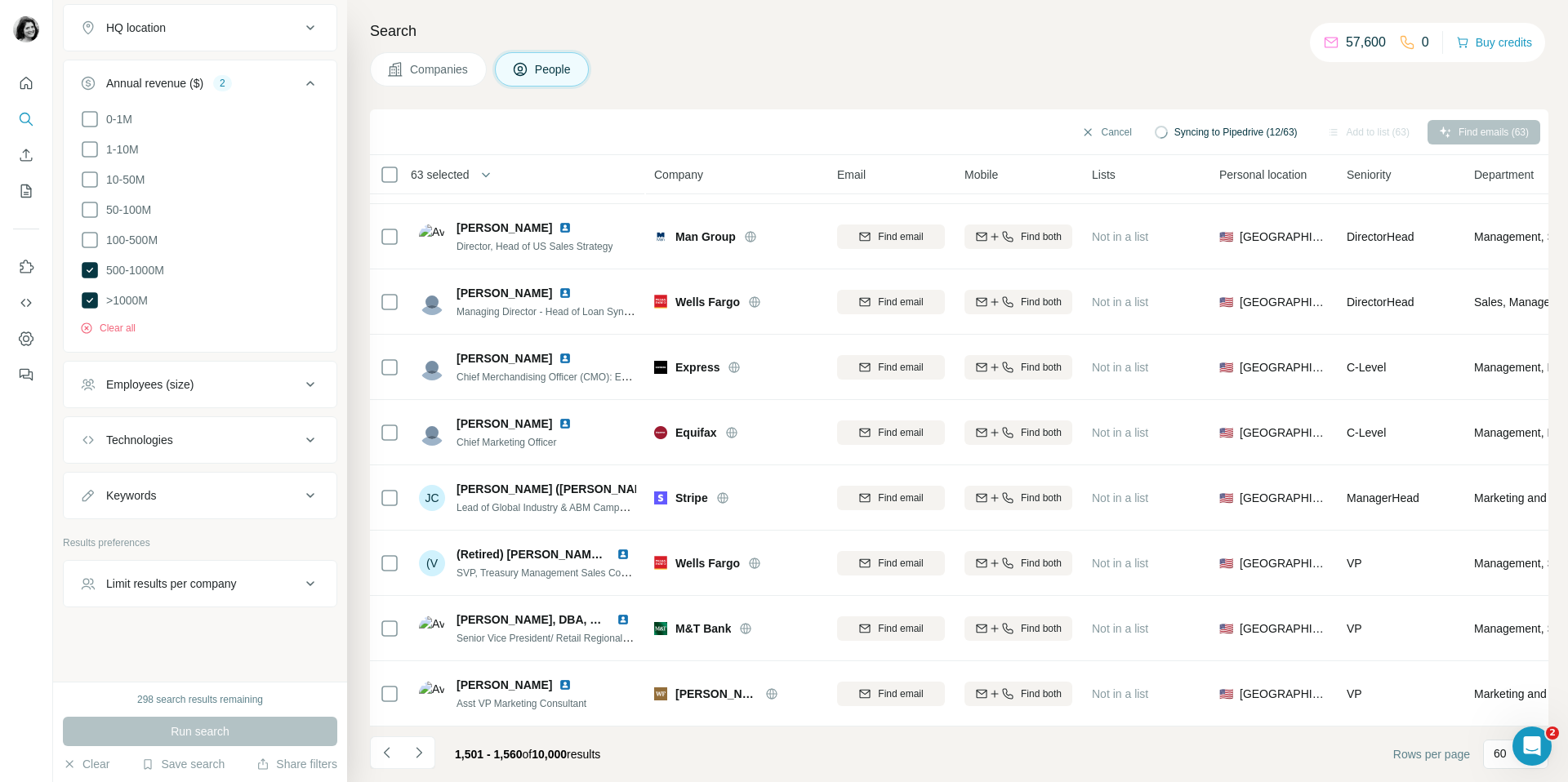
scroll to position [3388, 0]
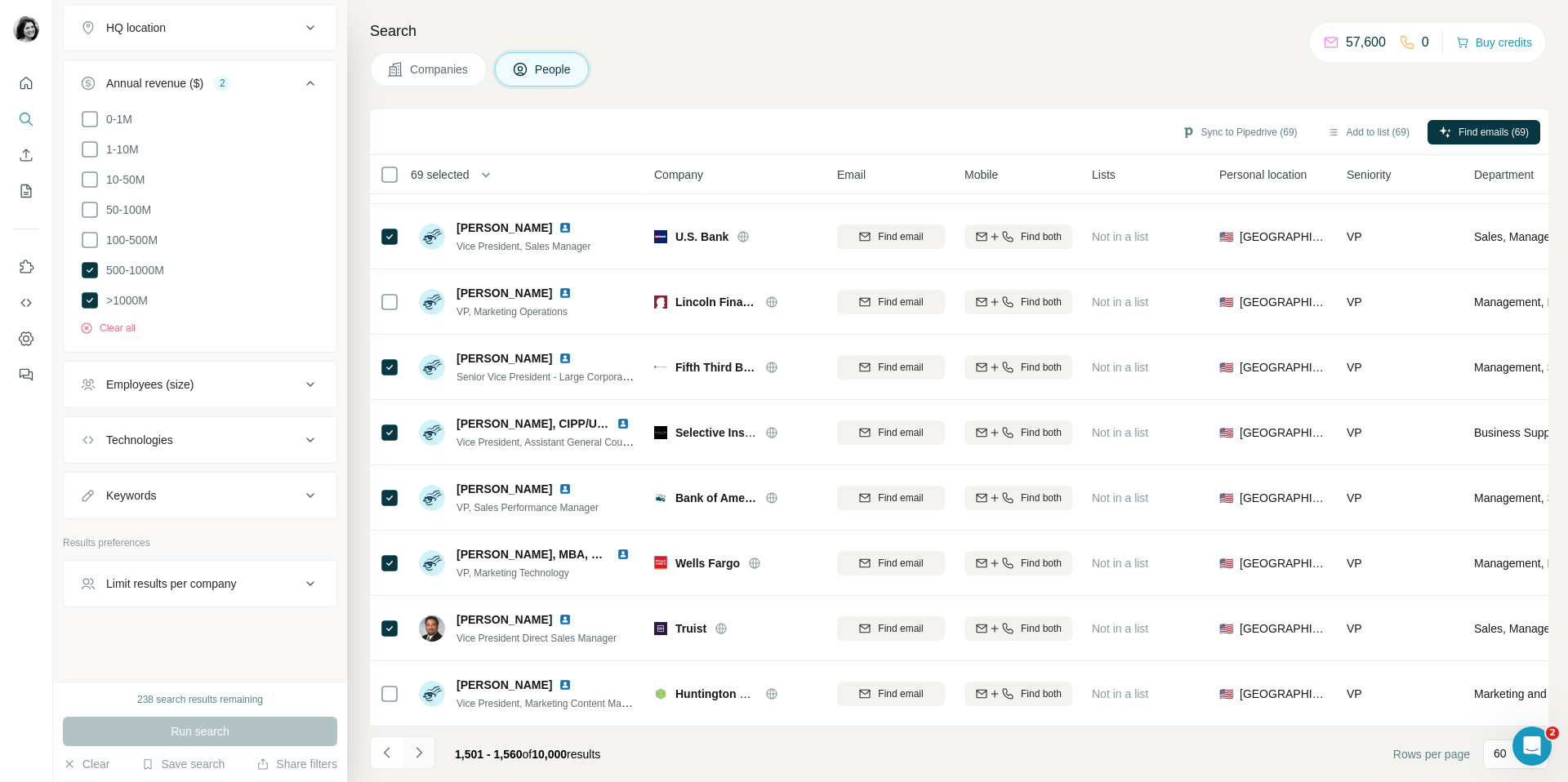
click at [421, 753] on icon "Navigate to next page" at bounding box center [418, 753] width 6 height 10
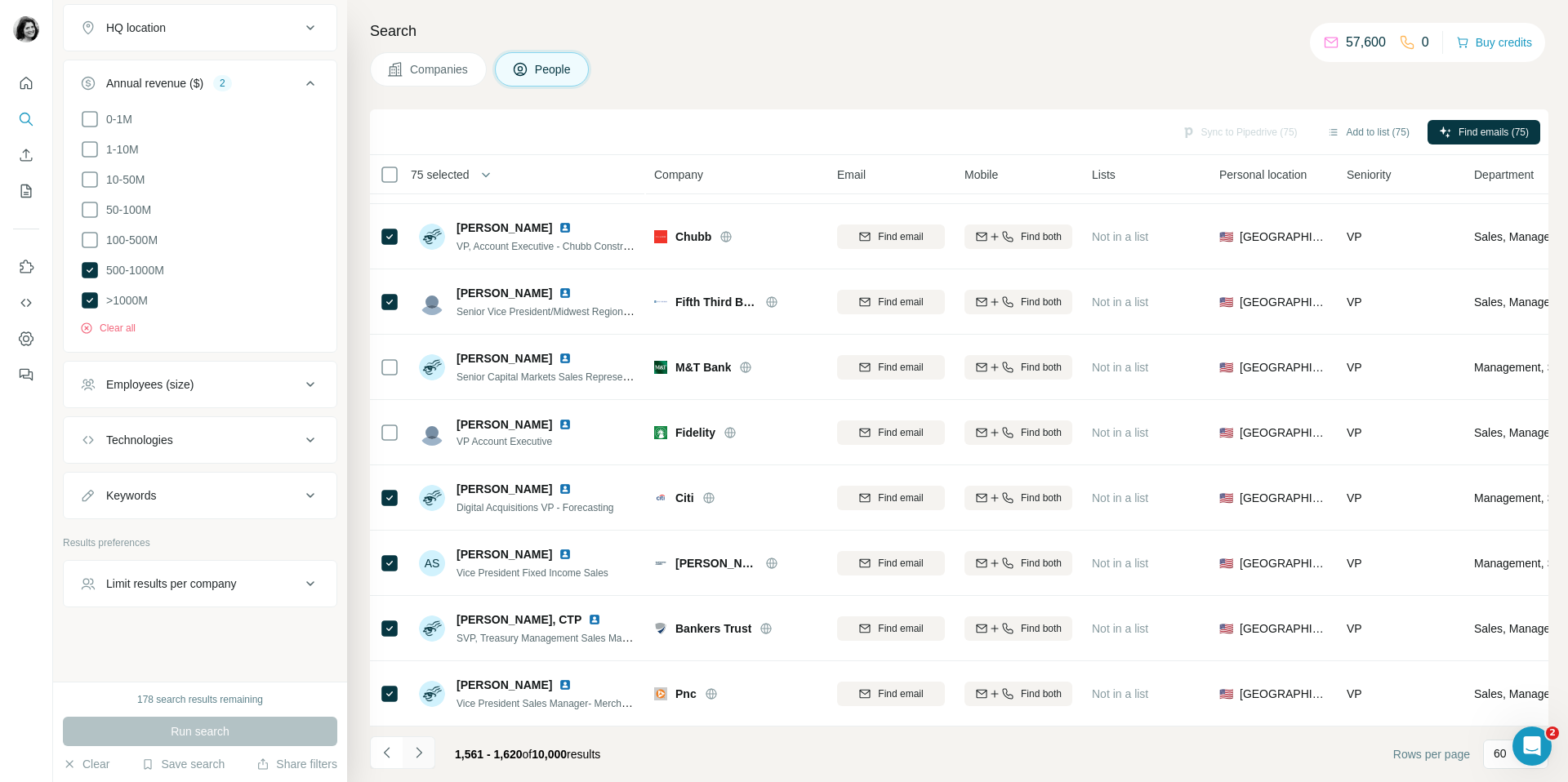
click at [423, 754] on icon "Navigate to next page" at bounding box center [418, 753] width 16 height 16
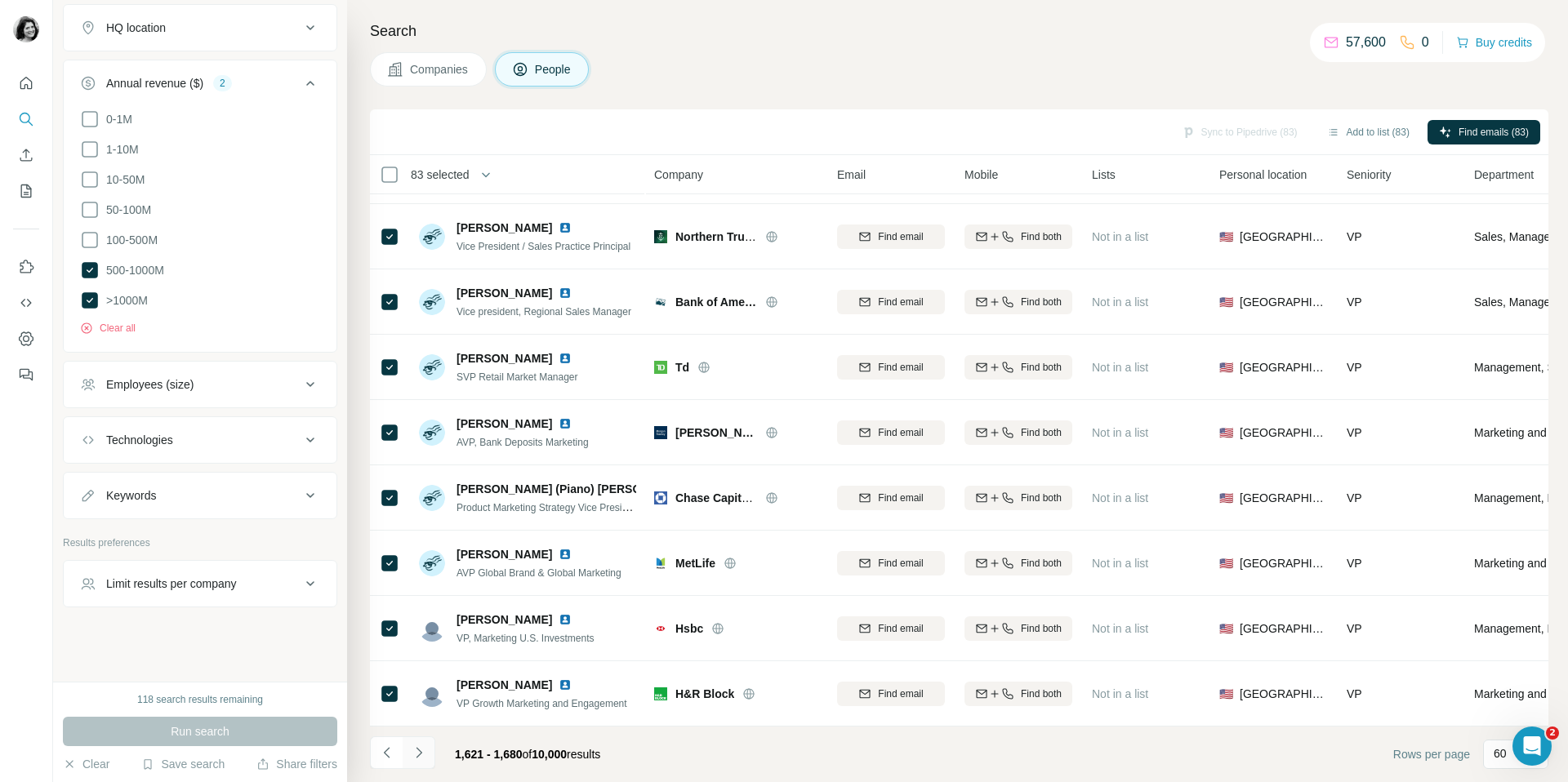
click at [418, 752] on icon "Navigate to next page" at bounding box center [418, 753] width 16 height 16
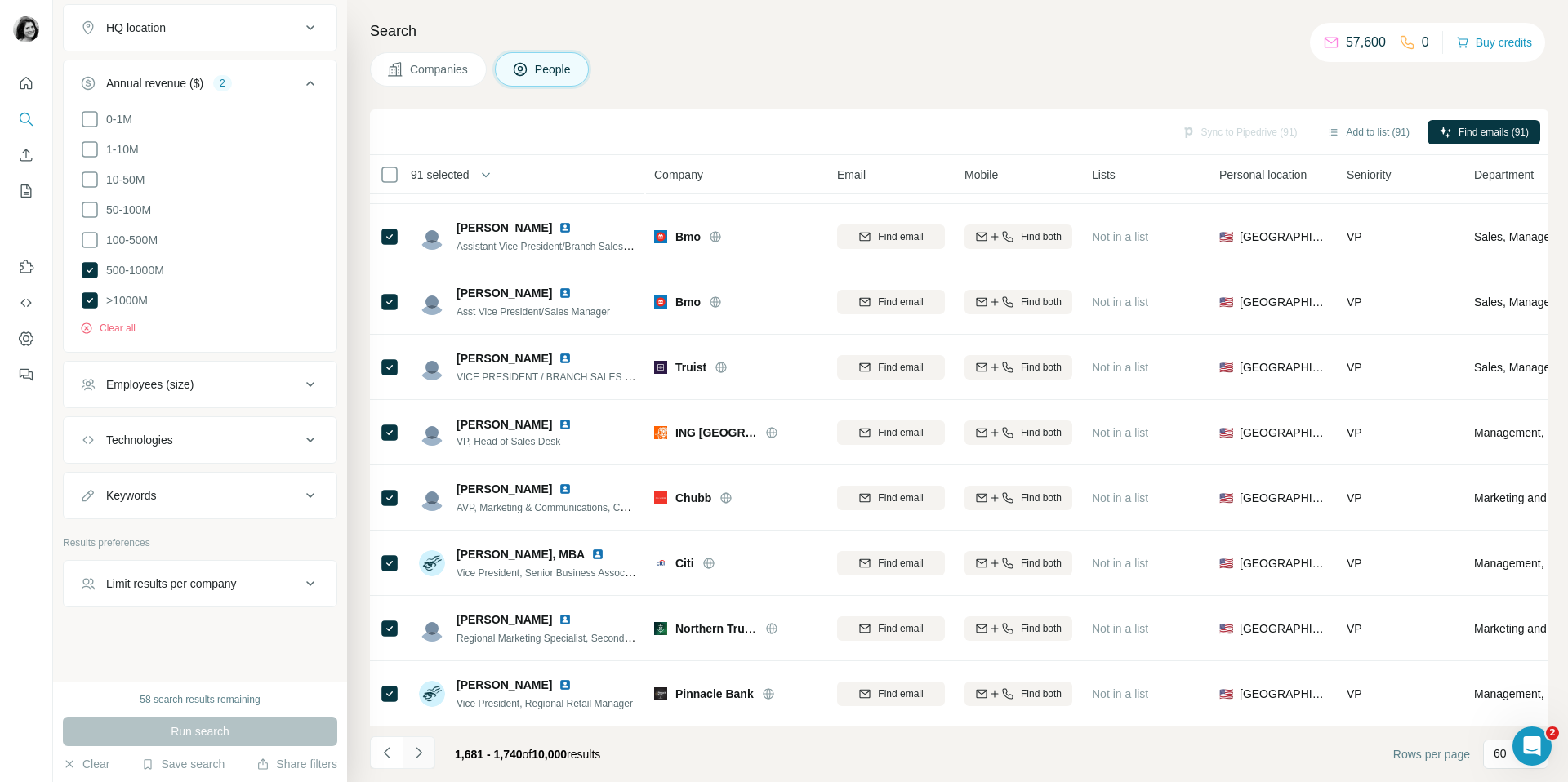
click at [410, 750] on icon "Navigate to next page" at bounding box center [418, 753] width 16 height 16
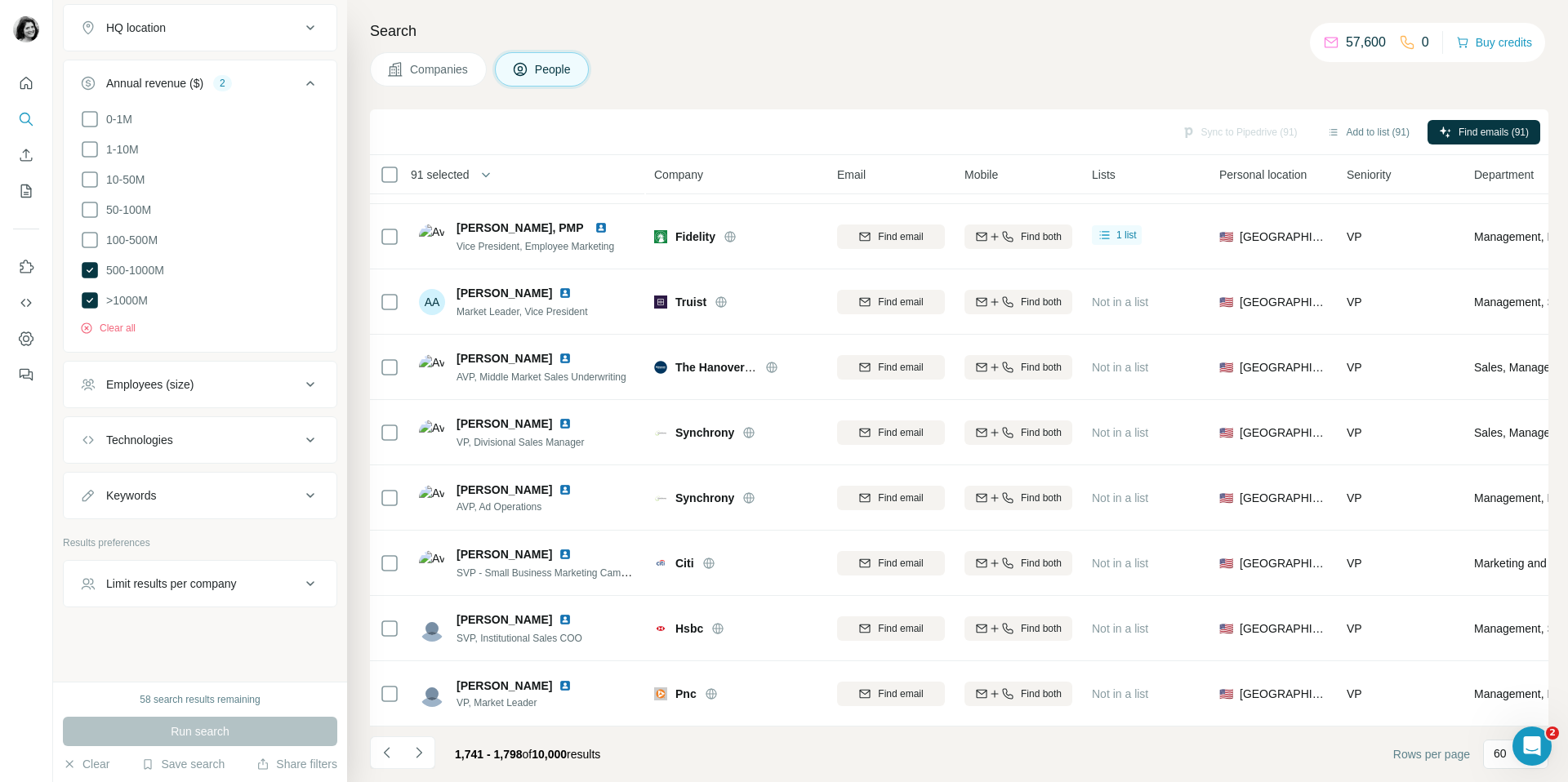
scroll to position [3257, 0]
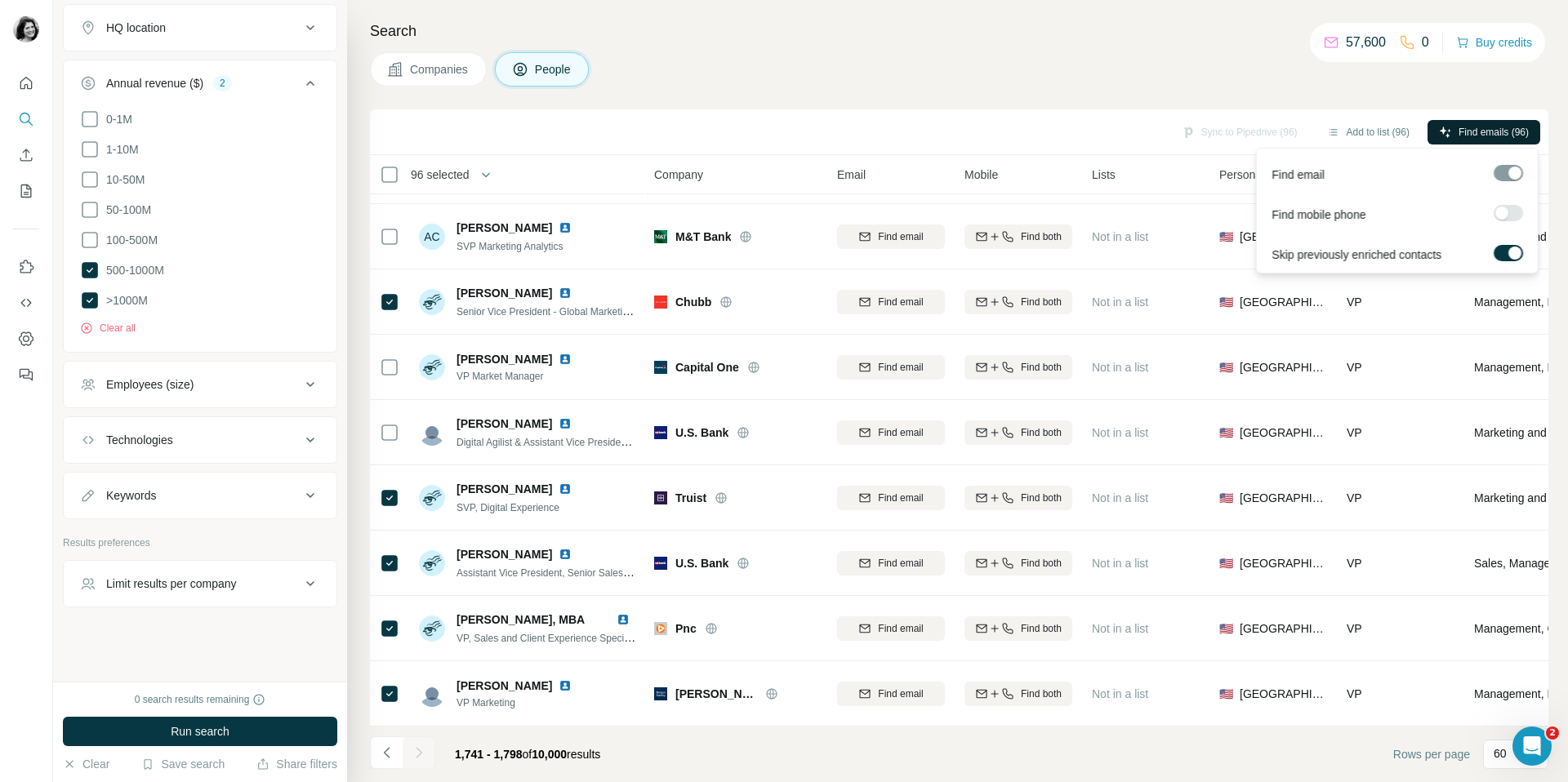
click at [1461, 132] on span "Find emails (96)" at bounding box center [1493, 132] width 70 height 15
